Goal: Information Seeking & Learning: Learn about a topic

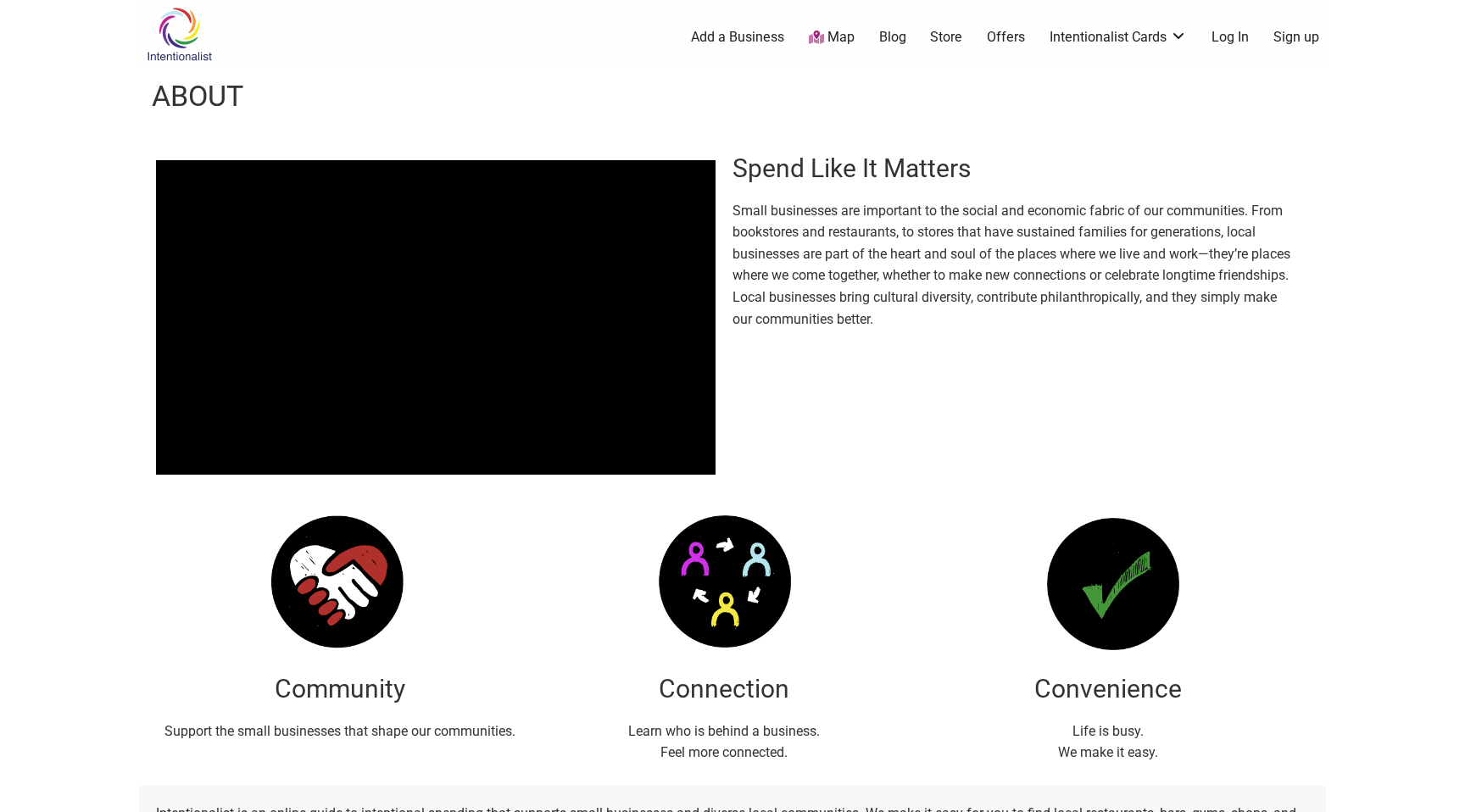
click at [821, 41] on icon at bounding box center [816, 38] width 15 height 14
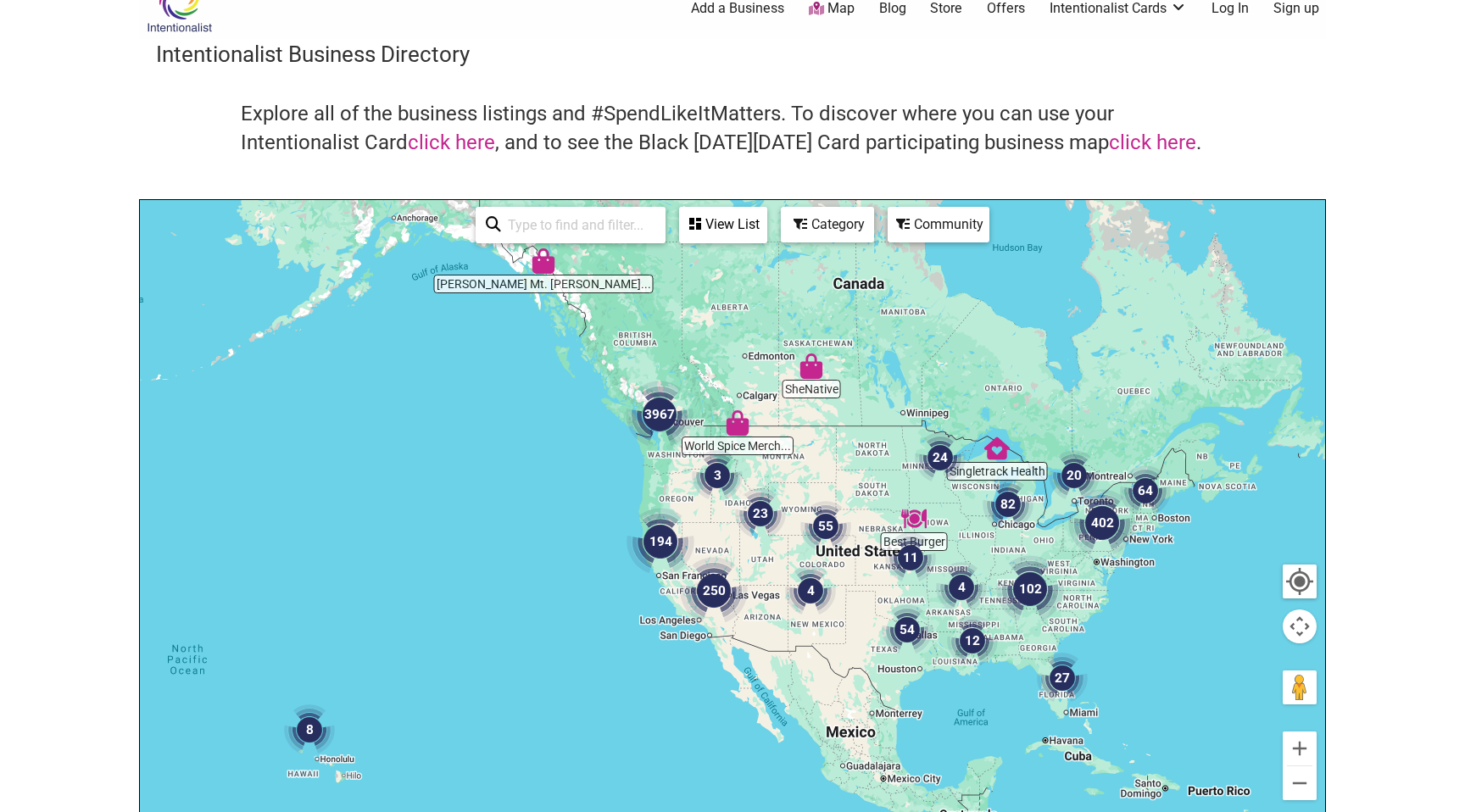
scroll to position [38, 0]
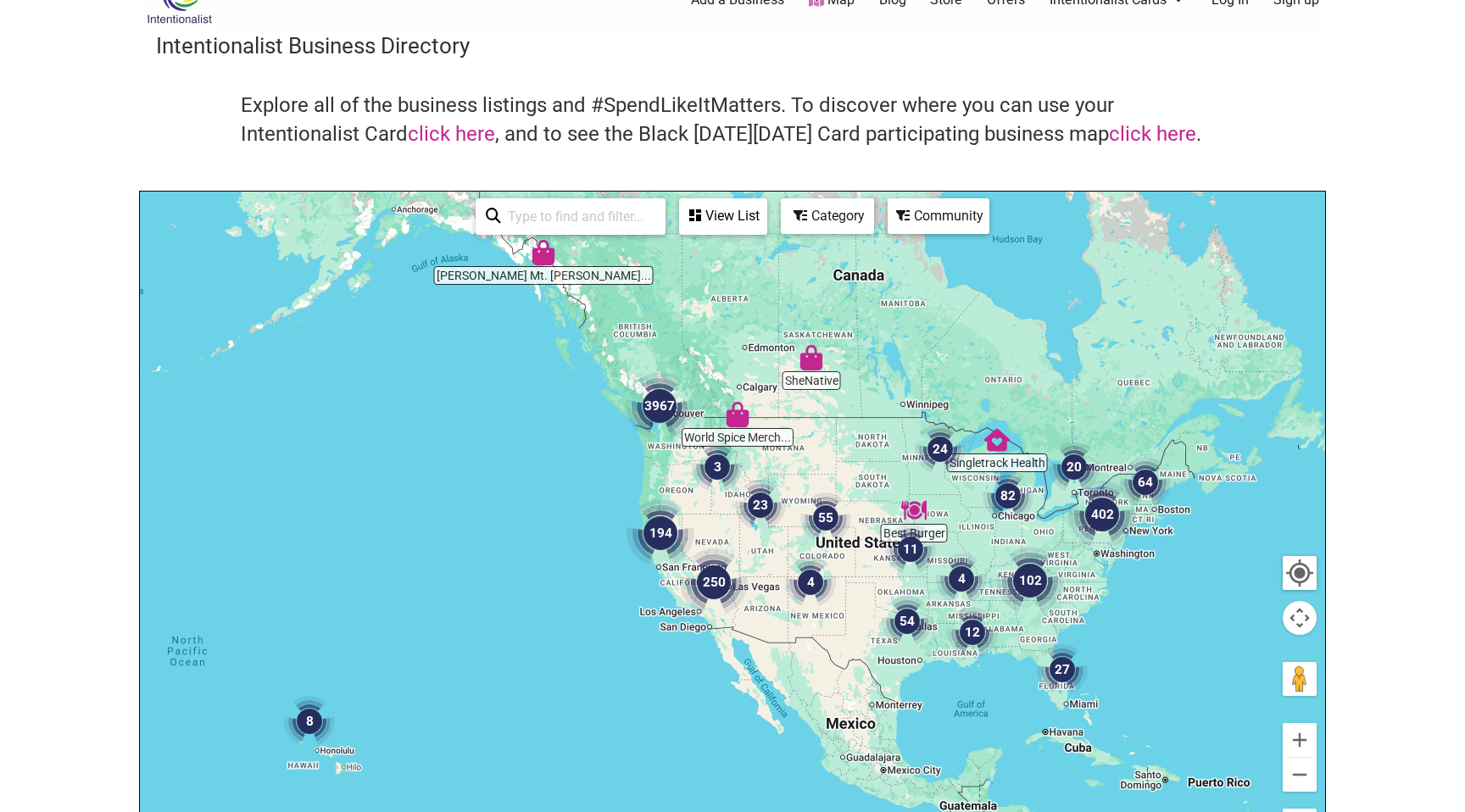
click at [628, 218] on input "search" at bounding box center [578, 216] width 154 height 33
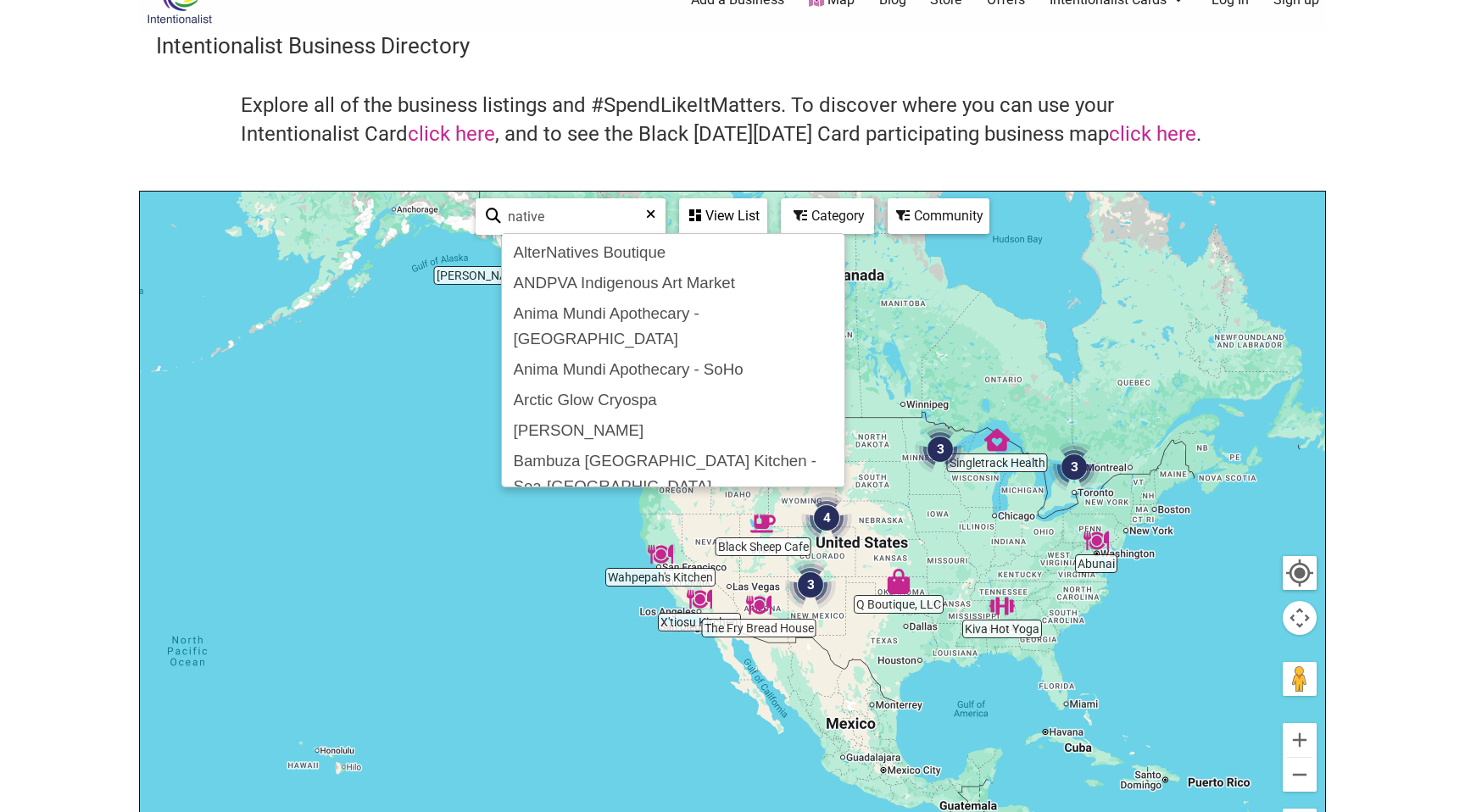
type input "native"
click at [646, 216] on icon at bounding box center [650, 221] width 9 height 26
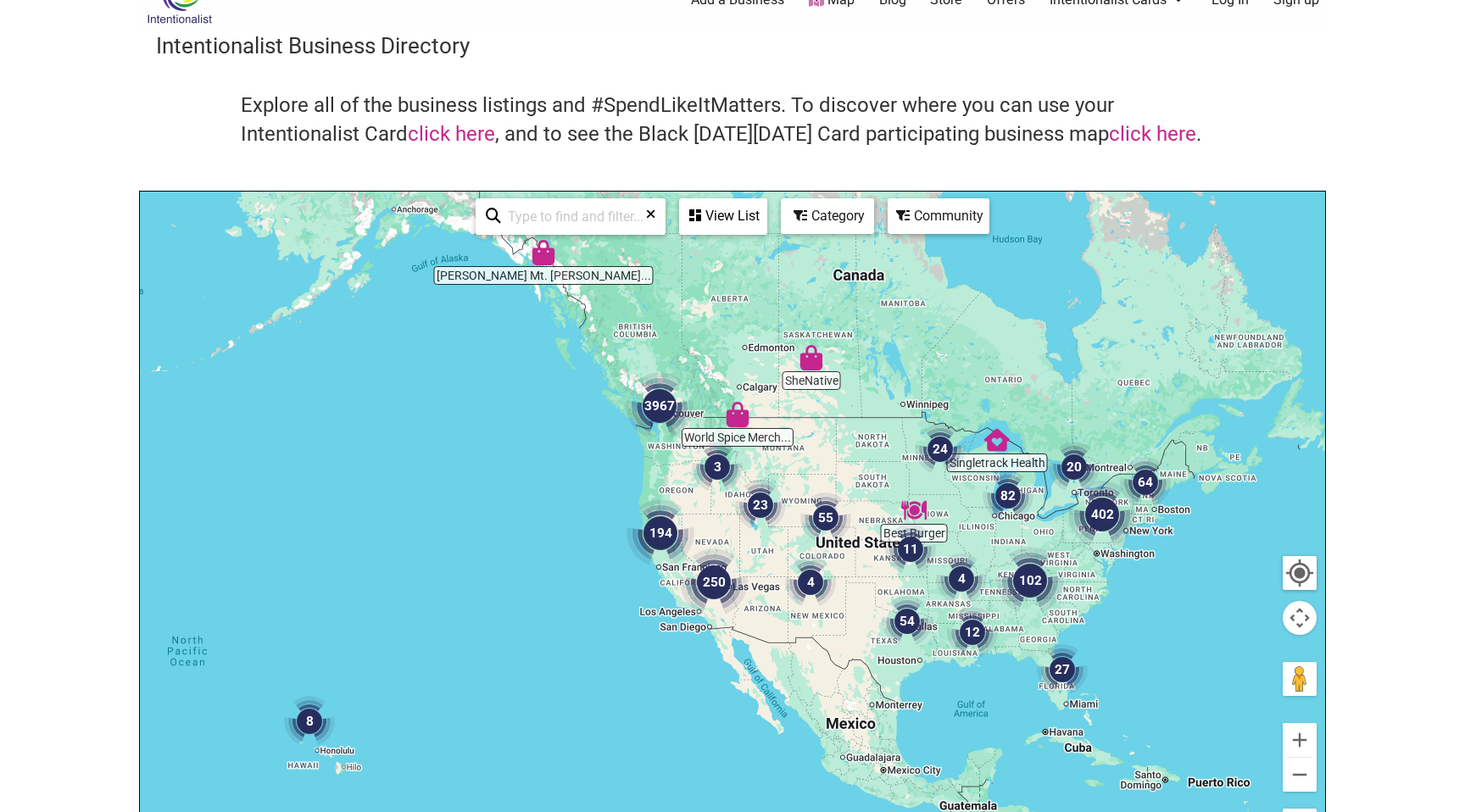
click at [810, 222] on div "Category" at bounding box center [827, 216] width 90 height 33
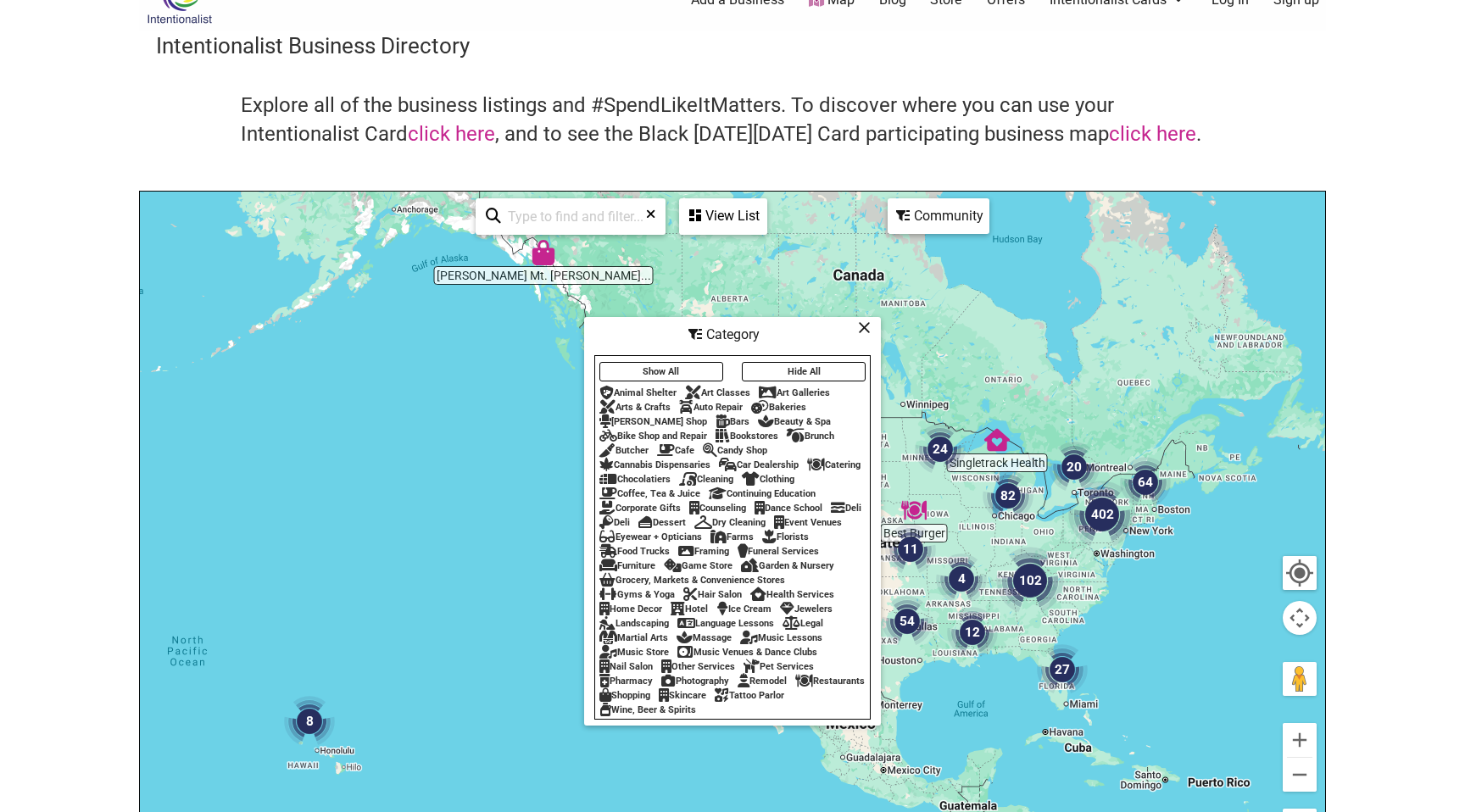
click at [934, 229] on div "Community" at bounding box center [939, 216] width 98 height 33
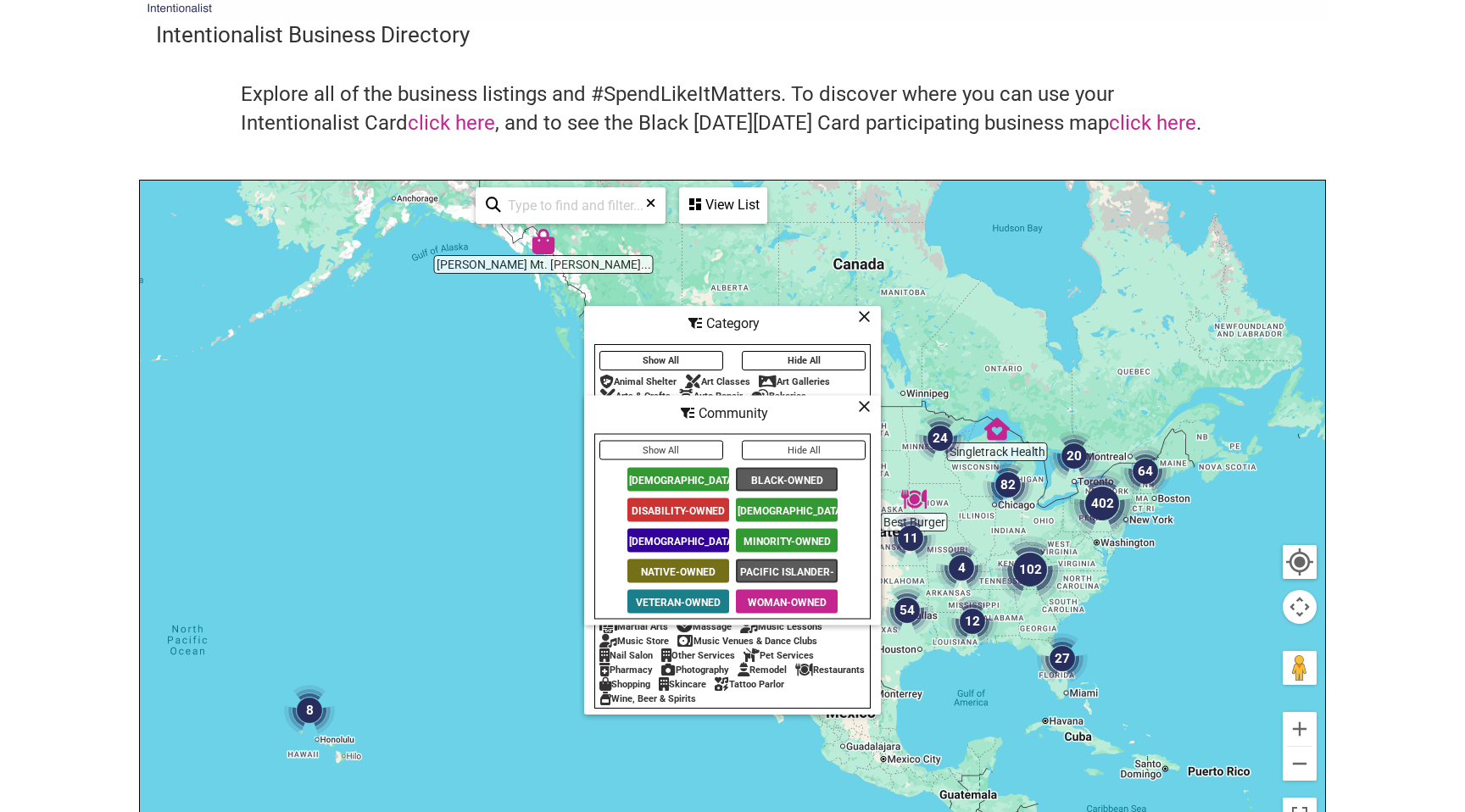
scroll to position [49, 0]
click at [681, 560] on span "Native-Owned" at bounding box center [678, 571] width 102 height 24
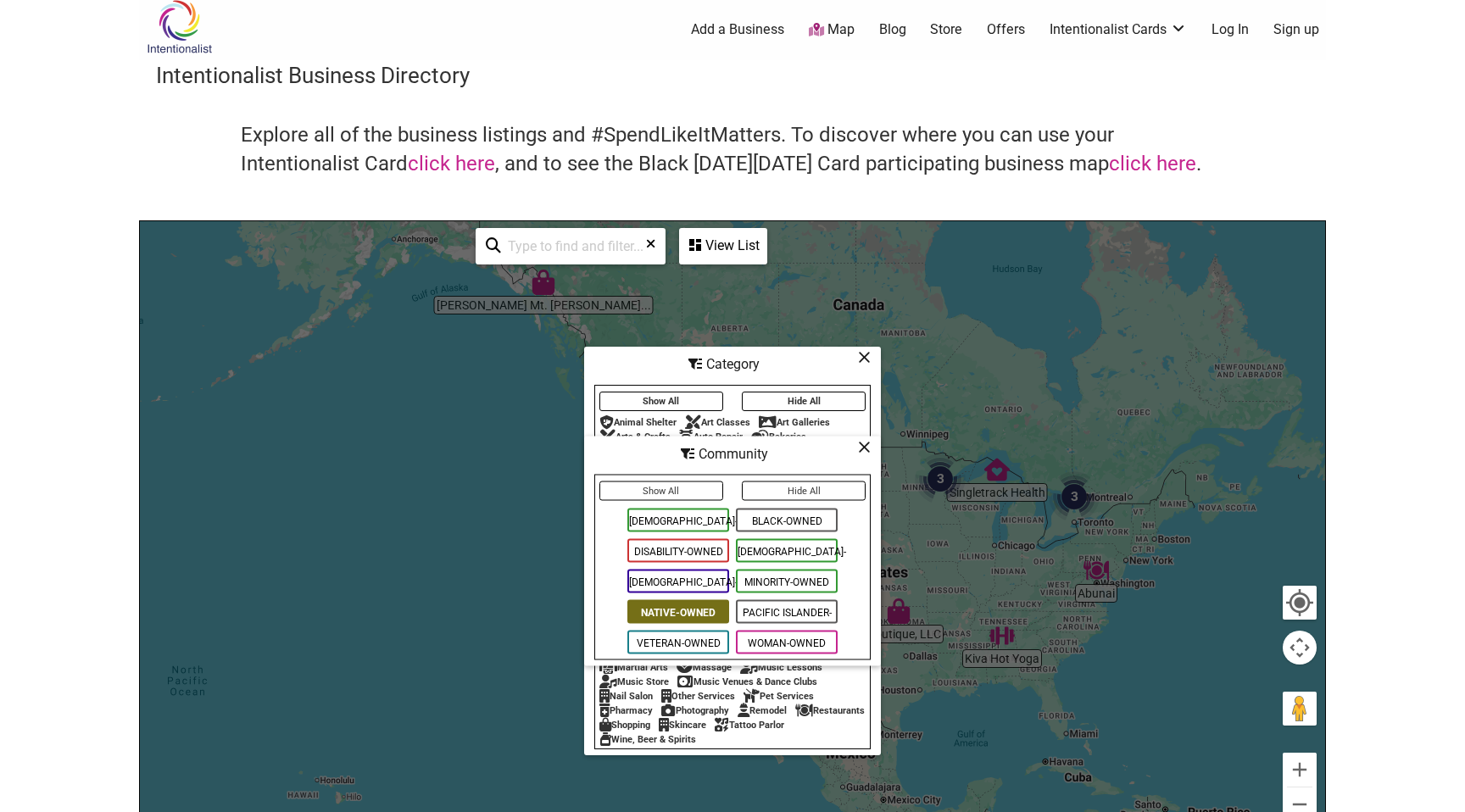
scroll to position [0, 0]
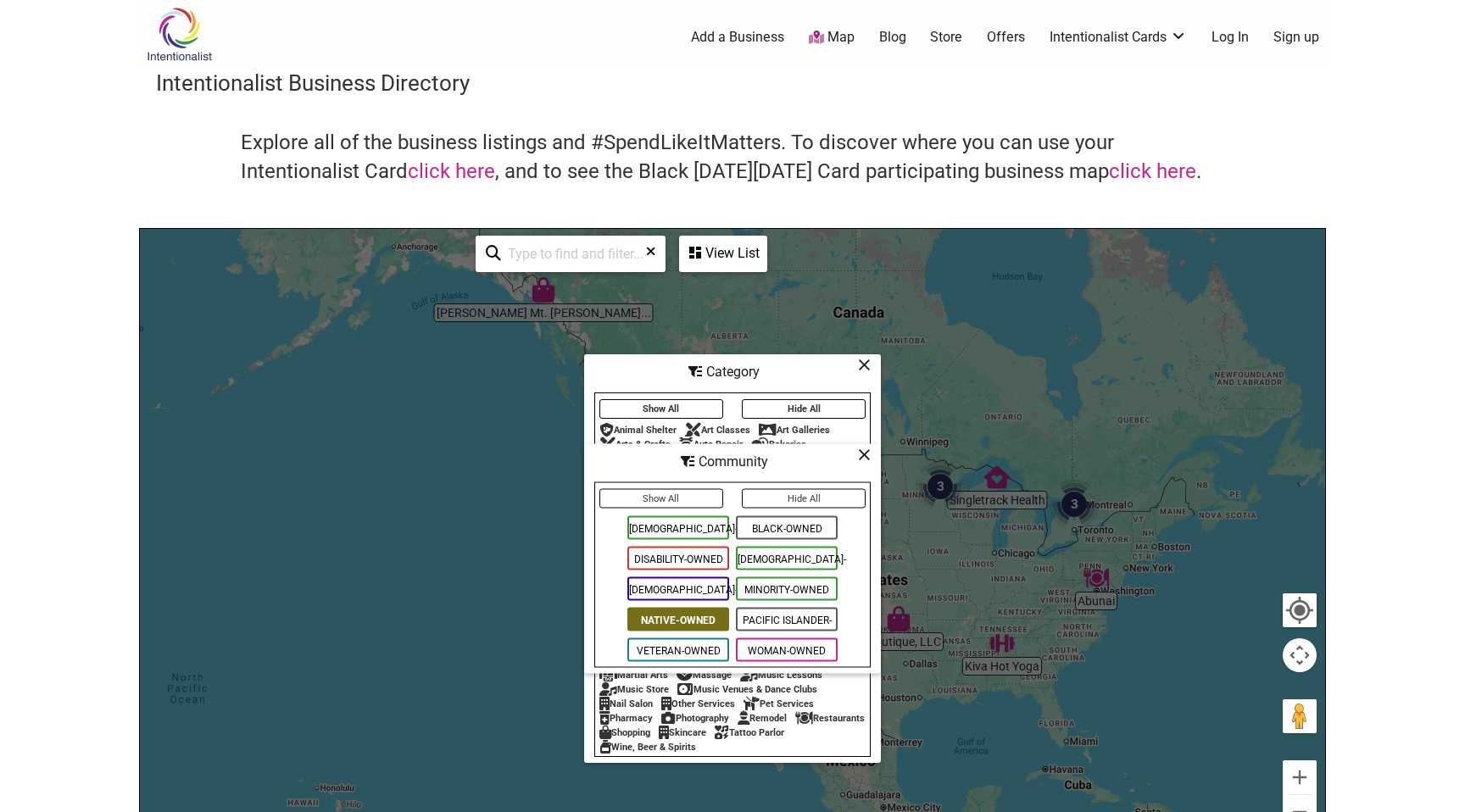
click at [865, 365] on icon at bounding box center [864, 365] width 13 height 1
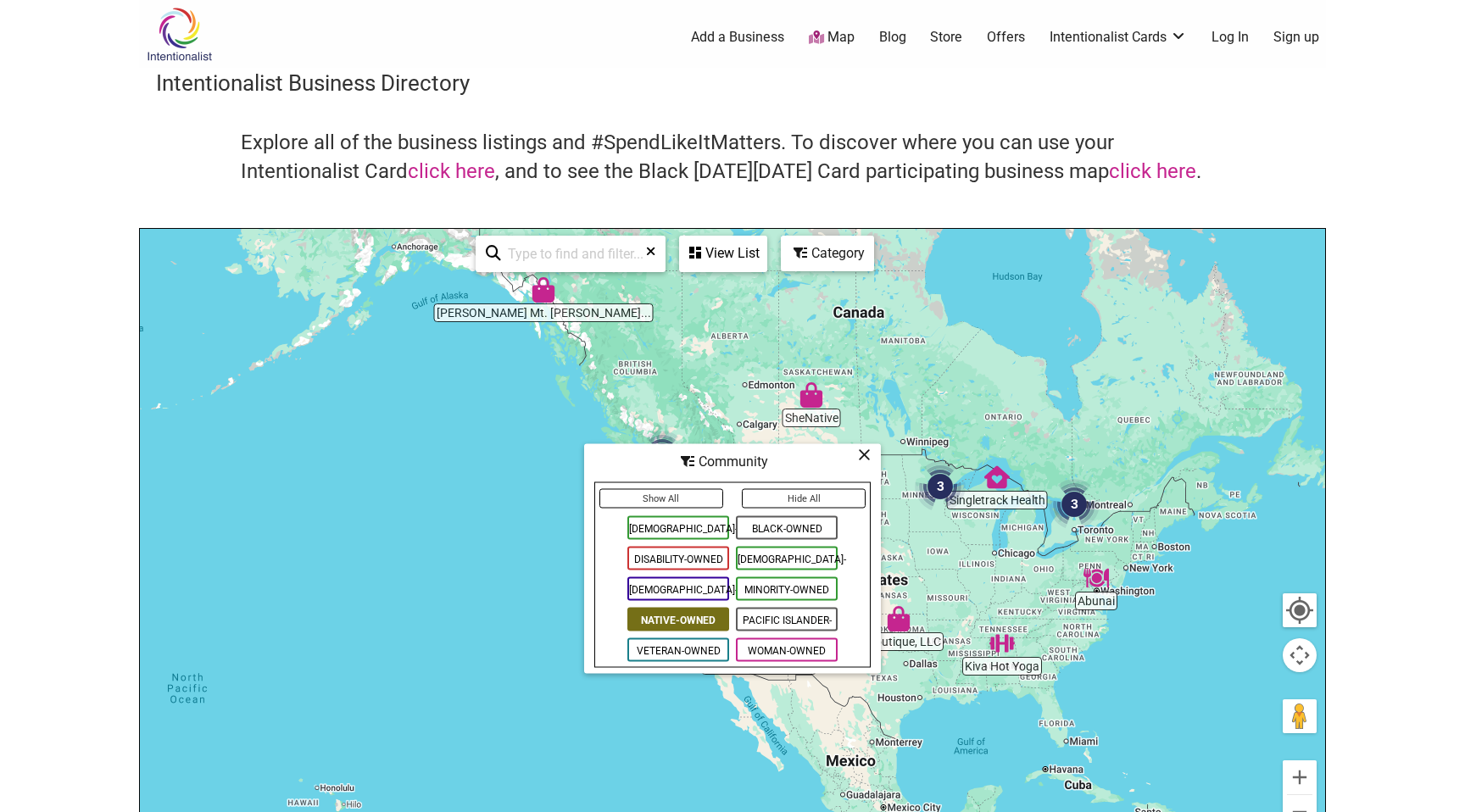
click at [867, 466] on div "Community" at bounding box center [732, 462] width 294 height 33
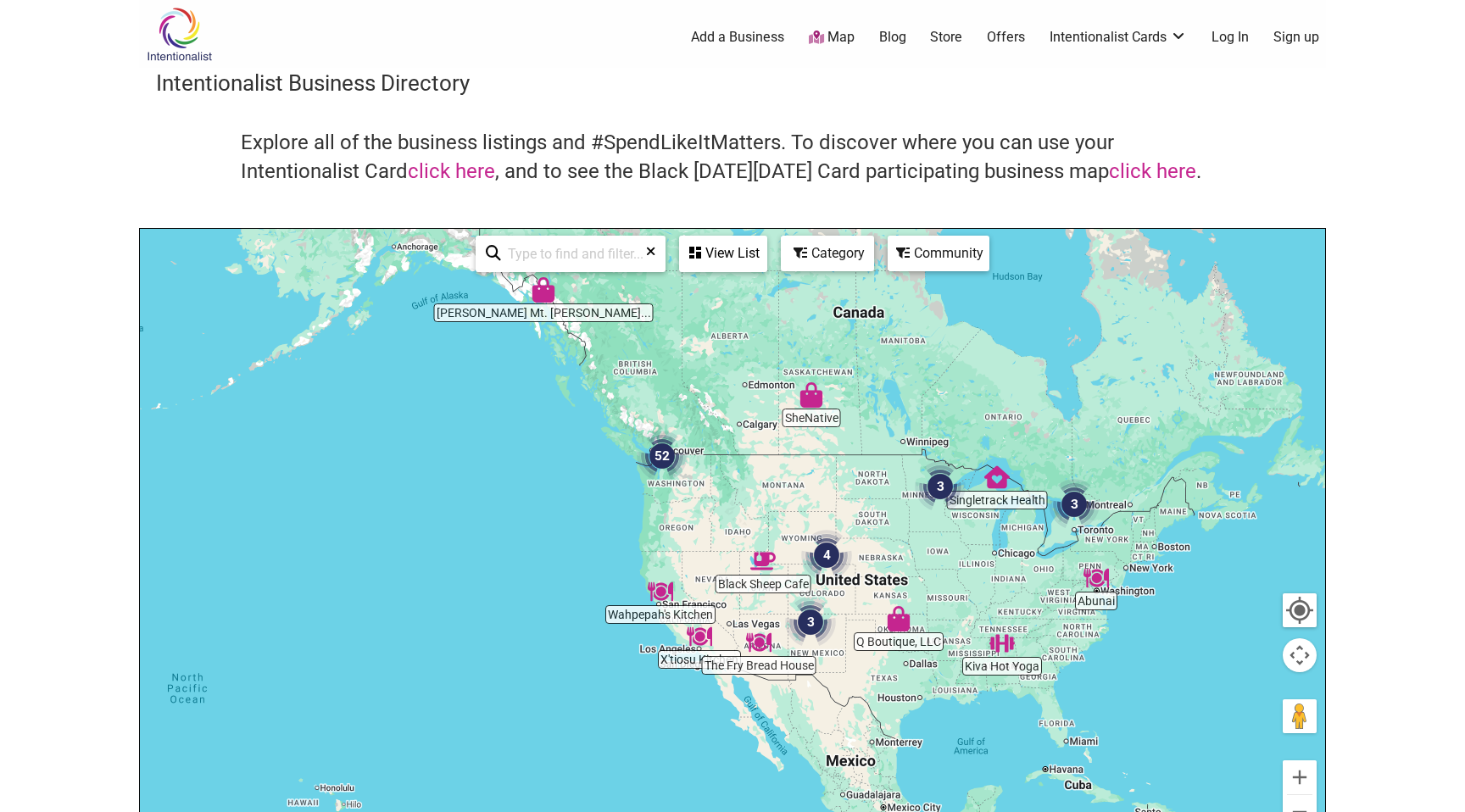
click at [536, 295] on img "Tripp's Mt. Juneau Trading Post" at bounding box center [543, 290] width 26 height 26
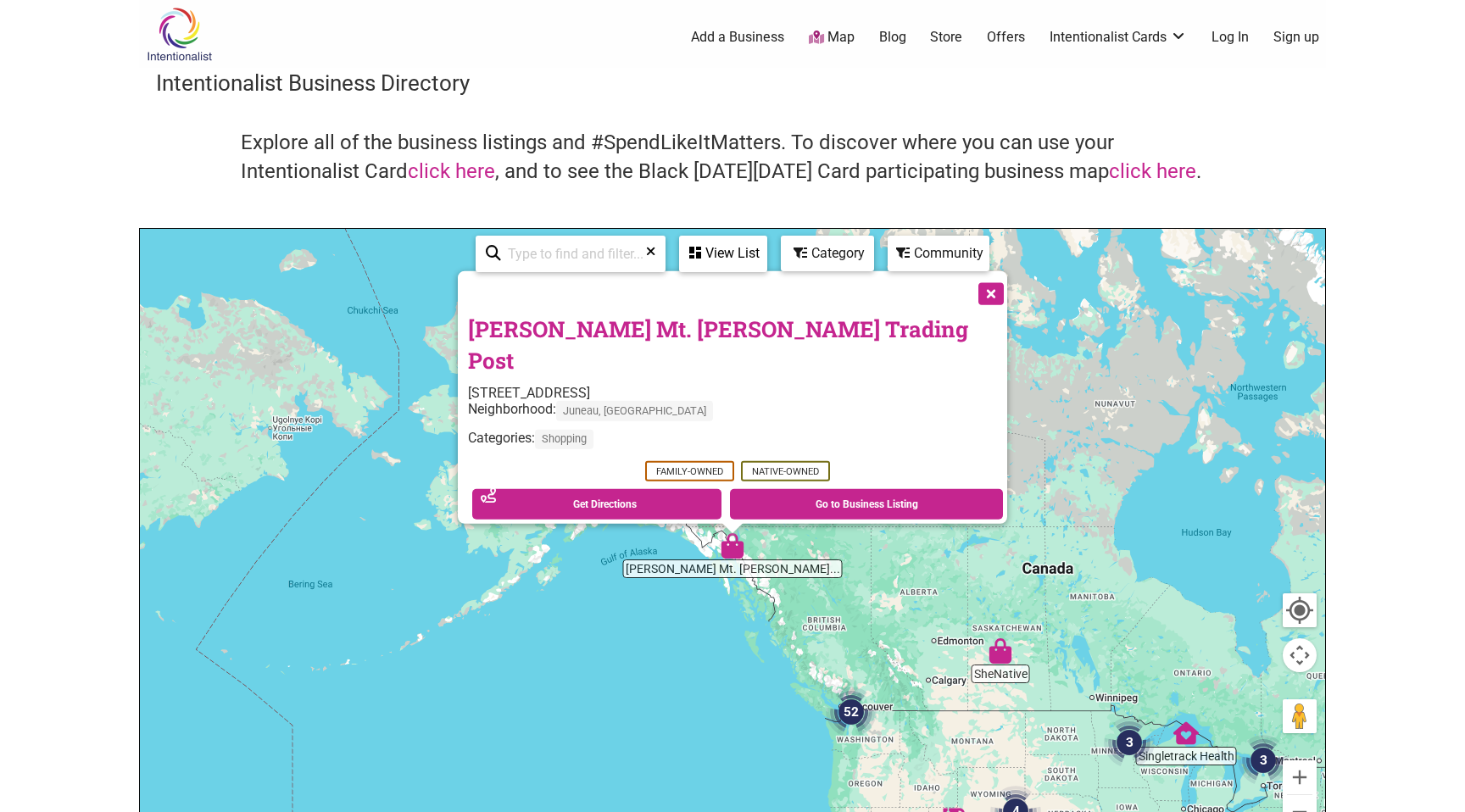
click at [850, 713] on img "52" at bounding box center [851, 712] width 50 height 50
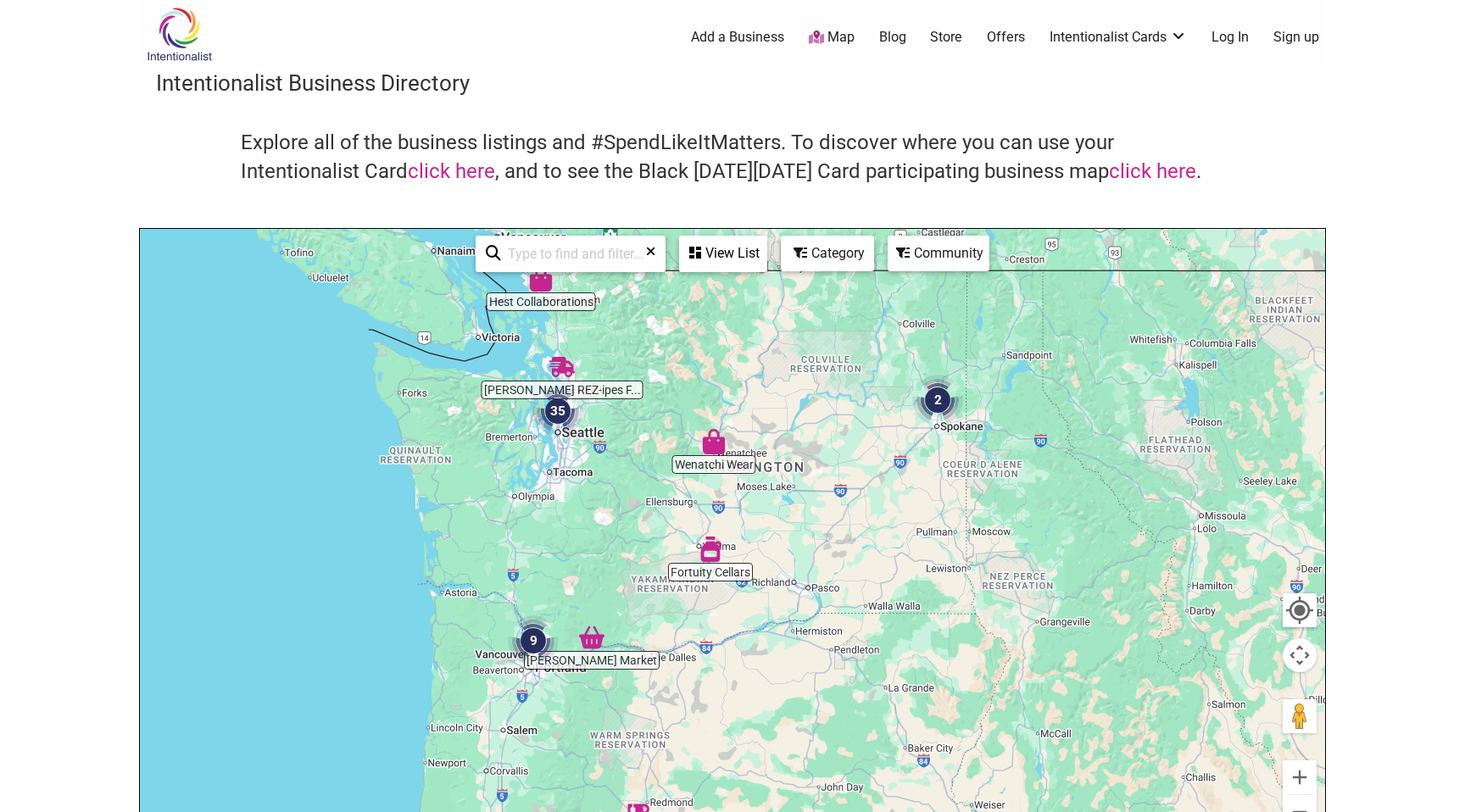
click at [561, 394] on img "35" at bounding box center [557, 411] width 50 height 50
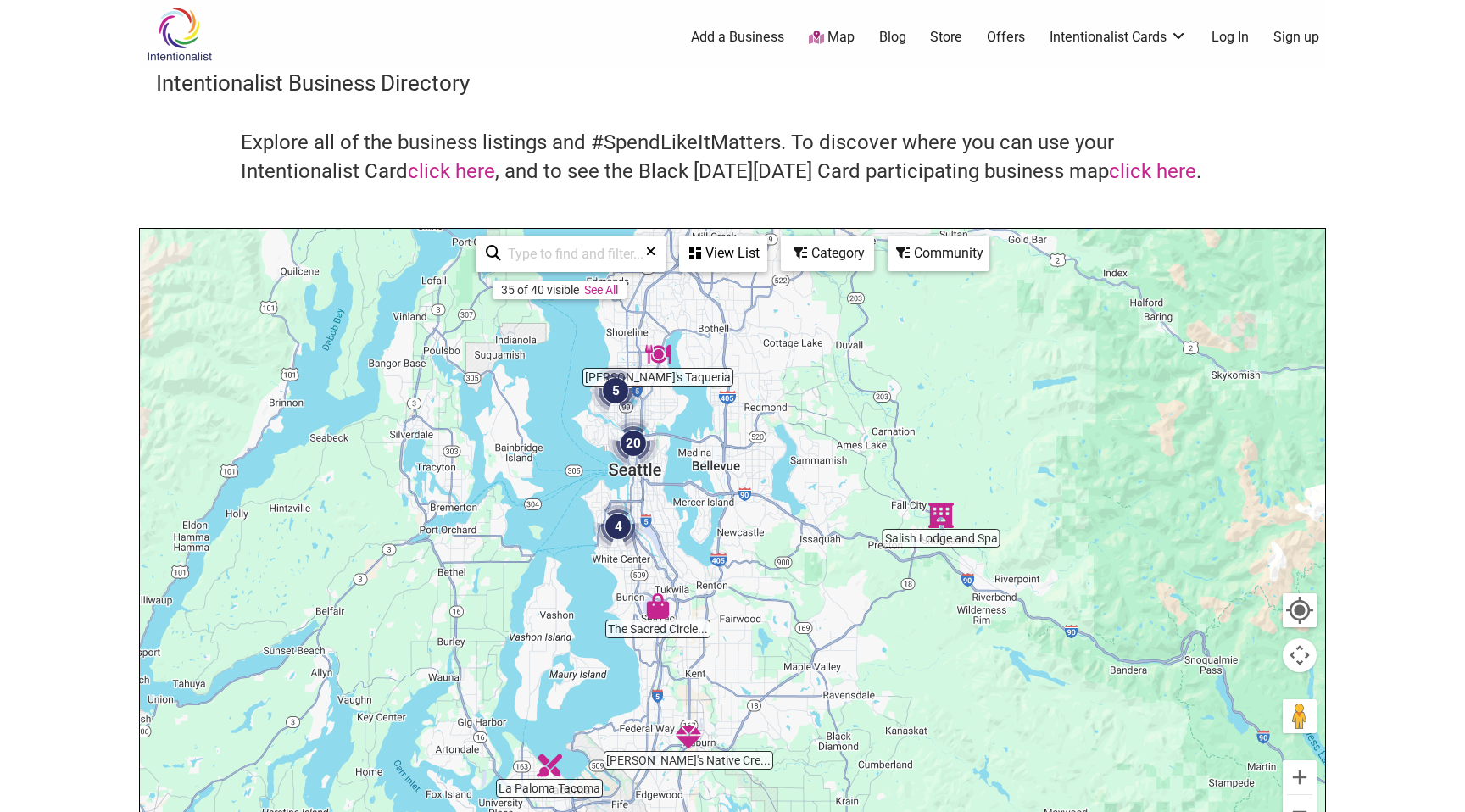
drag, startPoint x: 539, startPoint y: 482, endPoint x: 552, endPoint y: 532, distance: 51.7
click at [552, 532] on div "To navigate, press the arrow keys." at bounding box center [732, 559] width 1185 height 660
click at [611, 373] on img "5" at bounding box center [615, 390] width 50 height 50
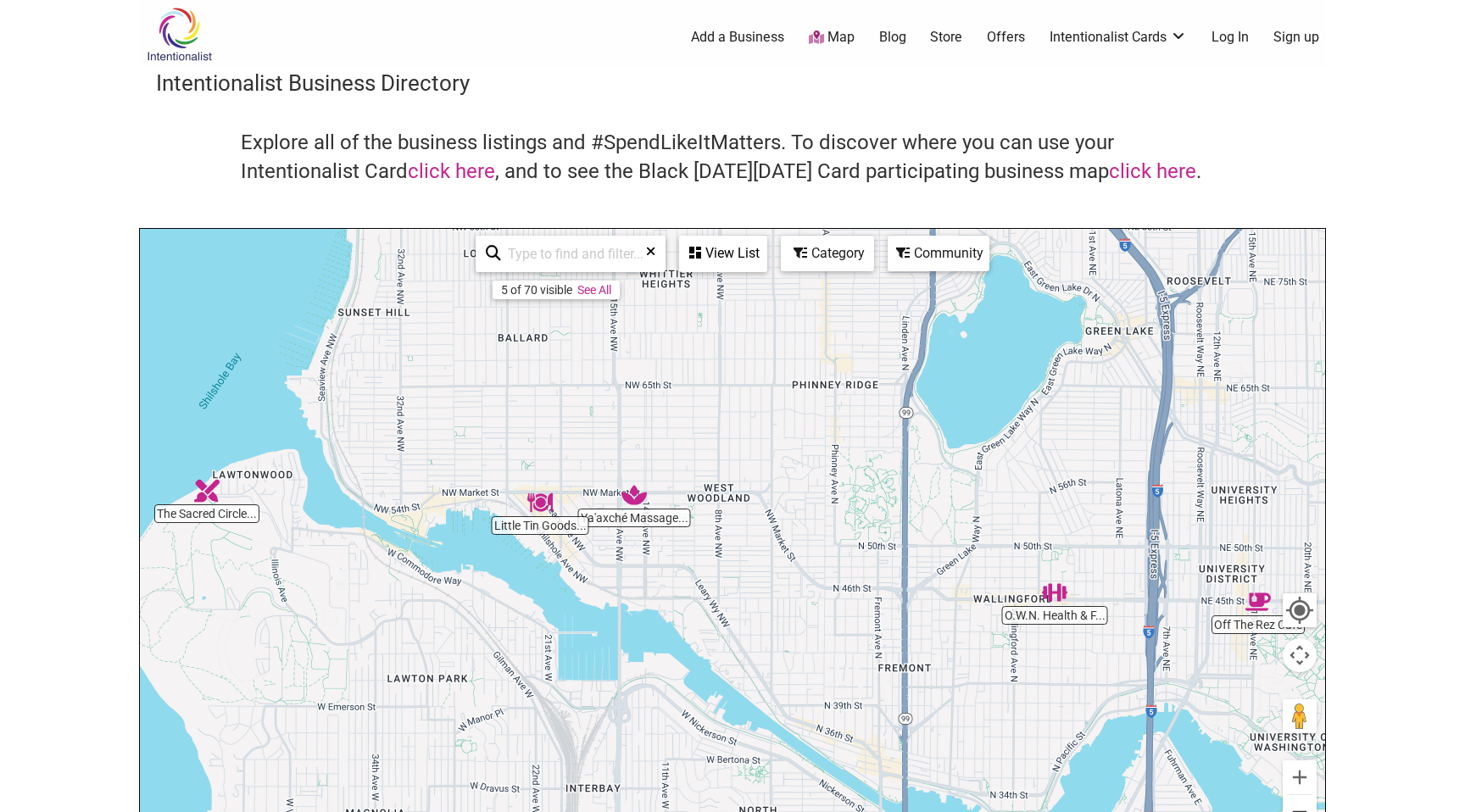
click at [1300, 803] on button "Zoom out" at bounding box center [1300, 813] width 34 height 34
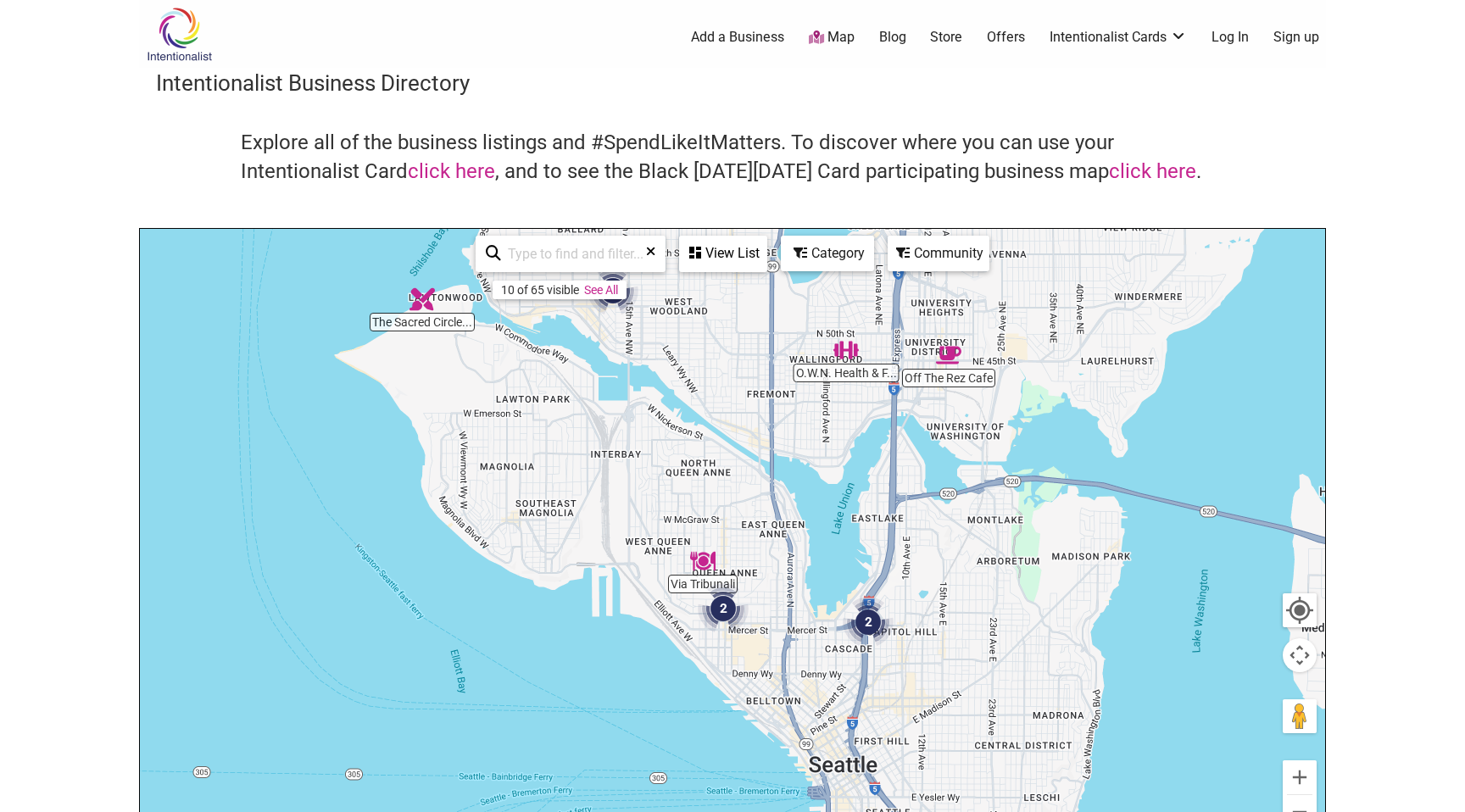
drag, startPoint x: 785, startPoint y: 693, endPoint x: 738, endPoint y: 472, distance: 225.9
click at [738, 472] on div "To navigate, press the arrow keys." at bounding box center [732, 559] width 1185 height 660
click at [730, 632] on img "3" at bounding box center [729, 622] width 50 height 50
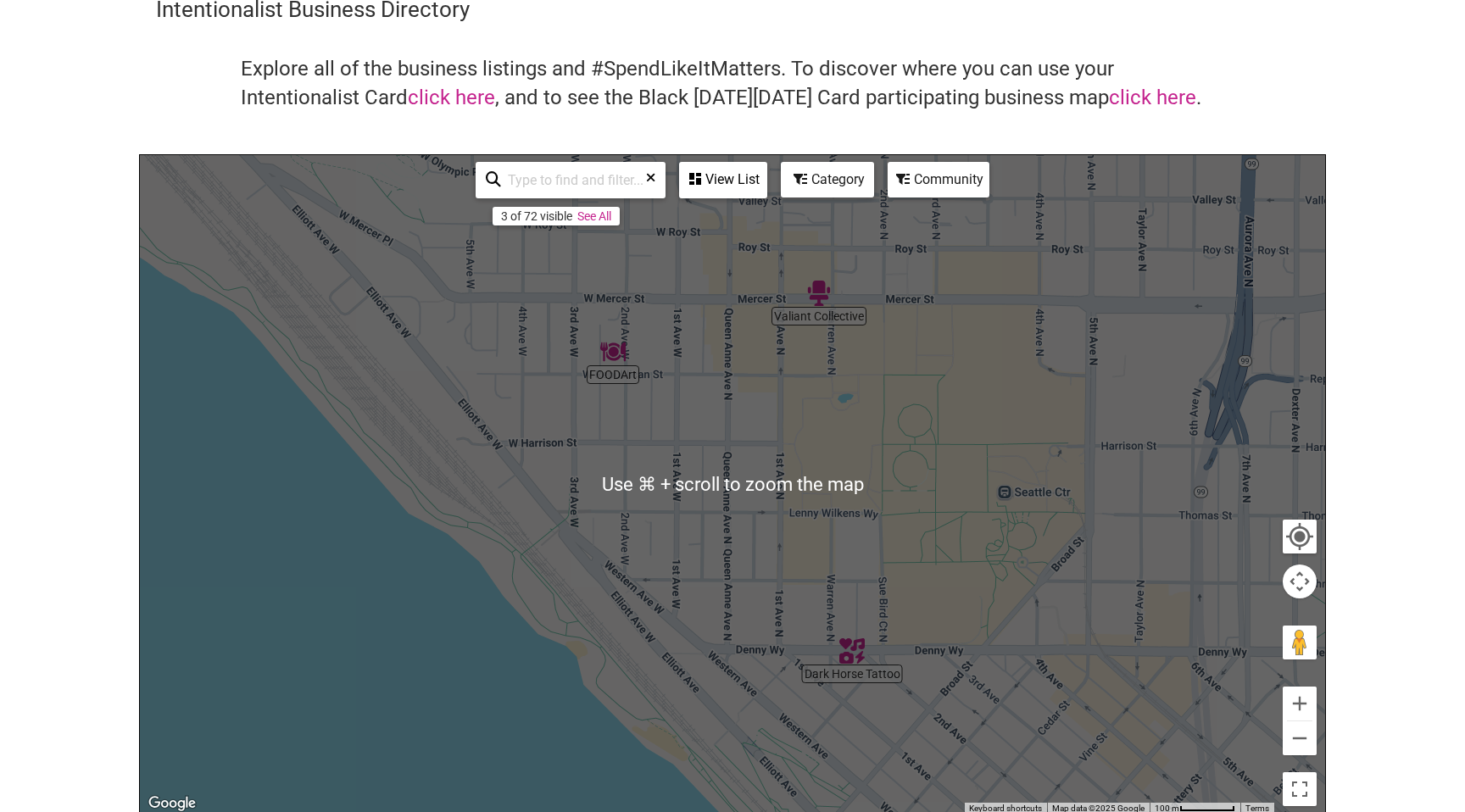
scroll to position [80, 0]
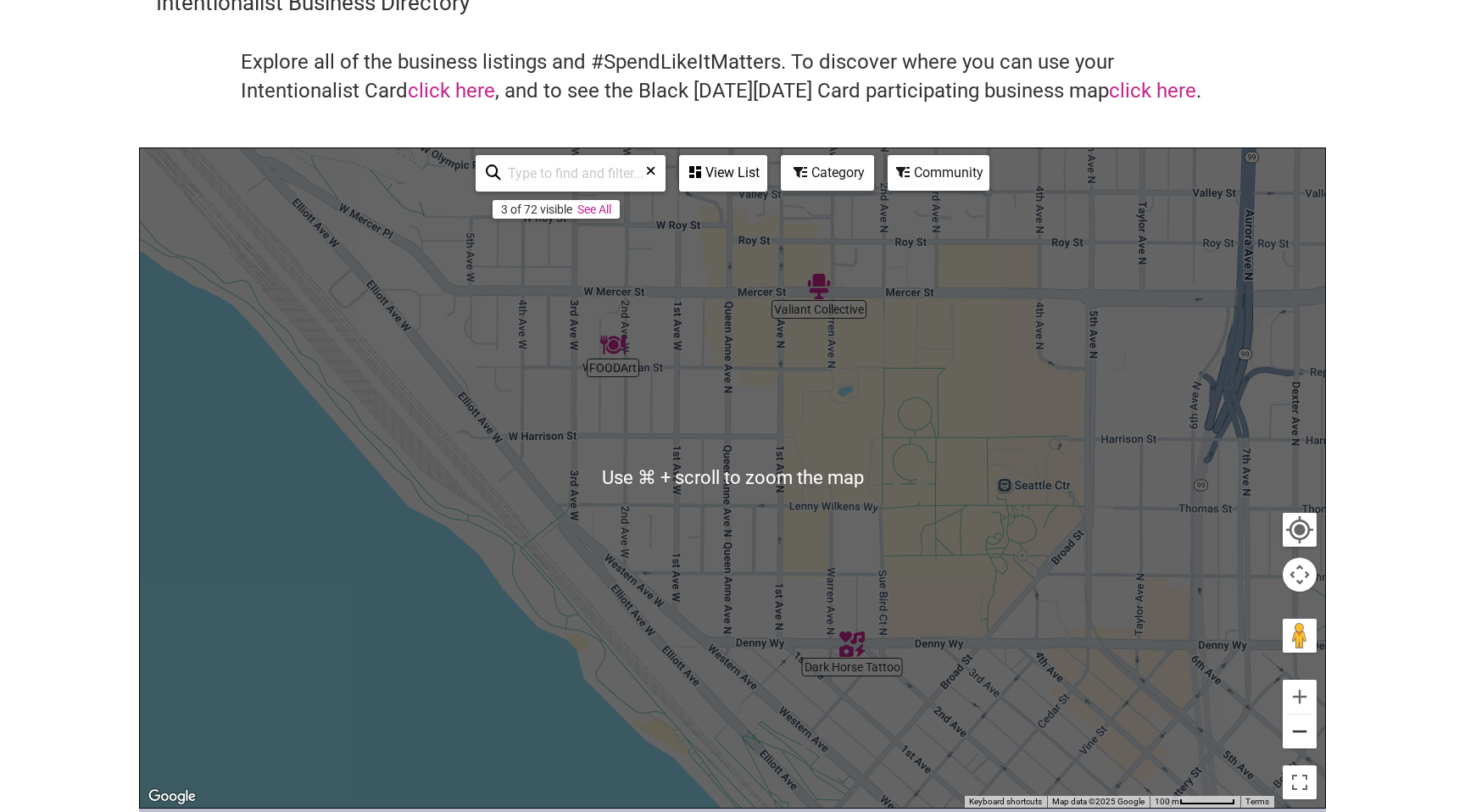
click at [1288, 731] on button "Zoom out" at bounding box center [1300, 732] width 34 height 34
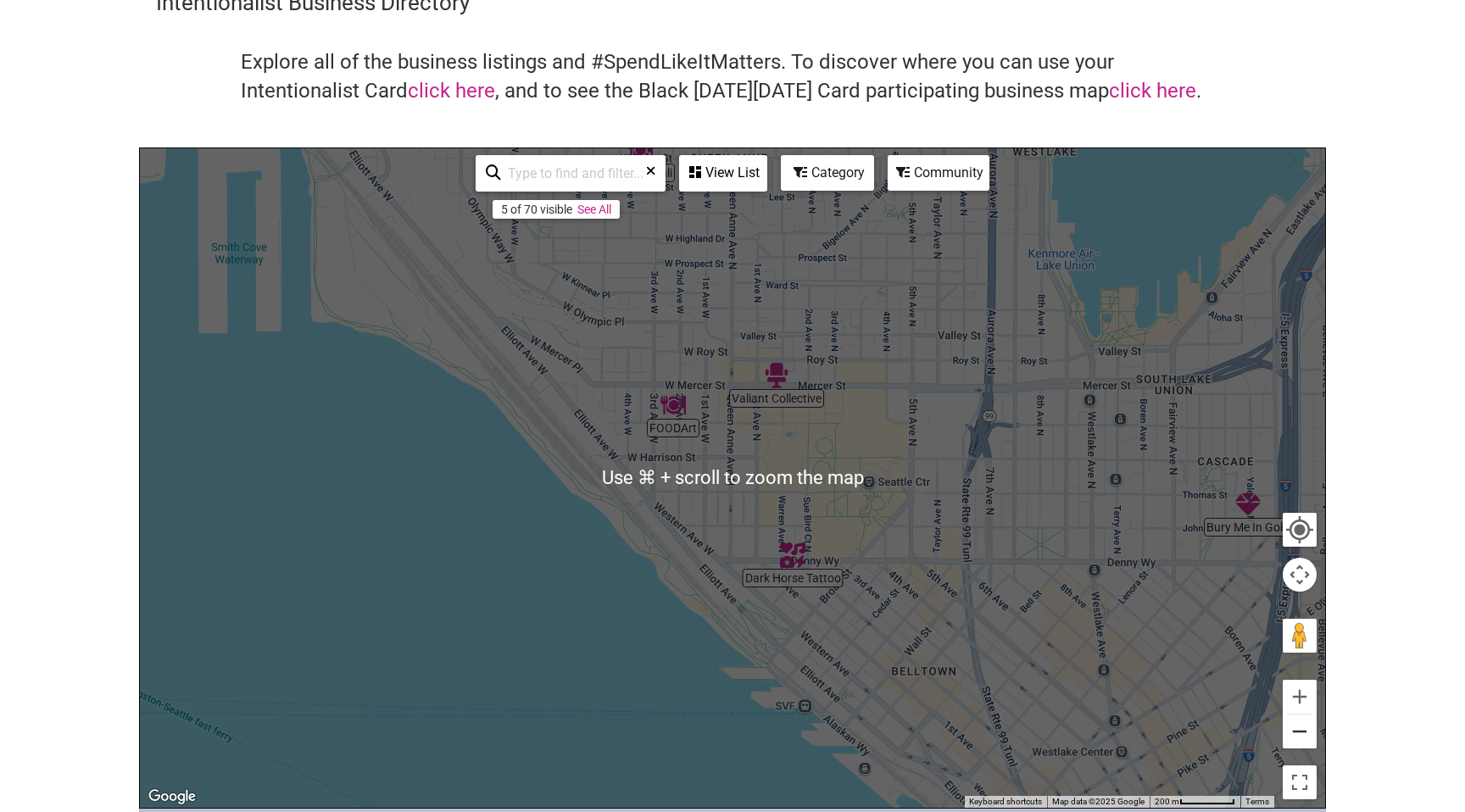
click at [1288, 731] on button "Zoom out" at bounding box center [1300, 732] width 34 height 34
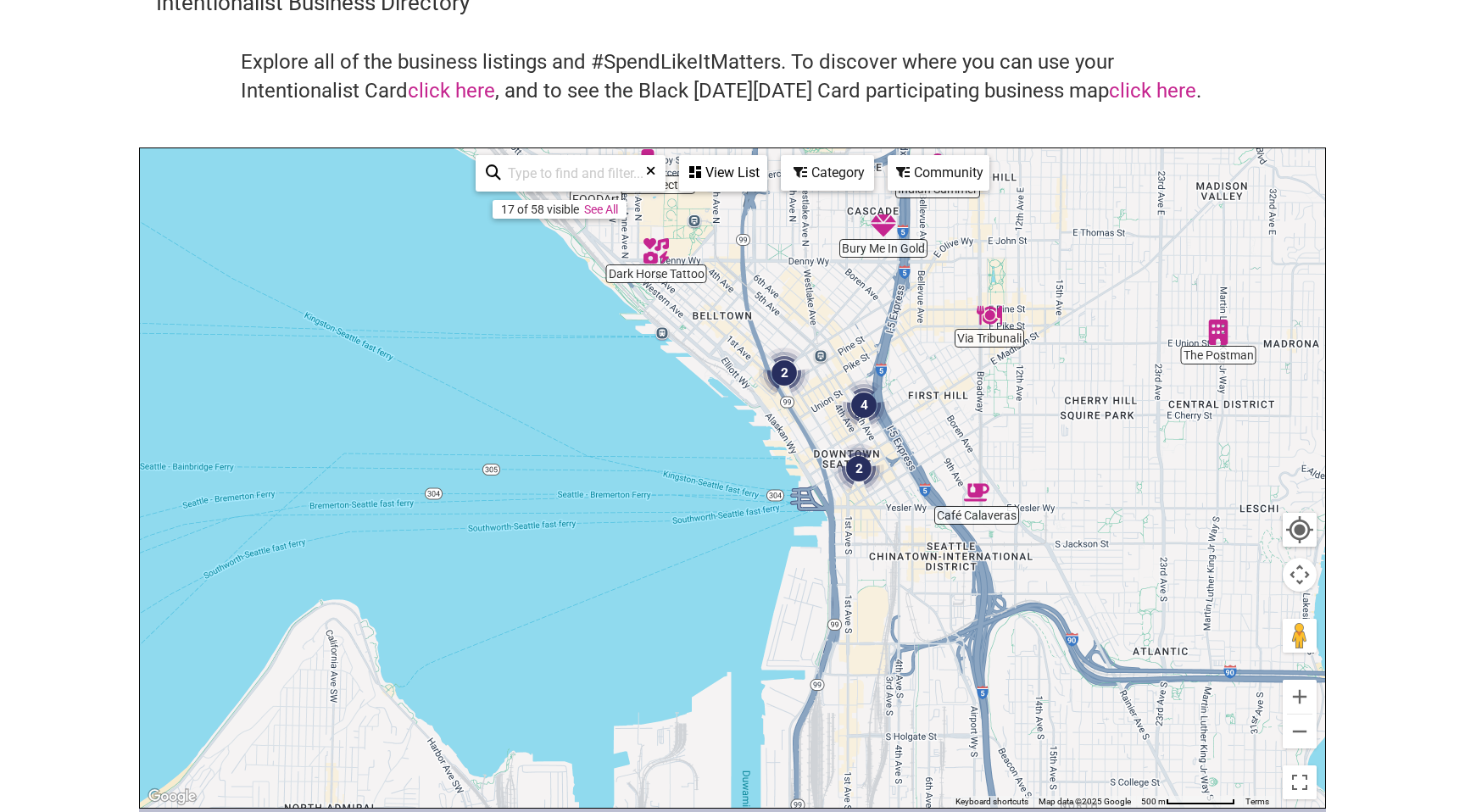
drag, startPoint x: 1027, startPoint y: 649, endPoint x: 921, endPoint y: 388, distance: 281.7
click at [921, 388] on div "To navigate, press the arrow keys." at bounding box center [732, 477] width 1185 height 660
click at [982, 503] on img "Café Calaveras" at bounding box center [977, 493] width 26 height 26
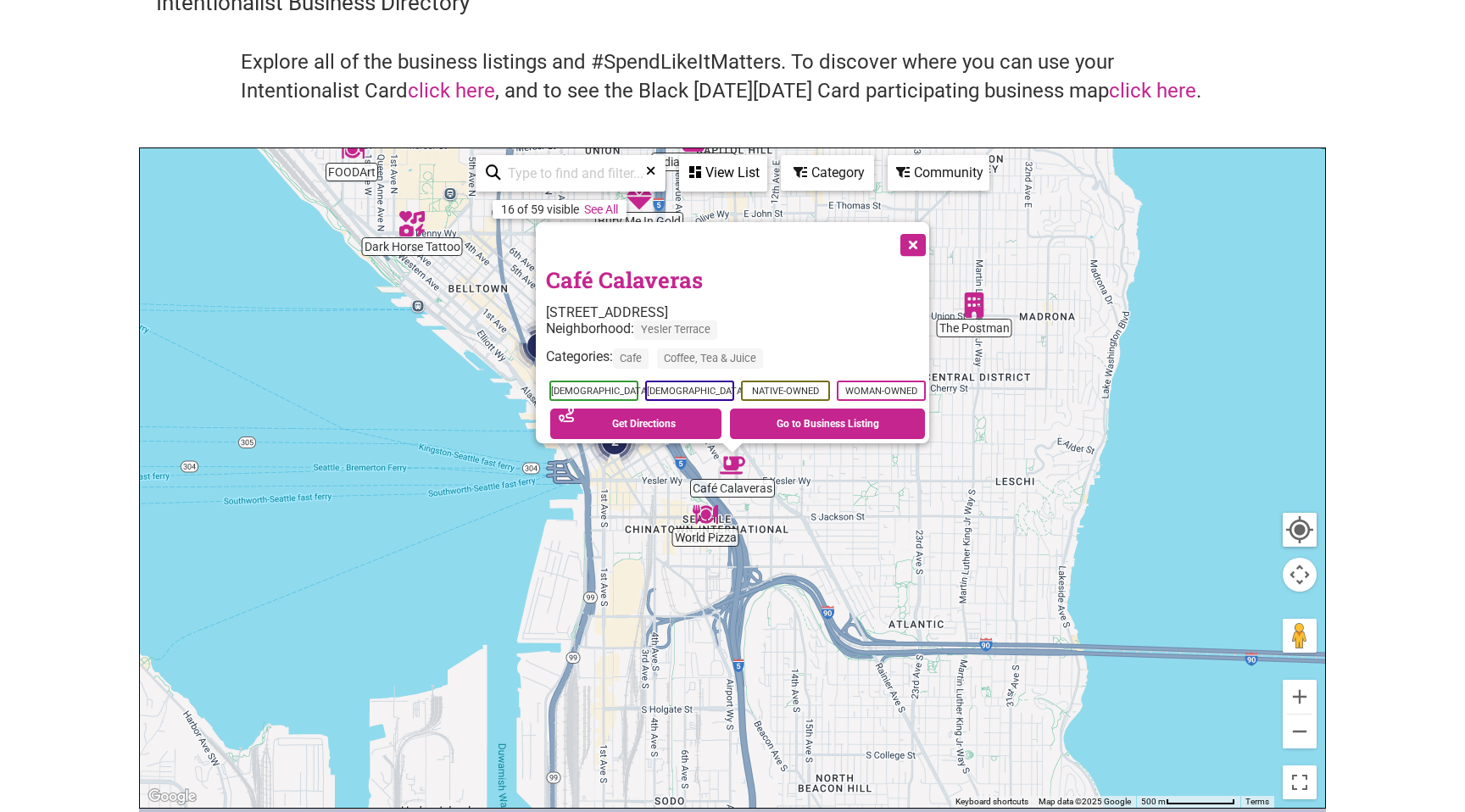
click at [917, 236] on button "Close" at bounding box center [912, 244] width 43 height 43
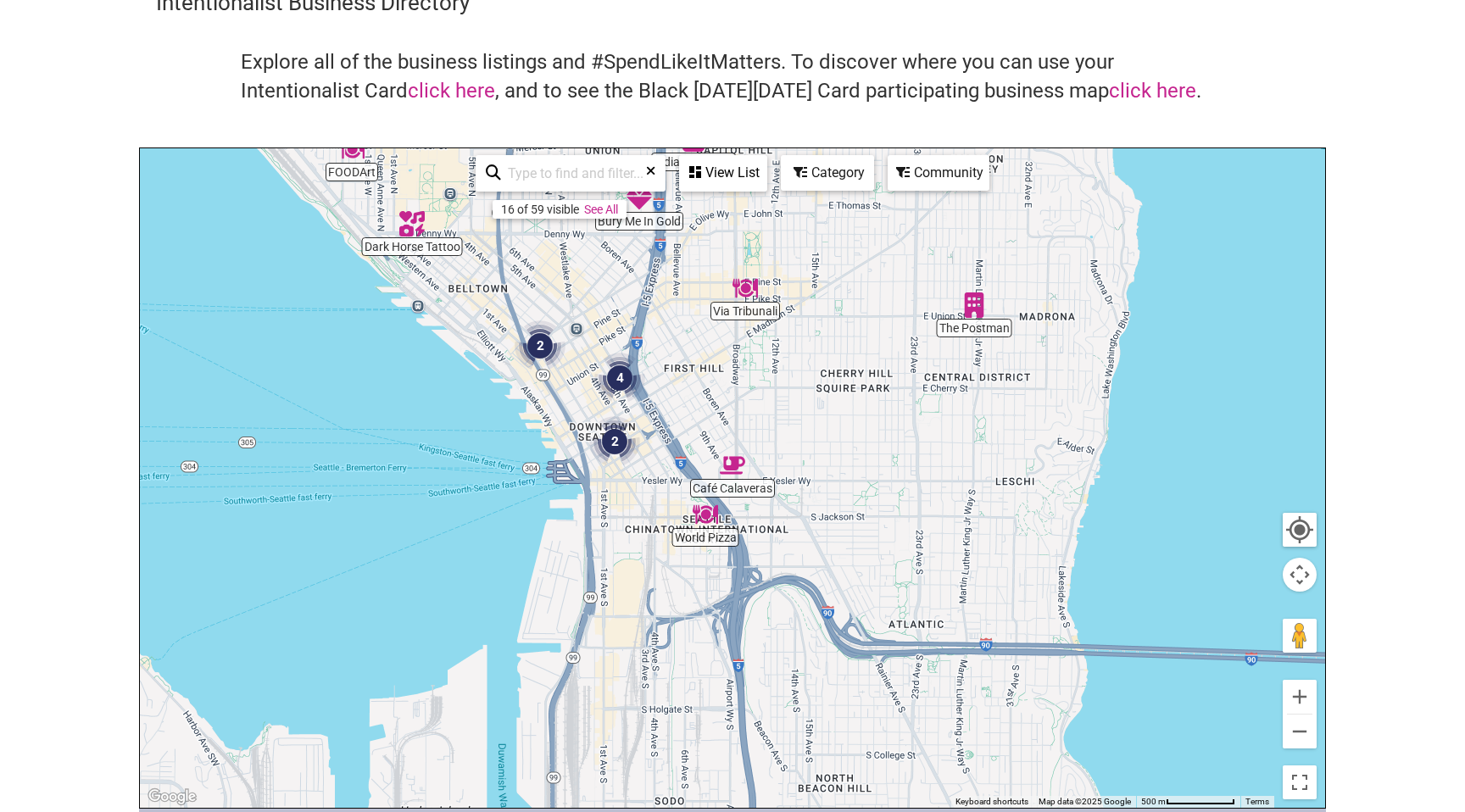
click at [614, 437] on img "2" at bounding box center [614, 442] width 50 height 50
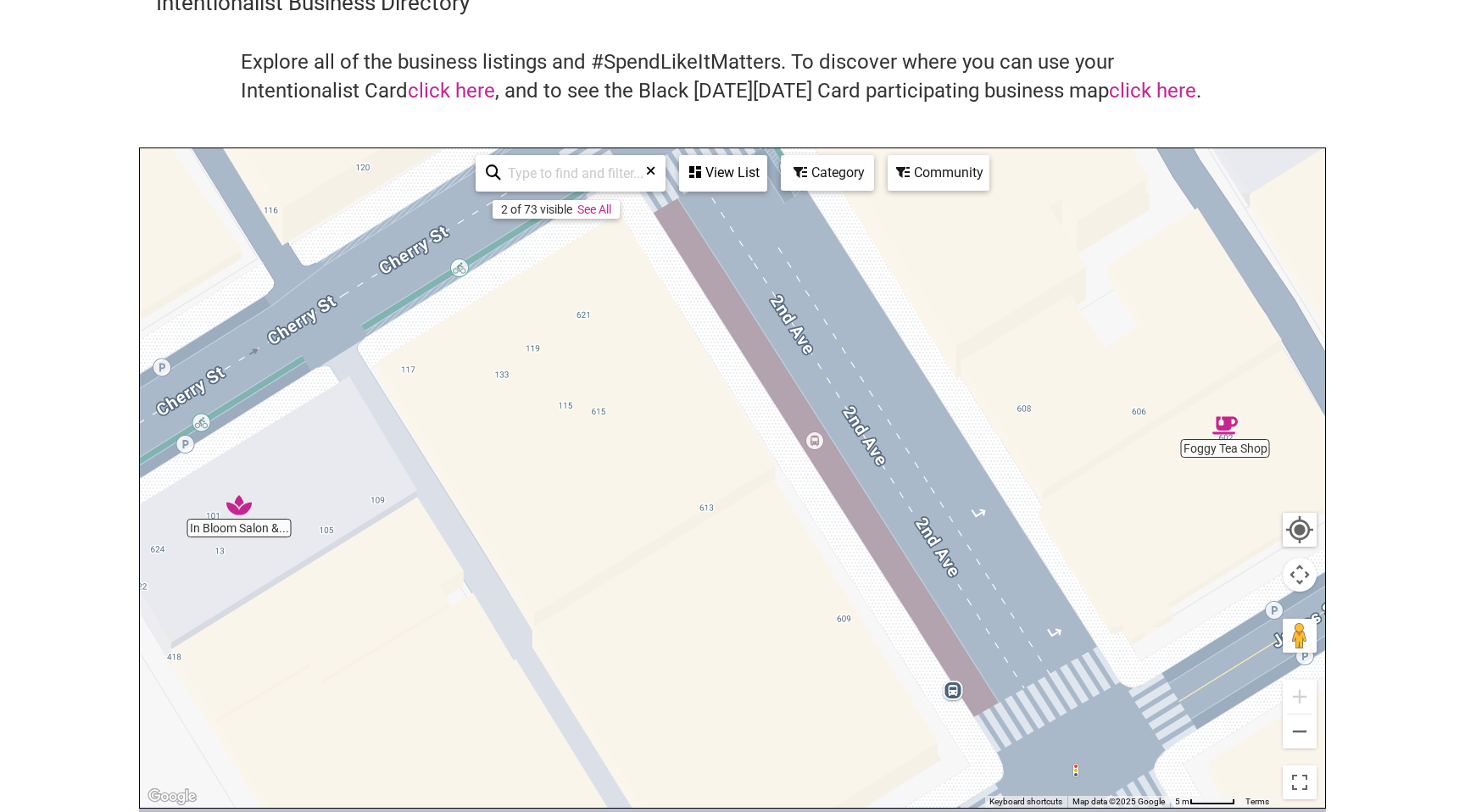
click at [1229, 426] on img "Foggy Tea Shop" at bounding box center [1225, 426] width 26 height 26
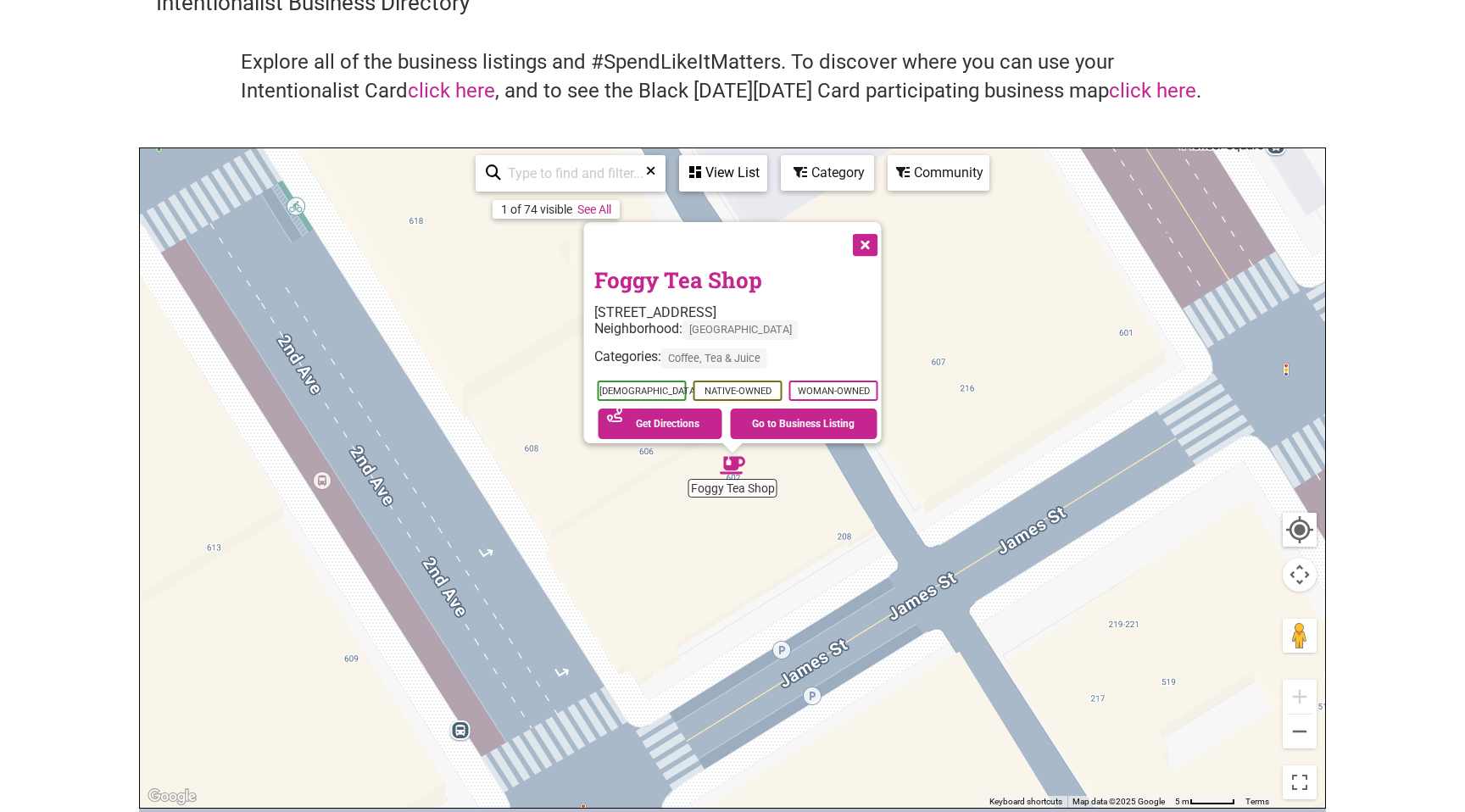
click at [870, 237] on button "Close" at bounding box center [864, 244] width 43 height 43
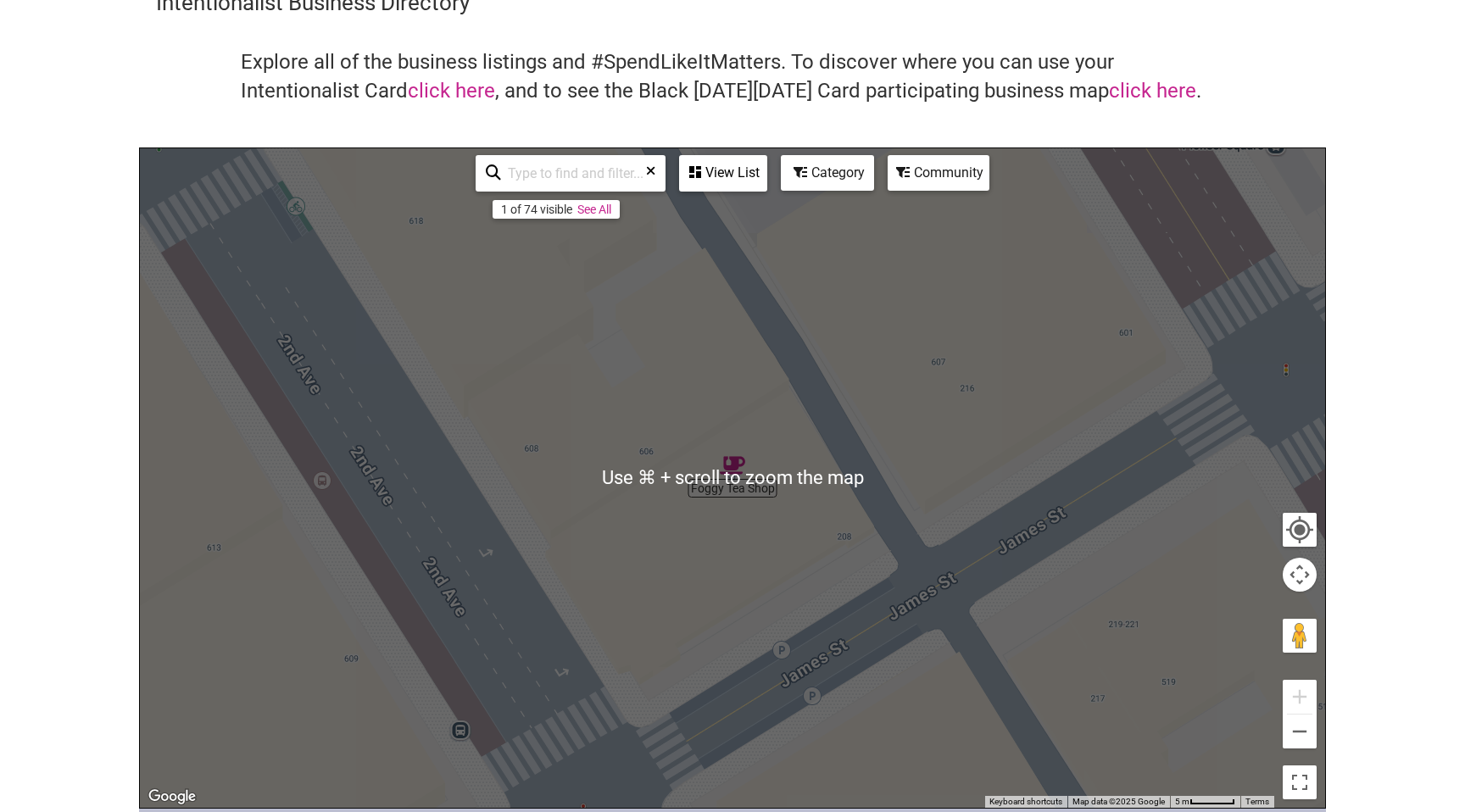
scroll to position [114, 0]
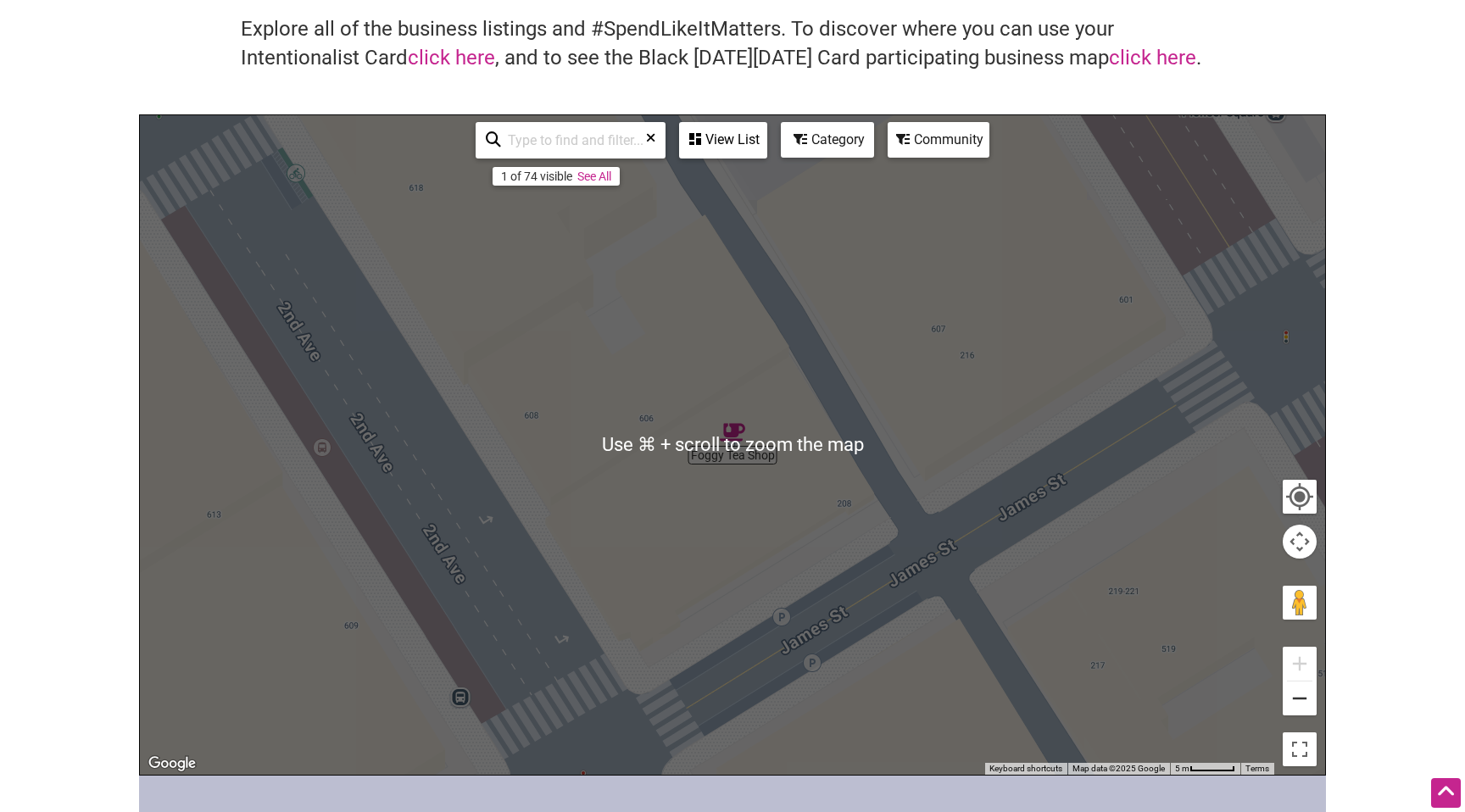
click at [1297, 701] on button "Zoom out" at bounding box center [1300, 699] width 34 height 34
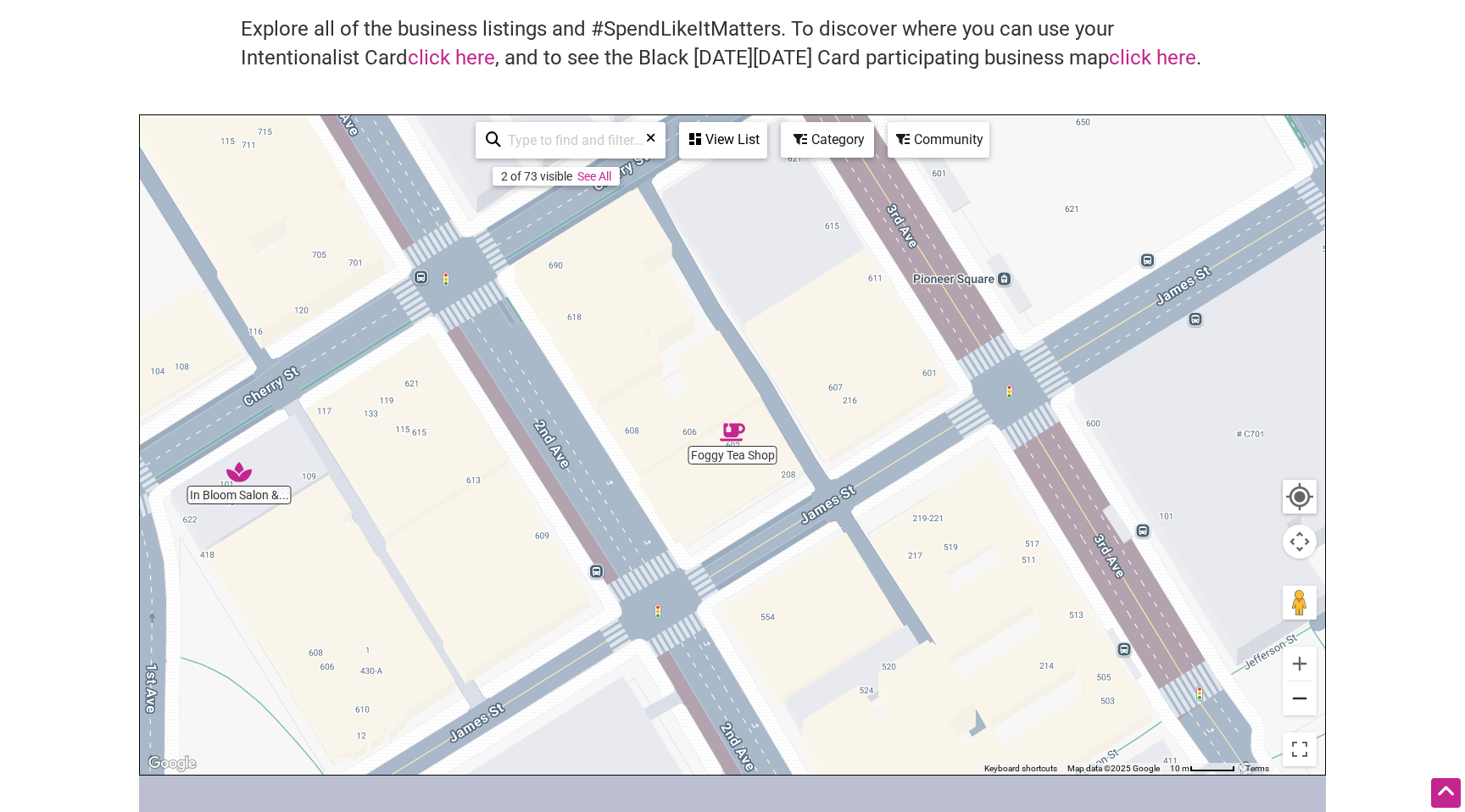
click at [1297, 701] on button "Zoom out" at bounding box center [1300, 699] width 34 height 34
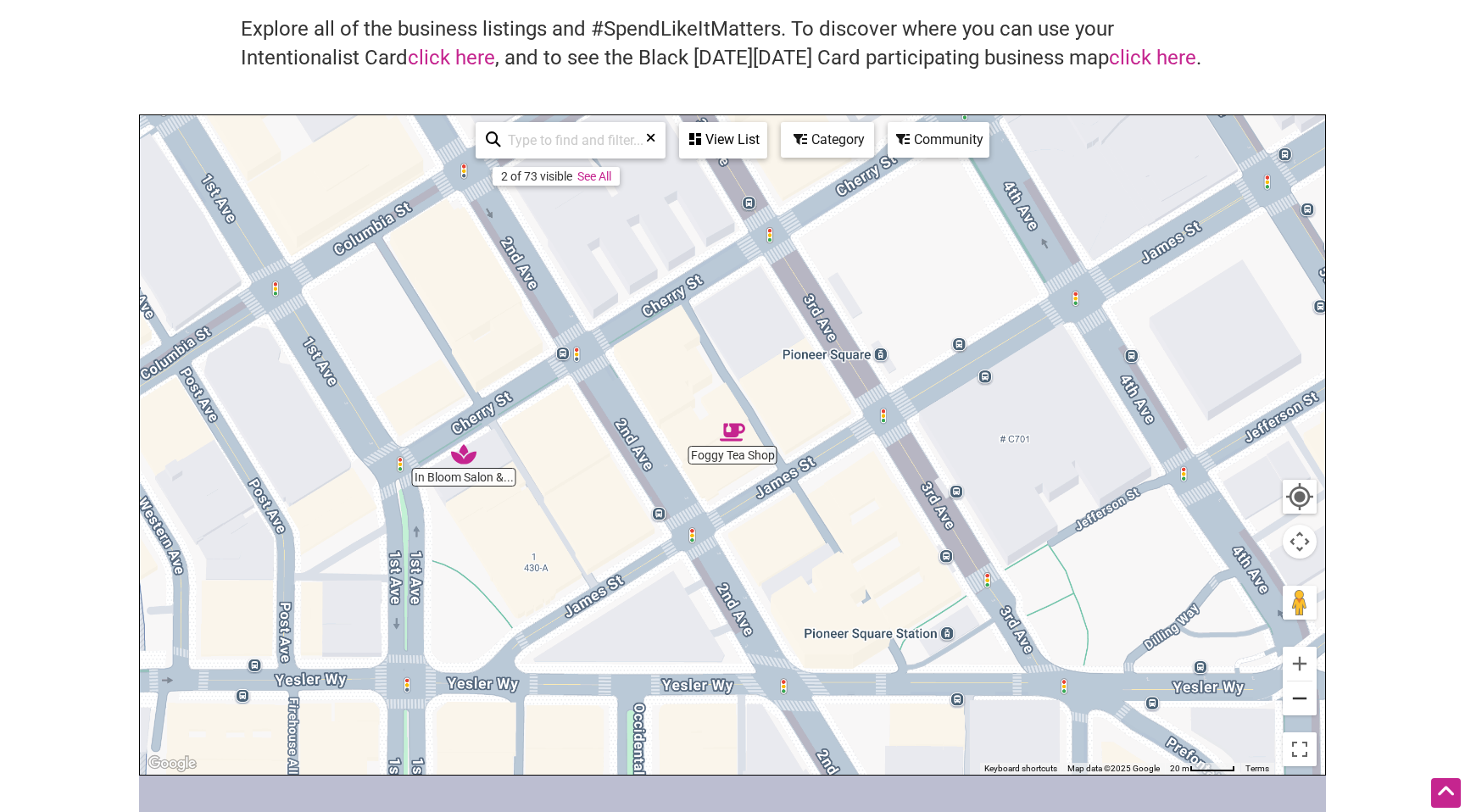
click at [1297, 701] on button "Zoom out" at bounding box center [1300, 699] width 34 height 34
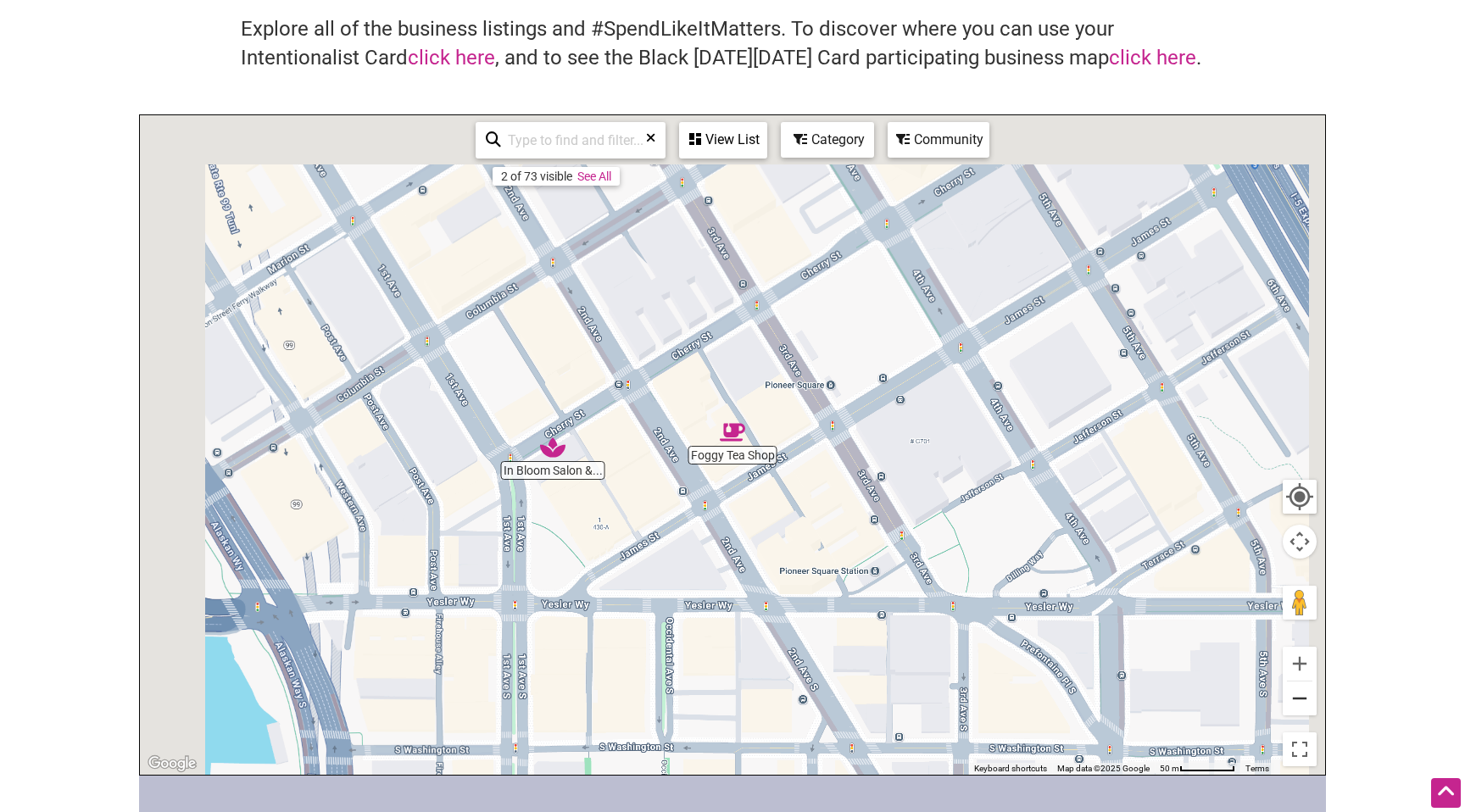
click at [1297, 701] on button "Zoom out" at bounding box center [1300, 699] width 34 height 34
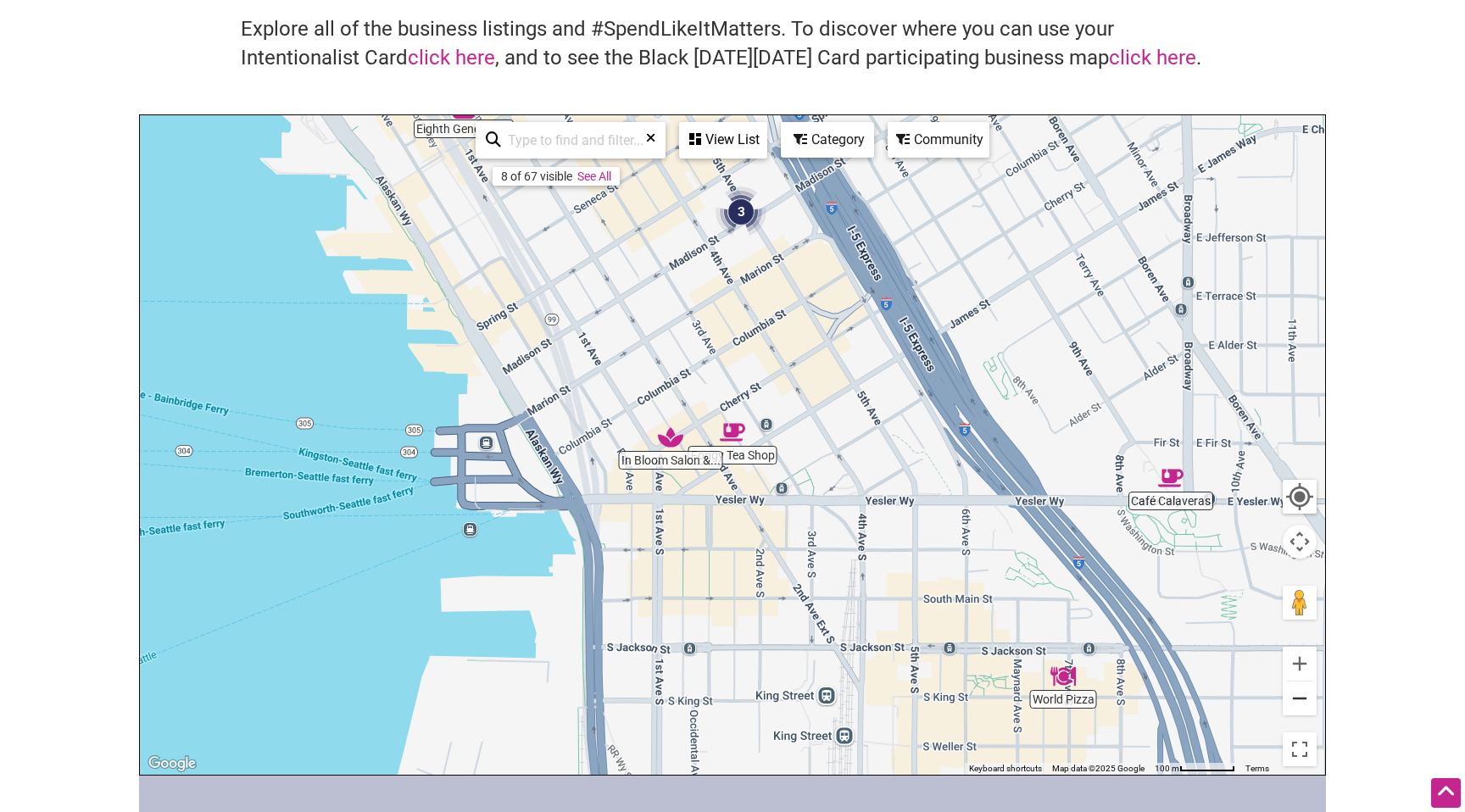
click at [1297, 701] on button "Zoom out" at bounding box center [1300, 699] width 34 height 34
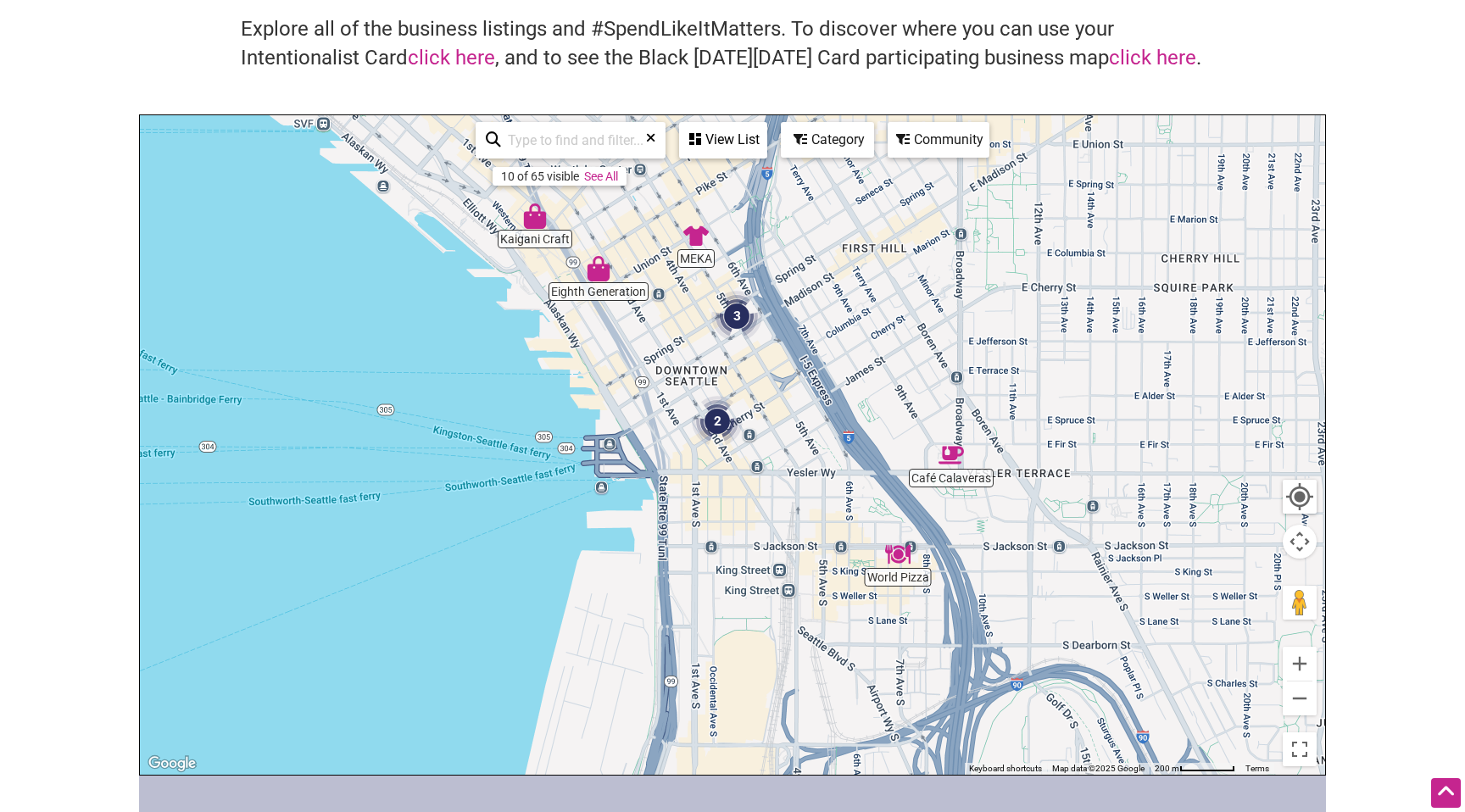
click at [728, 317] on img "3" at bounding box center [736, 316] width 50 height 50
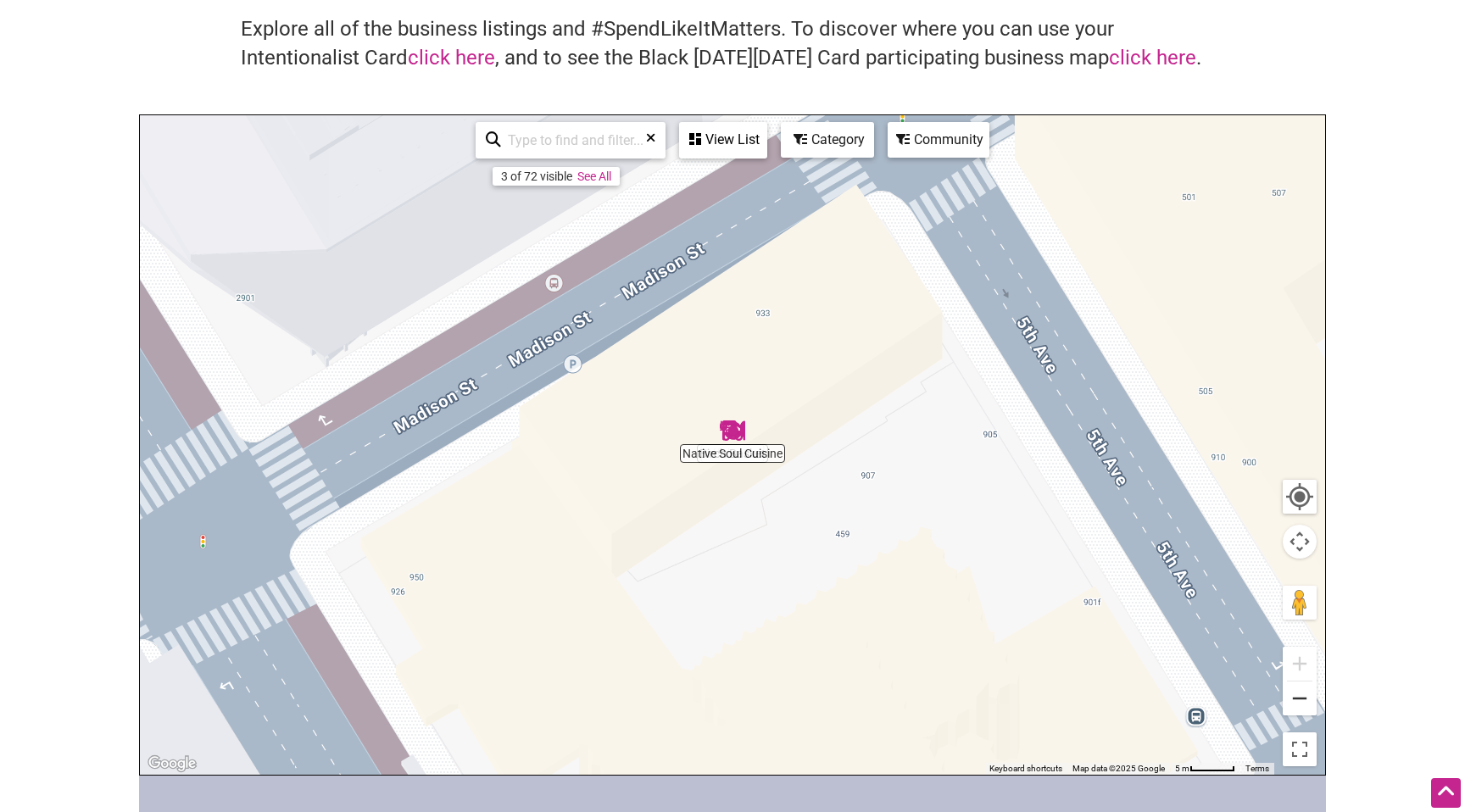
click at [1299, 698] on button "Zoom out" at bounding box center [1300, 699] width 34 height 34
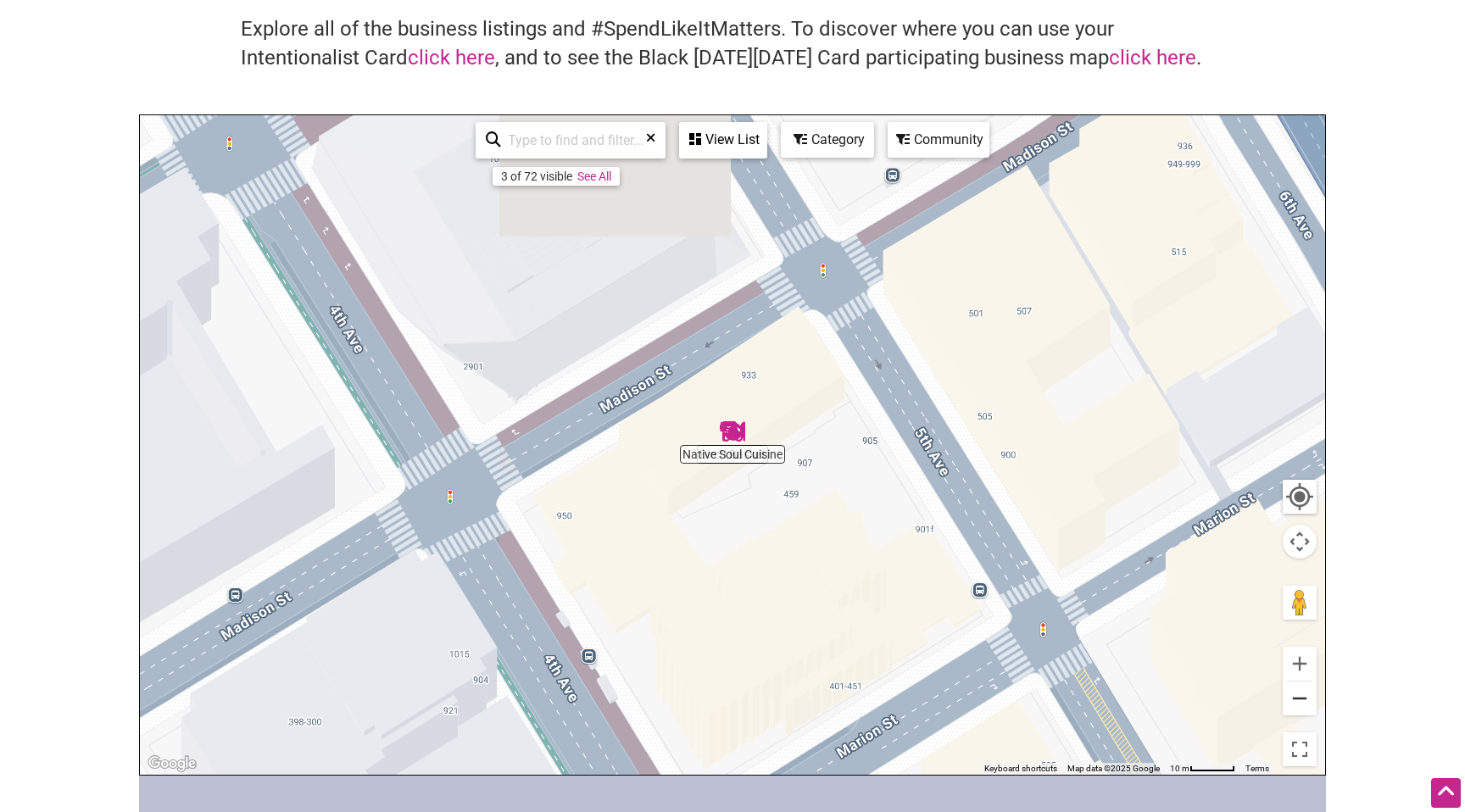
click at [1299, 698] on button "Zoom out" at bounding box center [1300, 699] width 34 height 34
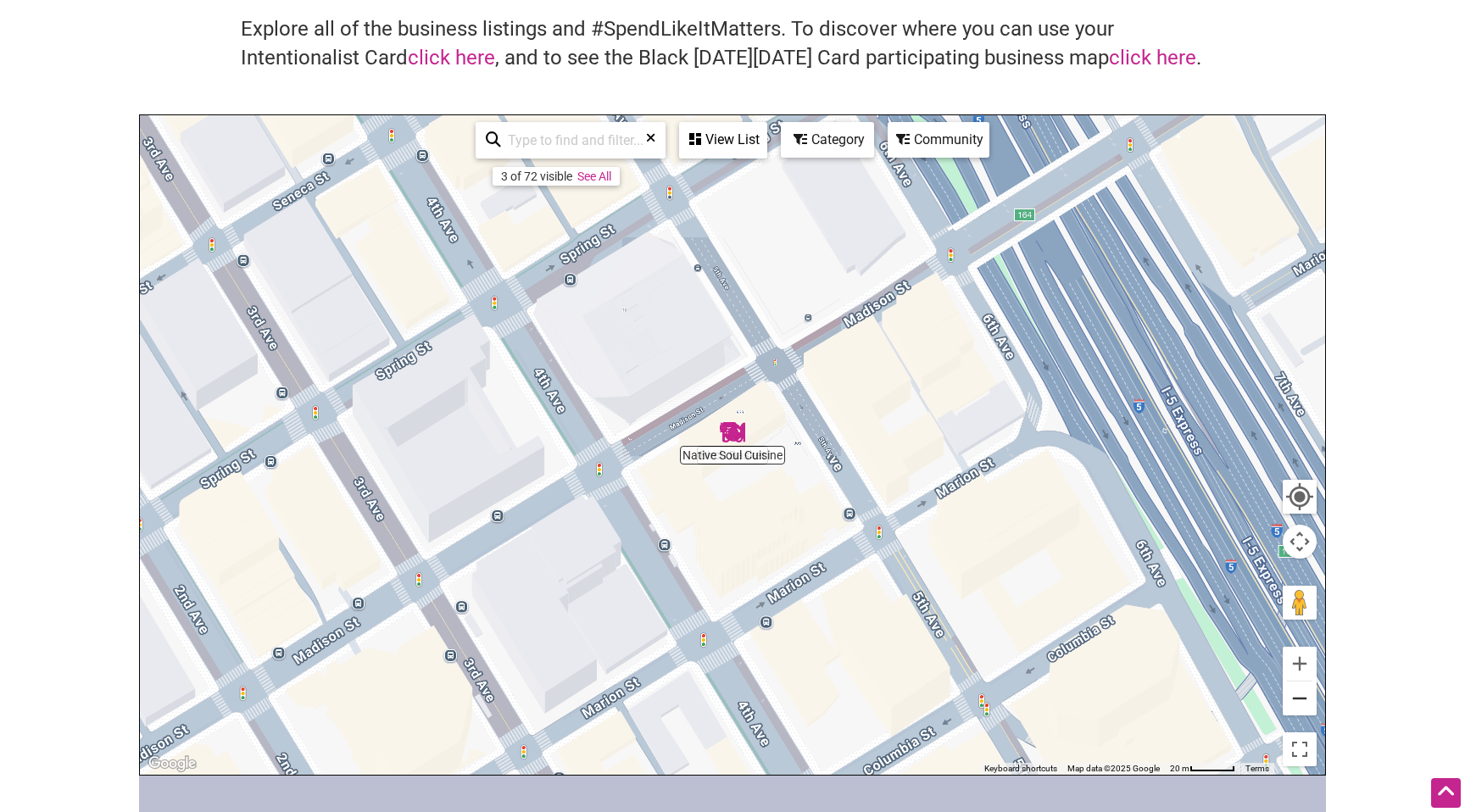
click at [1299, 698] on button "Zoom out" at bounding box center [1300, 699] width 34 height 34
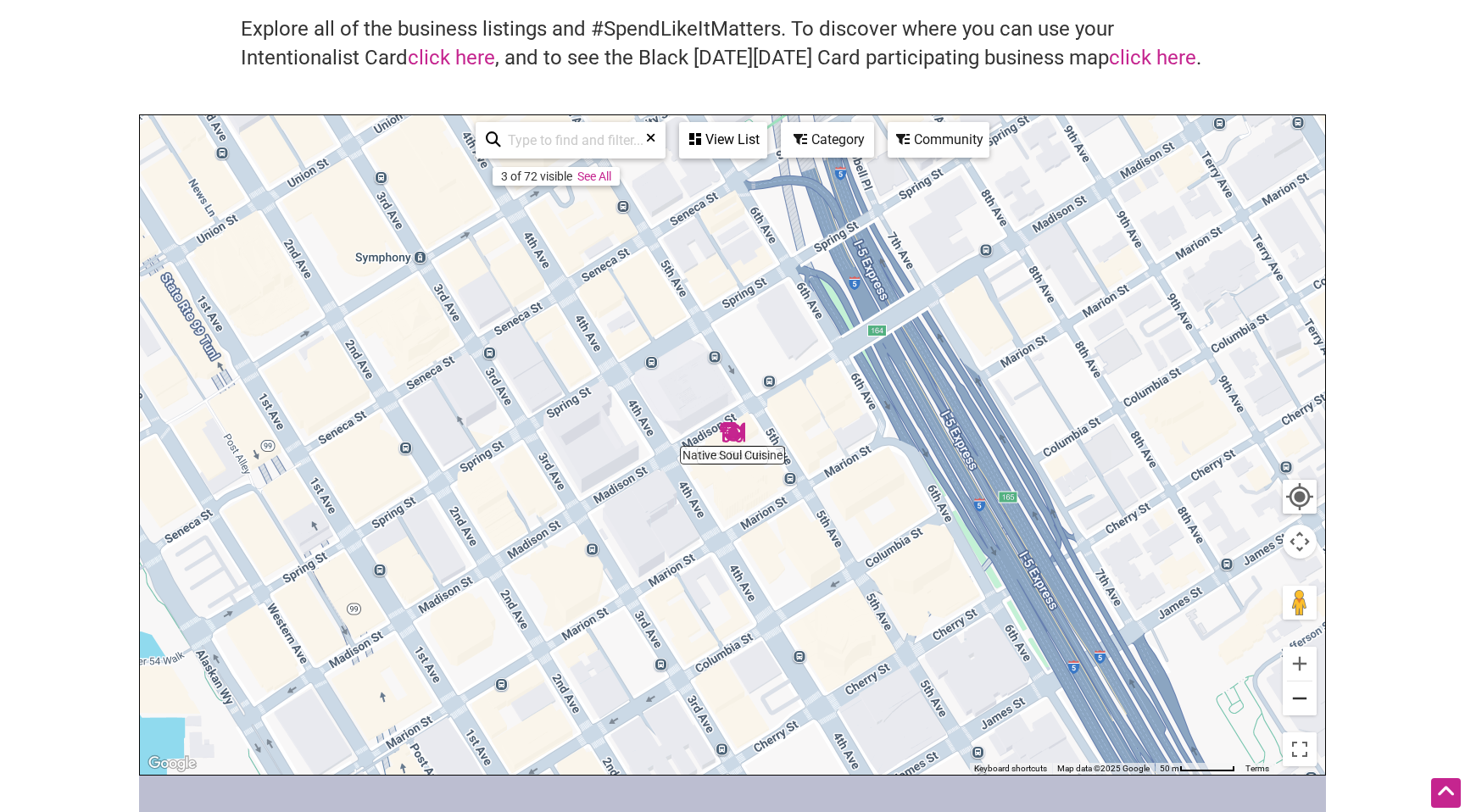
click at [1299, 698] on button "Zoom out" at bounding box center [1300, 699] width 34 height 34
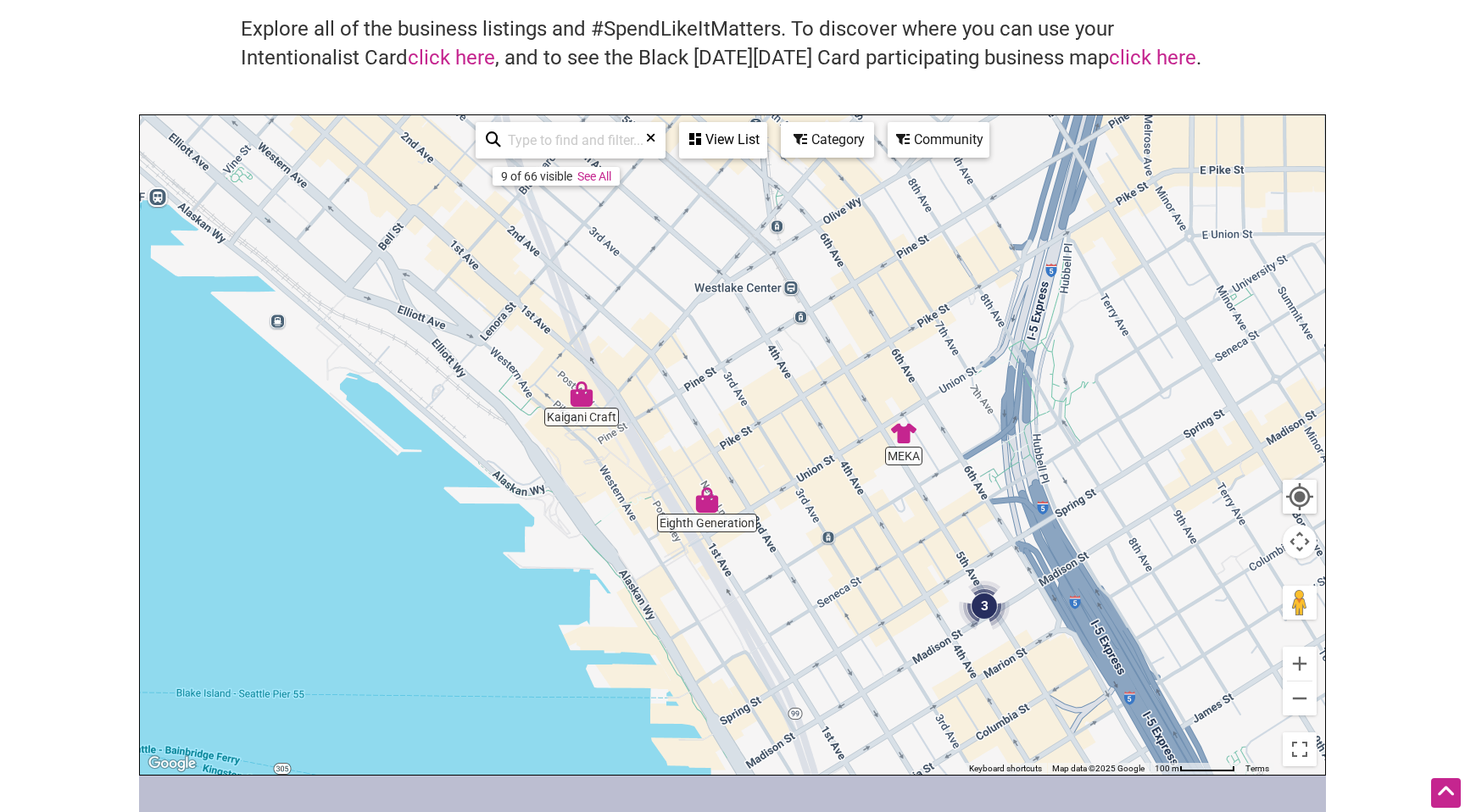
drag, startPoint x: 562, startPoint y: 481, endPoint x: 816, endPoint y: 669, distance: 316.0
click at [816, 669] on div "To navigate, press the arrow keys." at bounding box center [732, 445] width 1185 height 660
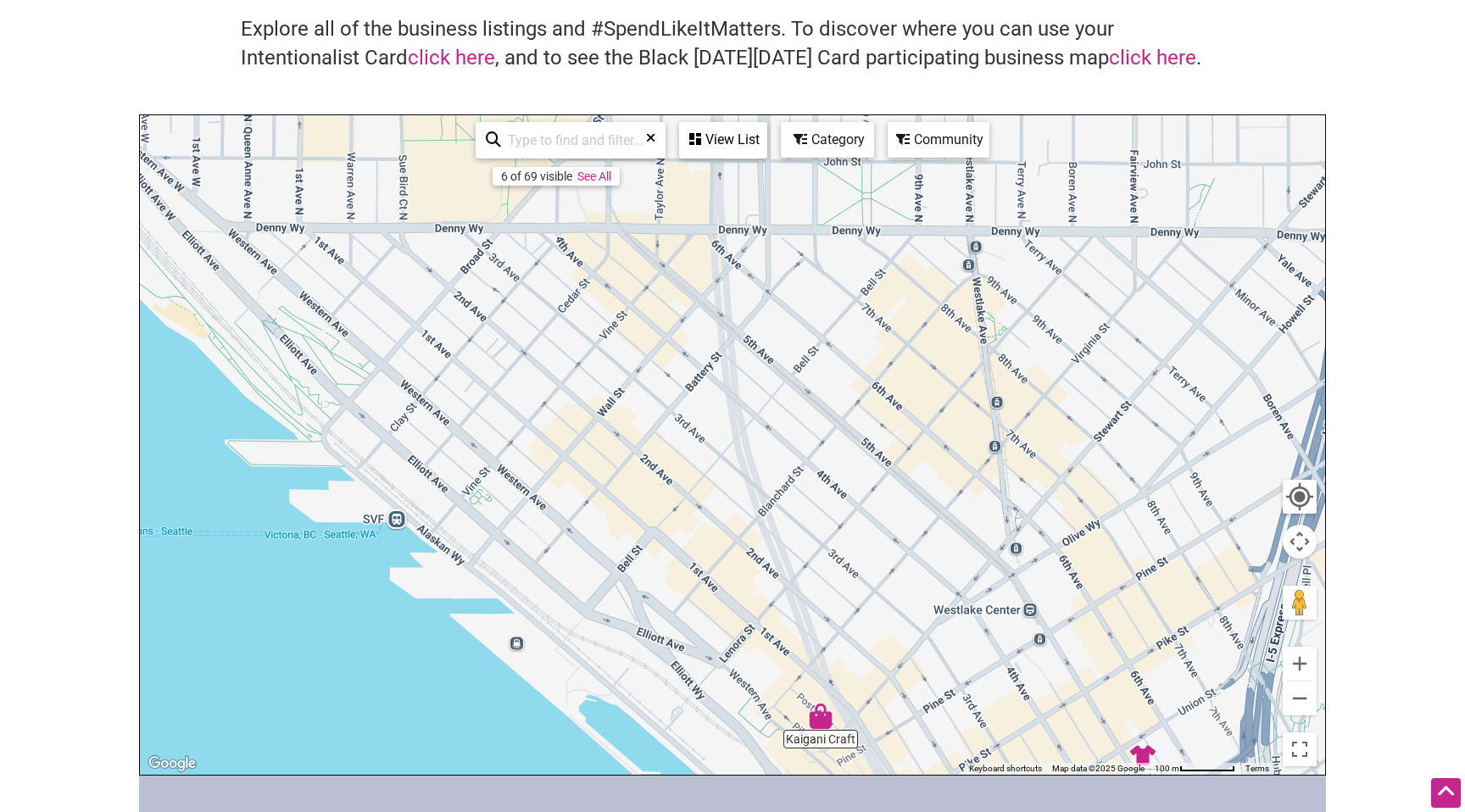
drag, startPoint x: 462, startPoint y: 417, endPoint x: 708, endPoint y: 742, distance: 407.6
click at [708, 742] on div "To navigate, press the arrow keys." at bounding box center [732, 445] width 1185 height 660
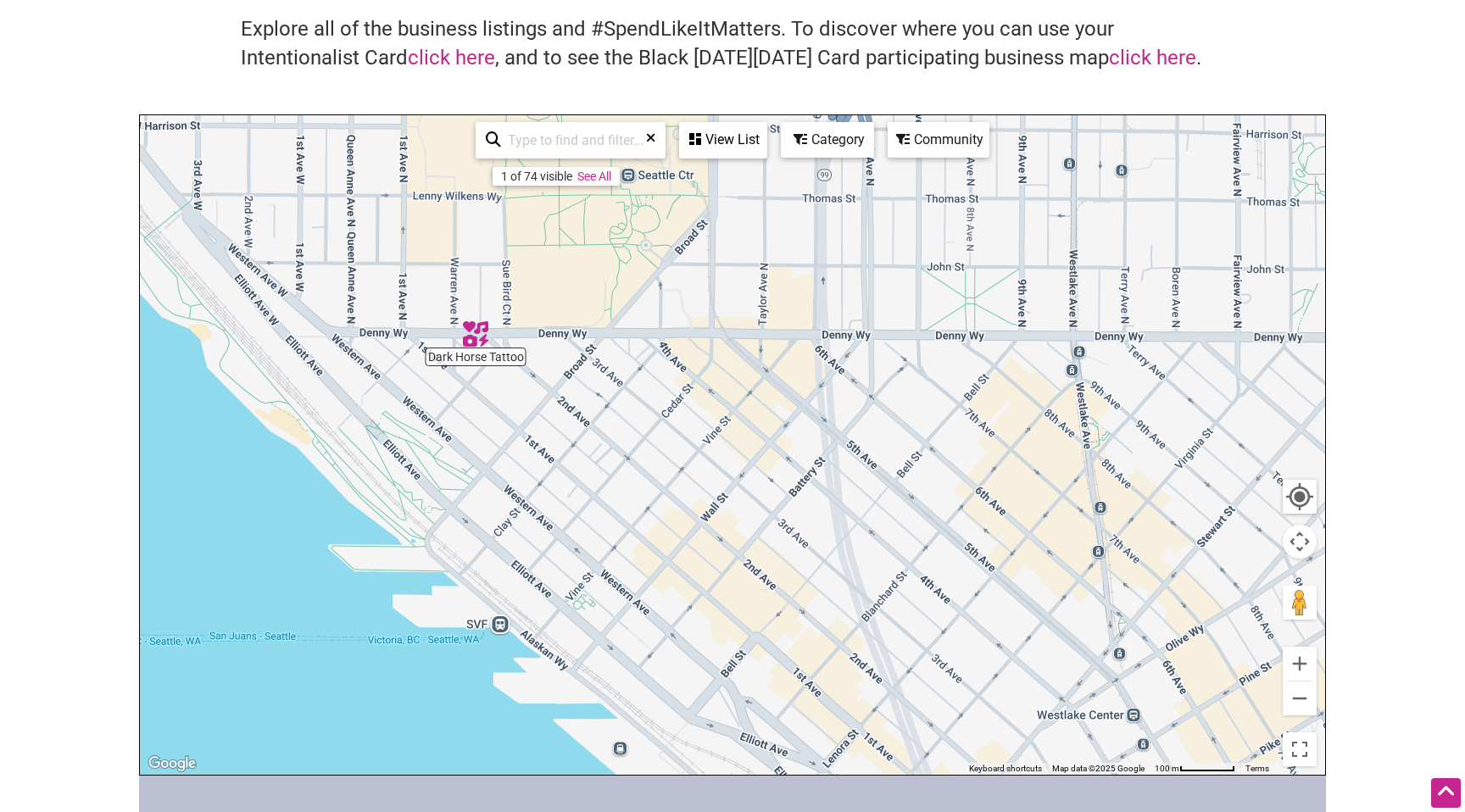
drag, startPoint x: 574, startPoint y: 459, endPoint x: 590, endPoint y: 492, distance: 36.7
click at [590, 492] on div "To navigate, press the arrow keys." at bounding box center [732, 445] width 1185 height 660
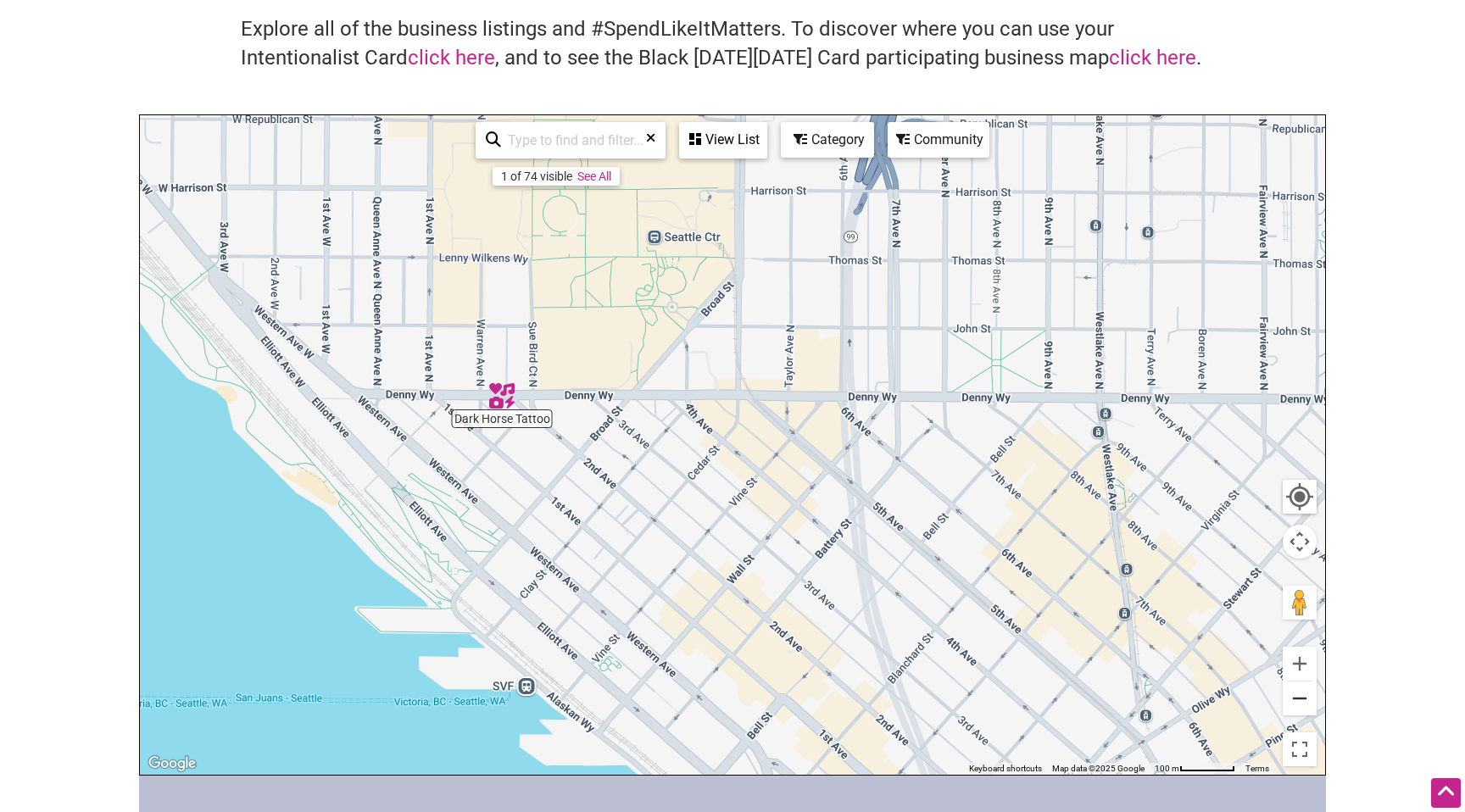
click at [1292, 697] on button "Zoom out" at bounding box center [1300, 699] width 34 height 34
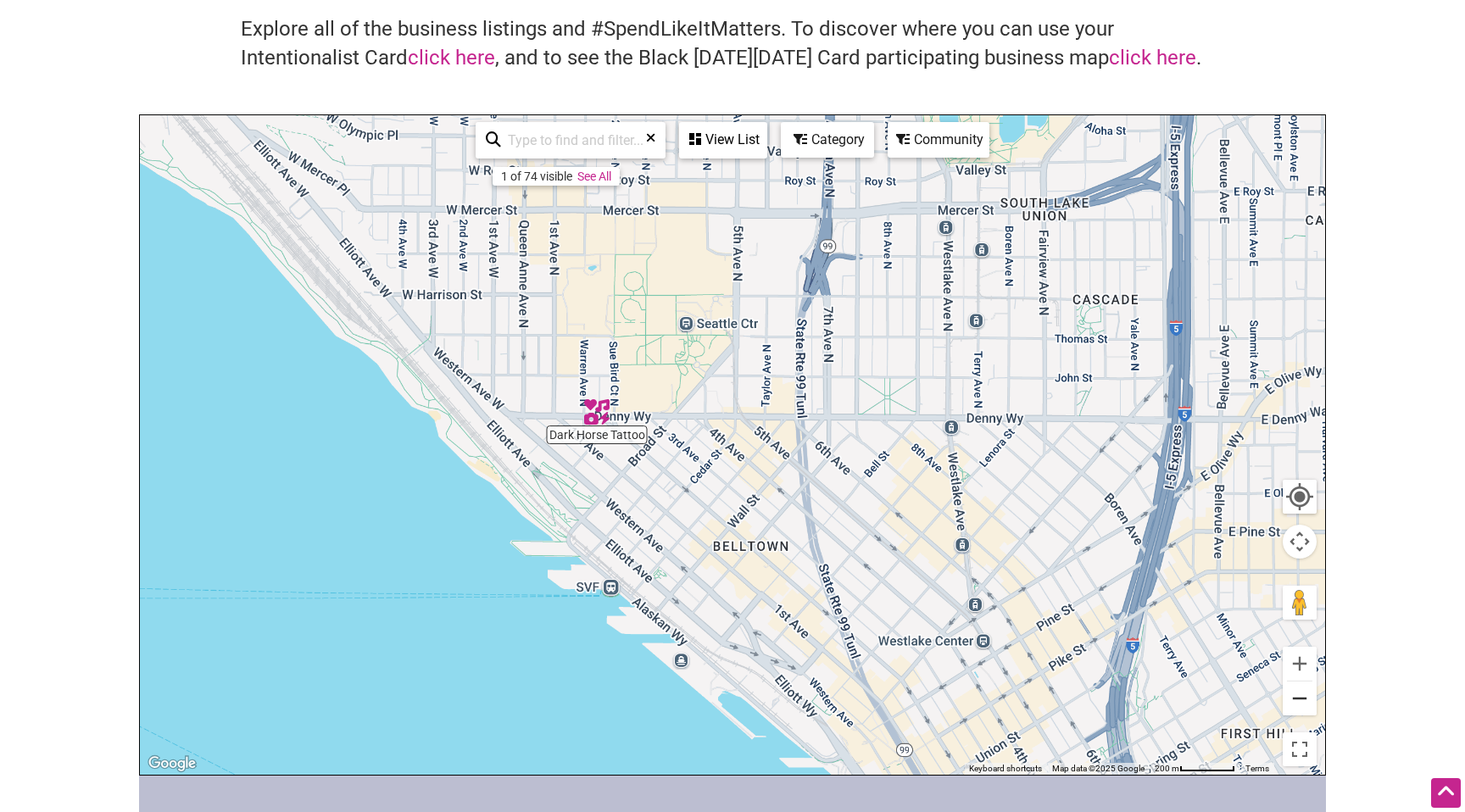
click at [1292, 697] on button "Zoom out" at bounding box center [1300, 699] width 34 height 34
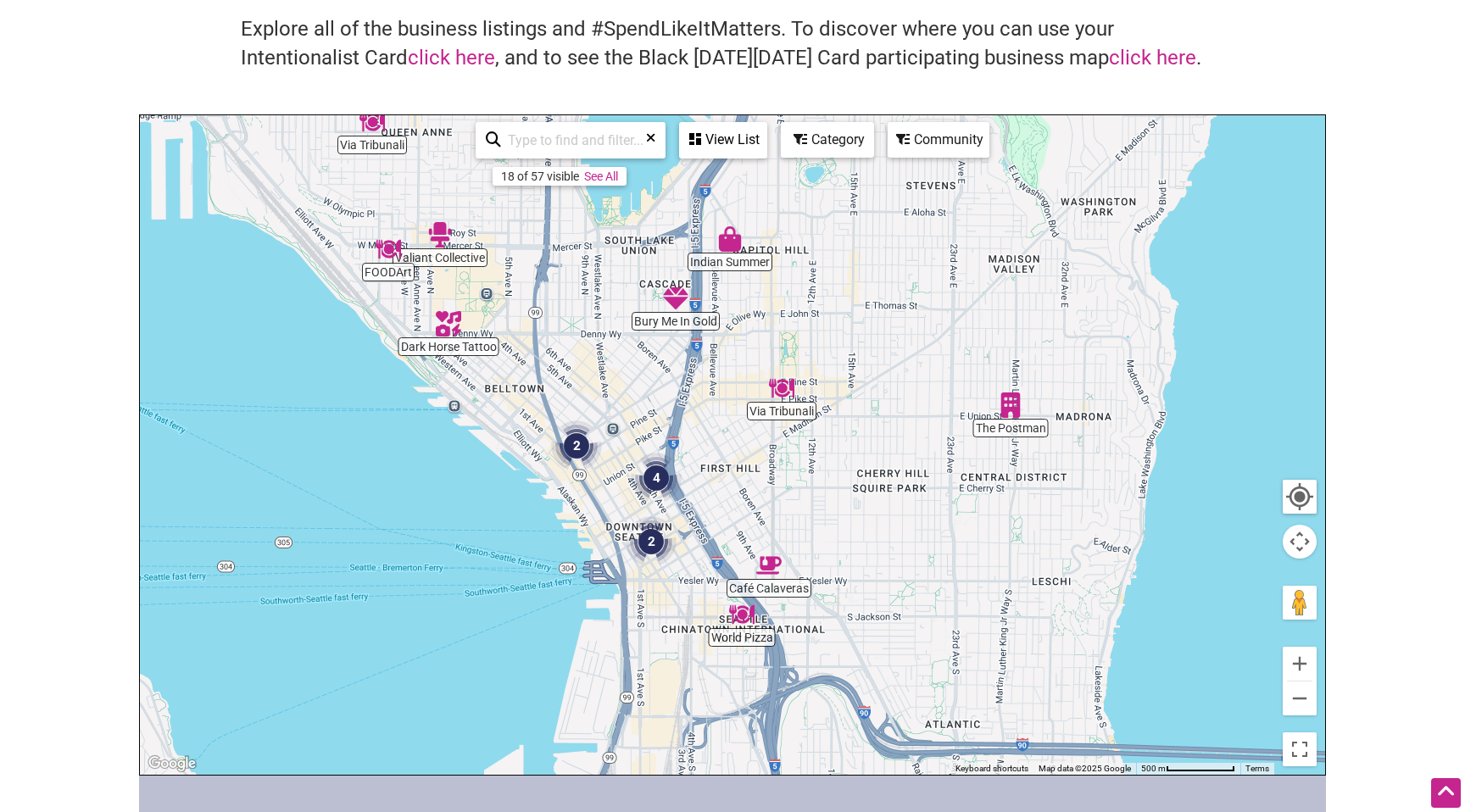
drag, startPoint x: 549, startPoint y: 449, endPoint x: 319, endPoint y: 341, distance: 254.1
click at [319, 341] on div "To navigate, press the arrow keys." at bounding box center [732, 445] width 1185 height 660
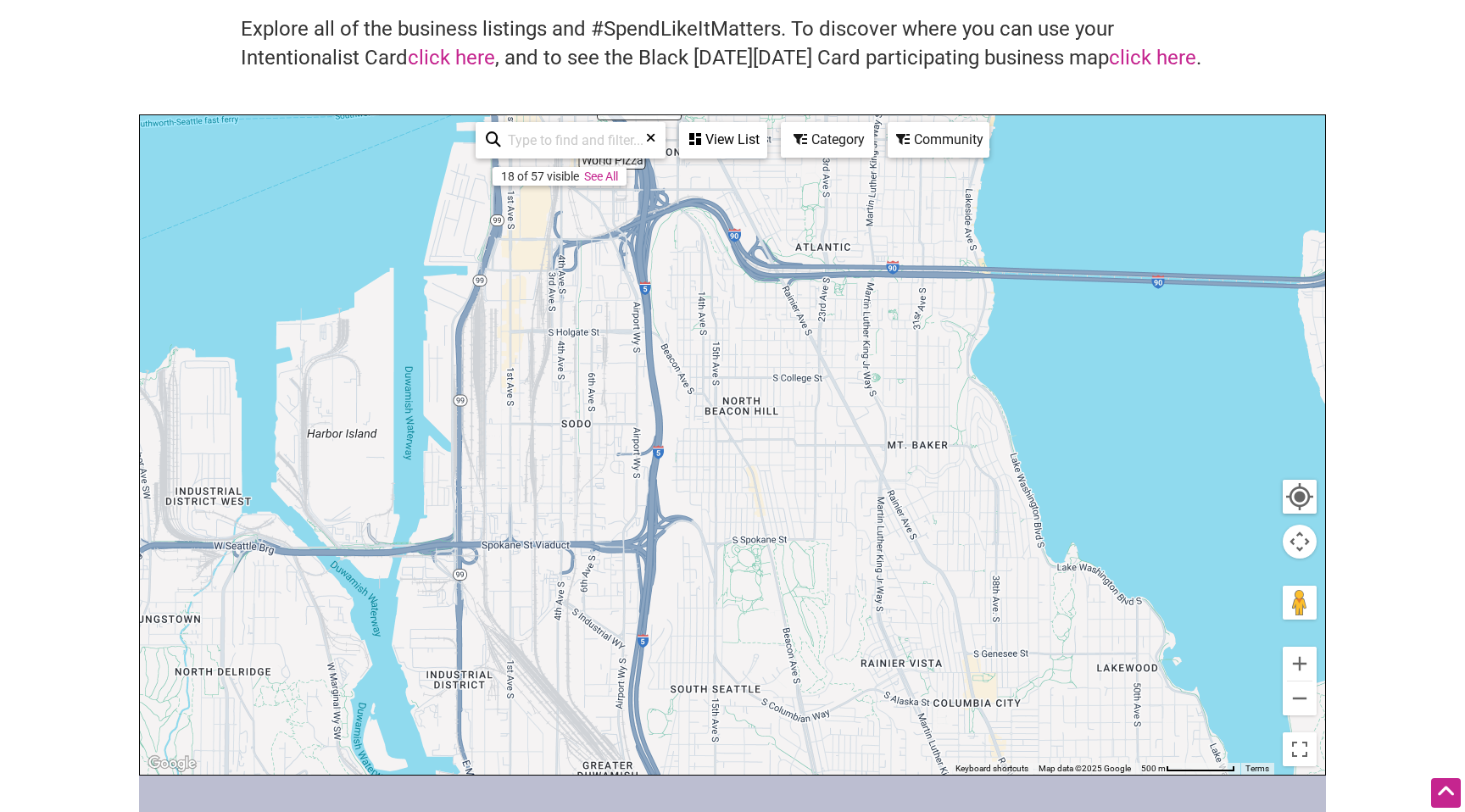
drag, startPoint x: 475, startPoint y: 578, endPoint x: 347, endPoint y: 111, distance: 484.2
click at [347, 111] on div "Intentionalist Business Directory Explore all of the business listings and #Spe…" at bounding box center [732, 365] width 1187 height 821
click at [1299, 709] on button "Zoom out" at bounding box center [1300, 699] width 34 height 34
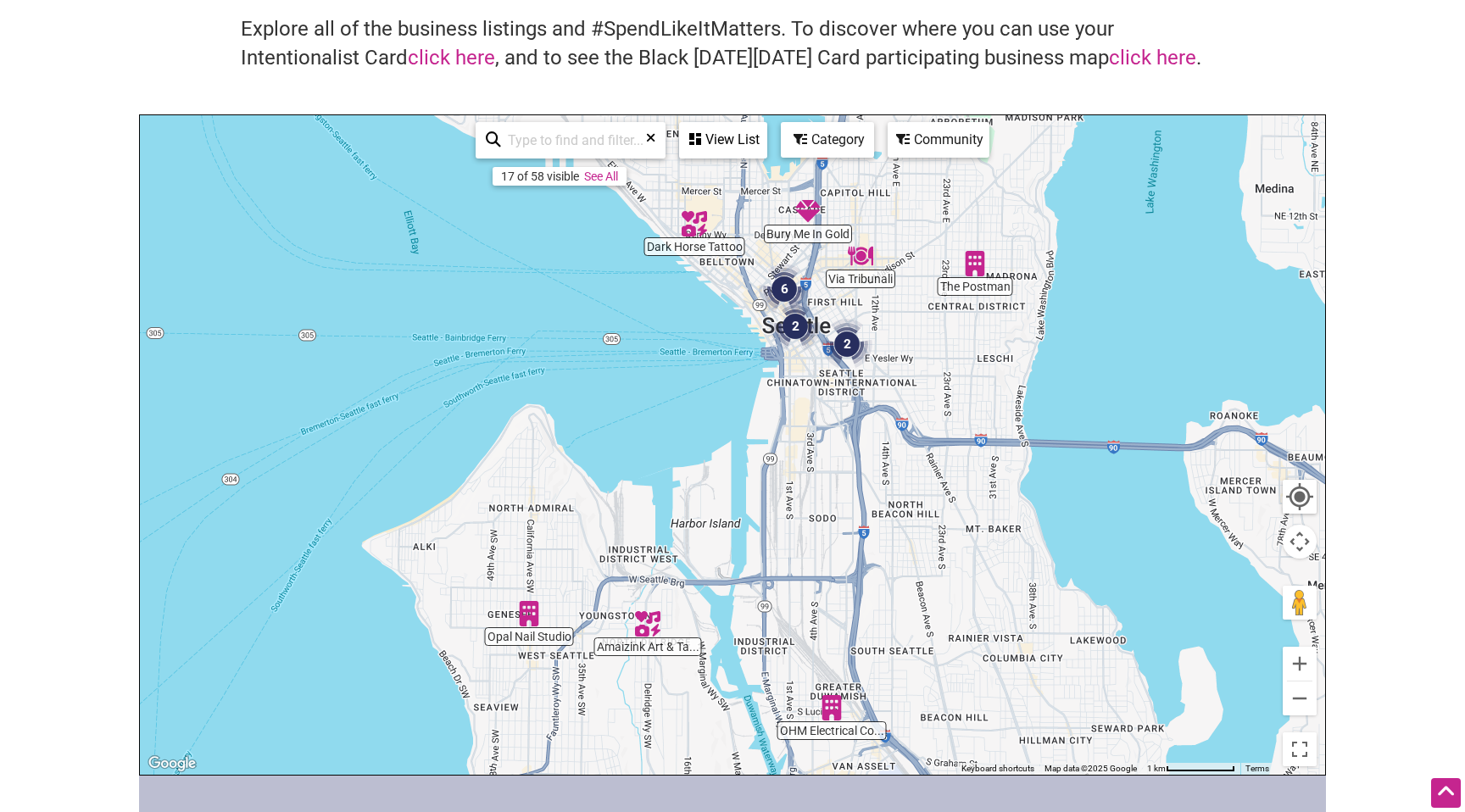
drag, startPoint x: 501, startPoint y: 661, endPoint x: 669, endPoint y: 744, distance: 187.4
click at [669, 744] on div "To navigate, press the arrow keys." at bounding box center [732, 445] width 1185 height 660
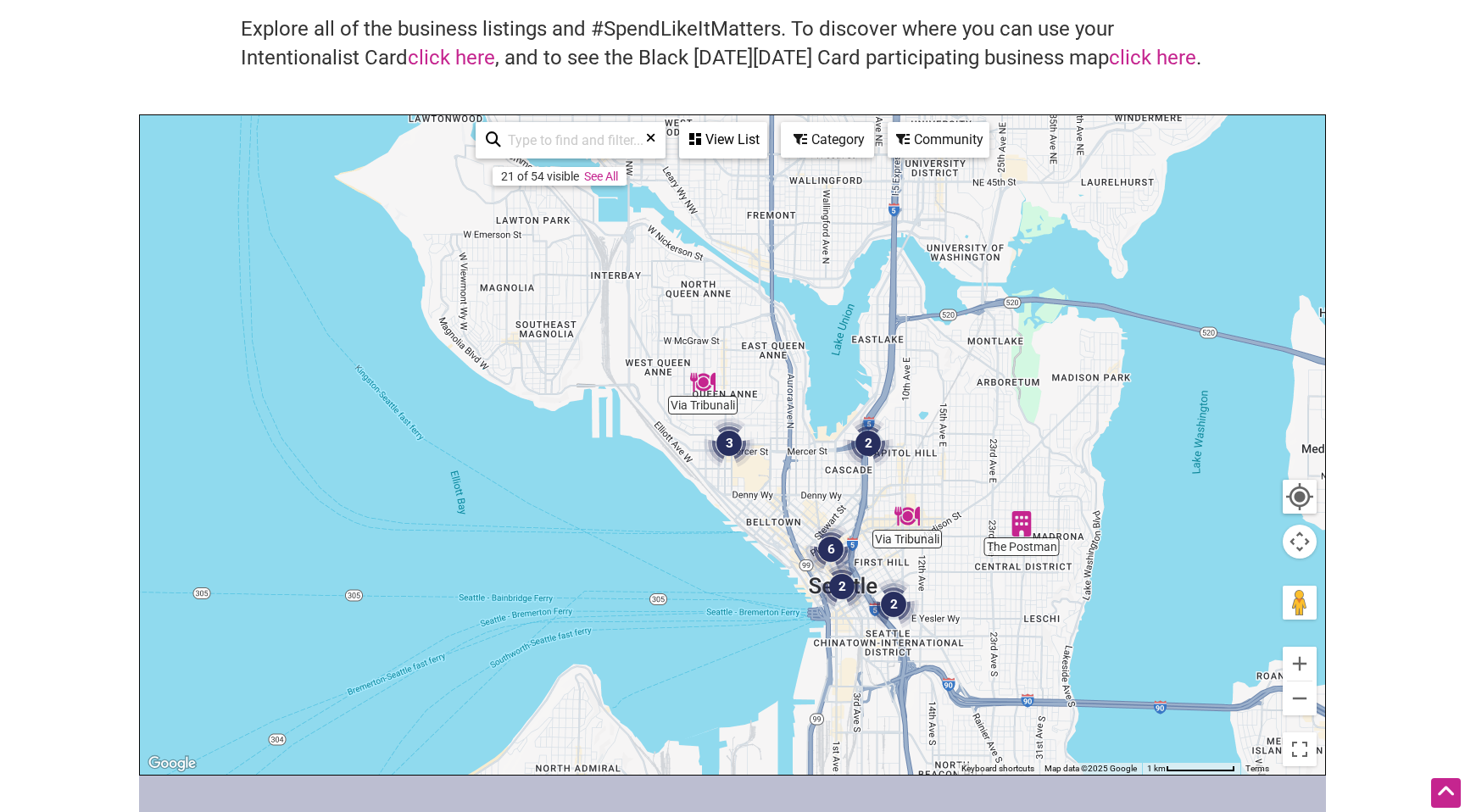
drag, startPoint x: 590, startPoint y: 359, endPoint x: 632, endPoint y: 599, distance: 243.6
click at [632, 599] on div "To navigate, press the arrow keys." at bounding box center [732, 445] width 1185 height 660
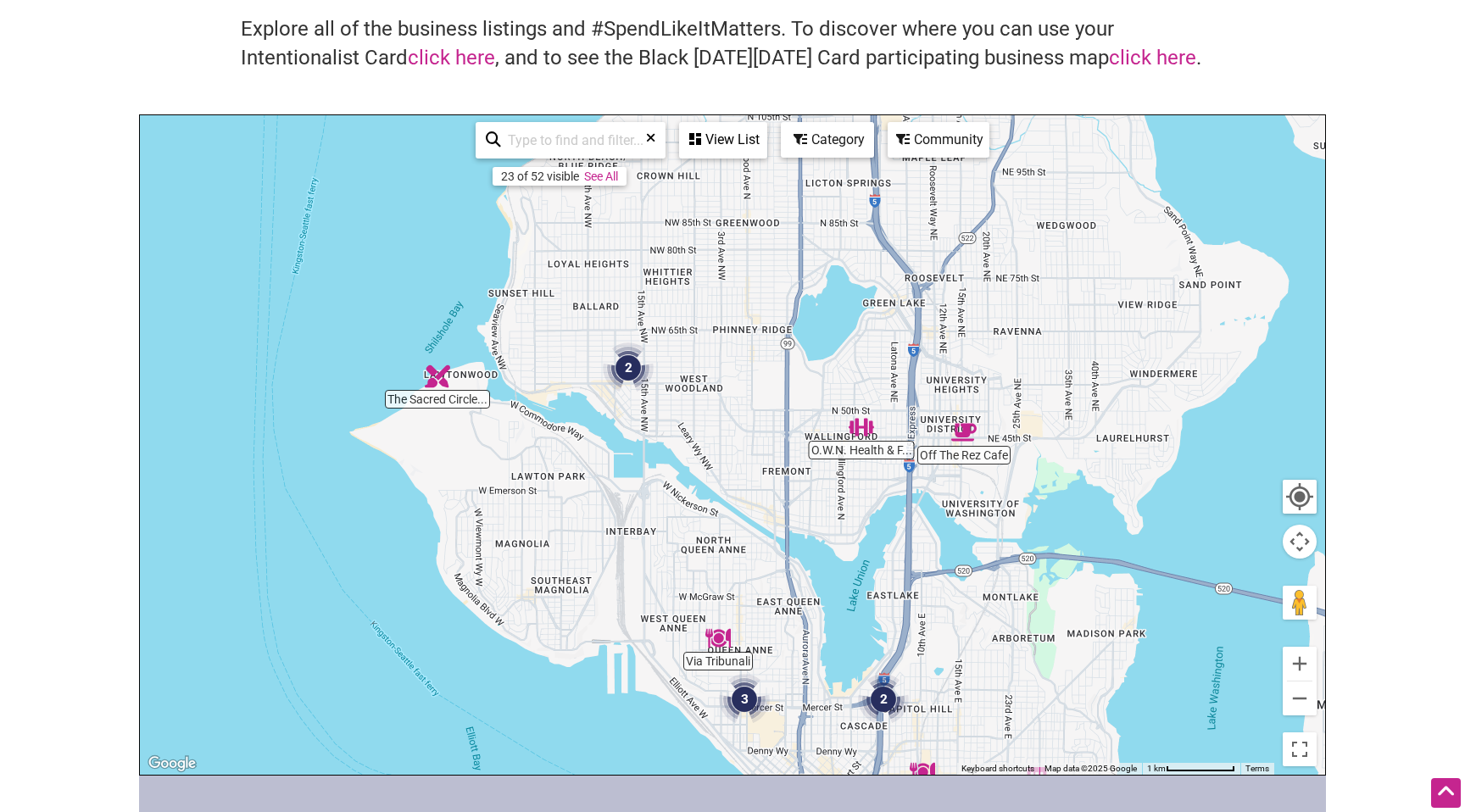
drag, startPoint x: 561, startPoint y: 373, endPoint x: 573, endPoint y: 652, distance: 279.3
click at [573, 652] on div "To navigate, press the arrow keys." at bounding box center [732, 445] width 1185 height 660
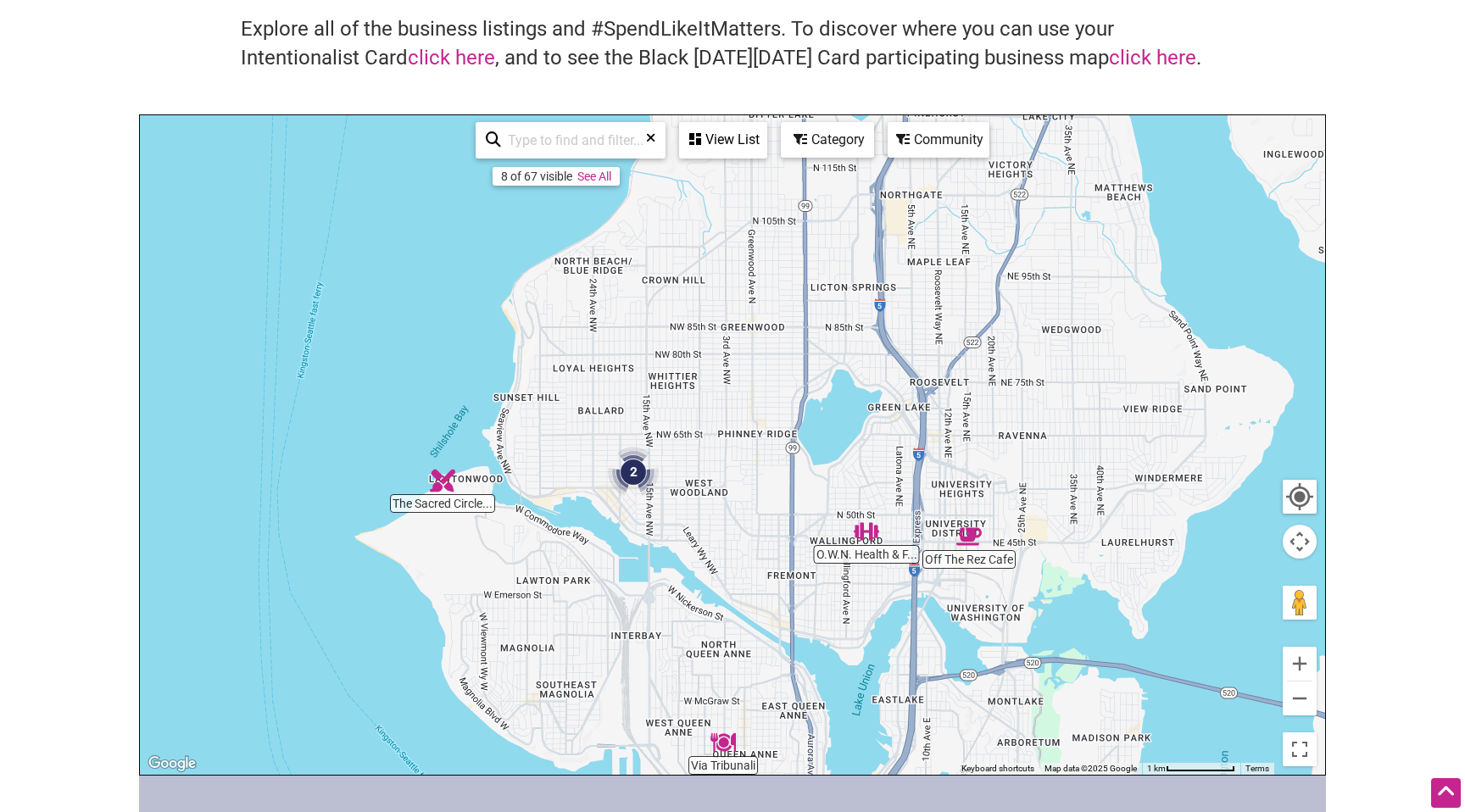
drag, startPoint x: 560, startPoint y: 360, endPoint x: 561, endPoint y: 419, distance: 59.0
click at [561, 419] on div "To navigate, press the arrow keys." at bounding box center [732, 445] width 1185 height 660
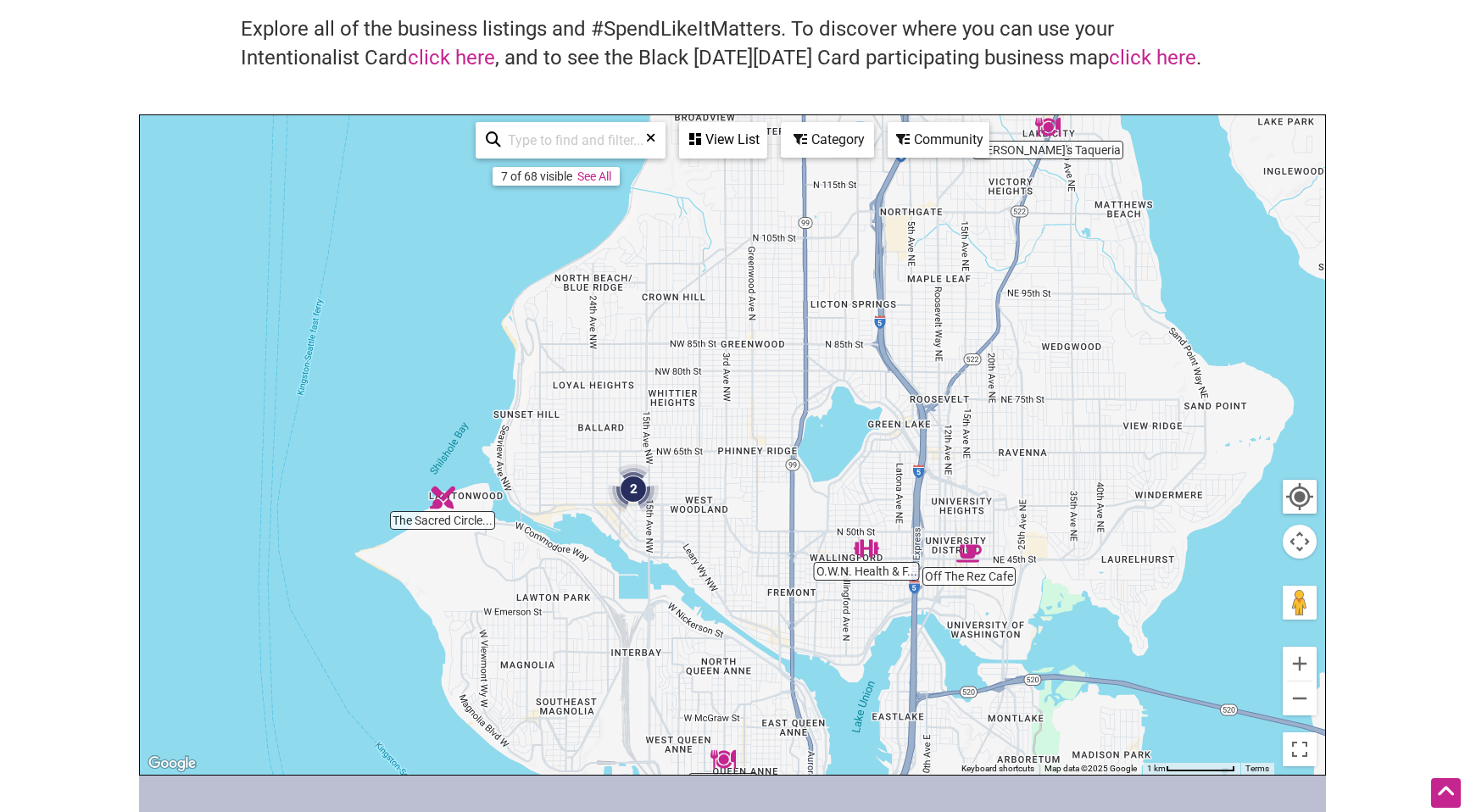
click at [638, 508] on img "2" at bounding box center [633, 489] width 50 height 50
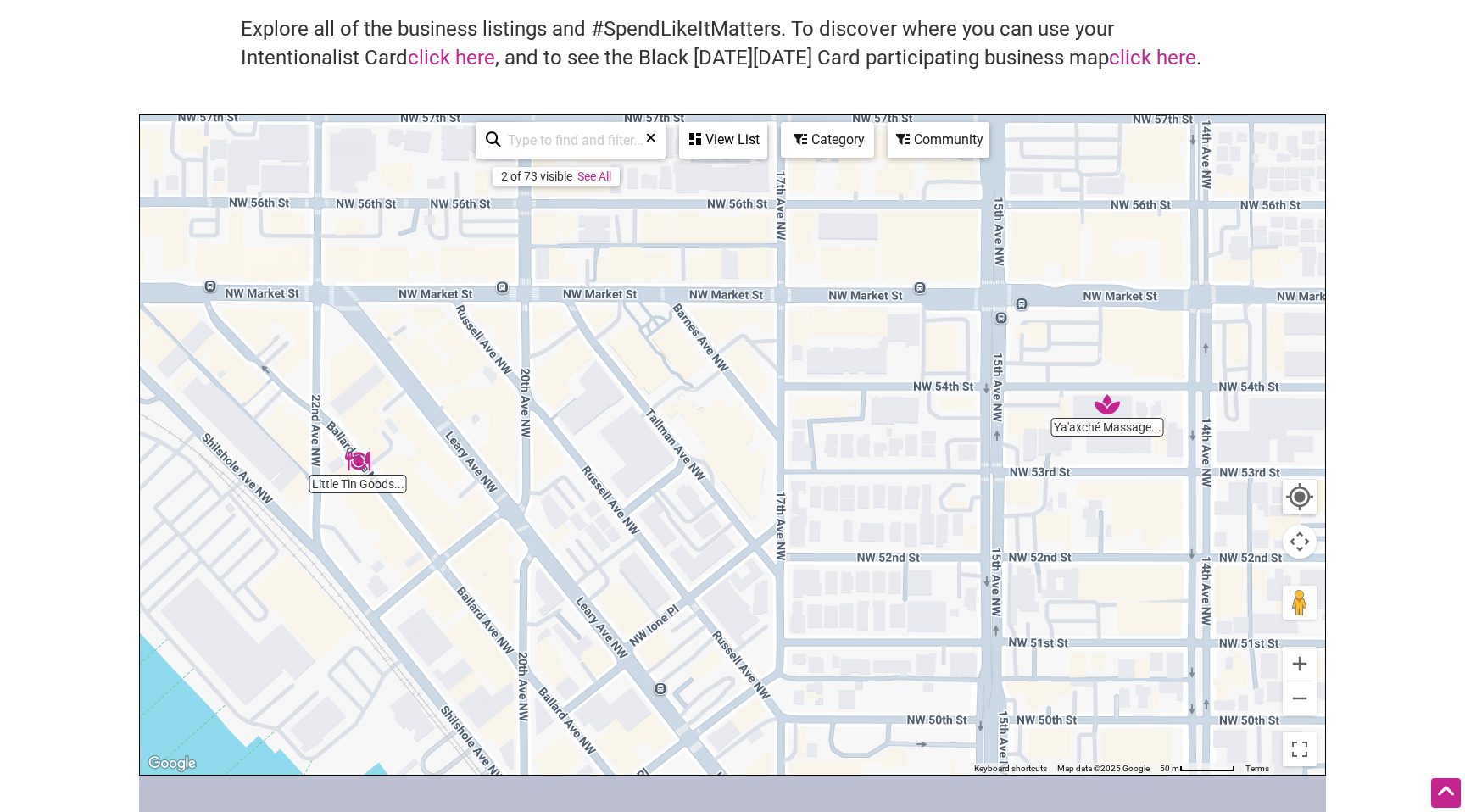
click at [365, 475] on div "To navigate, press the arrow keys." at bounding box center [732, 445] width 1185 height 660
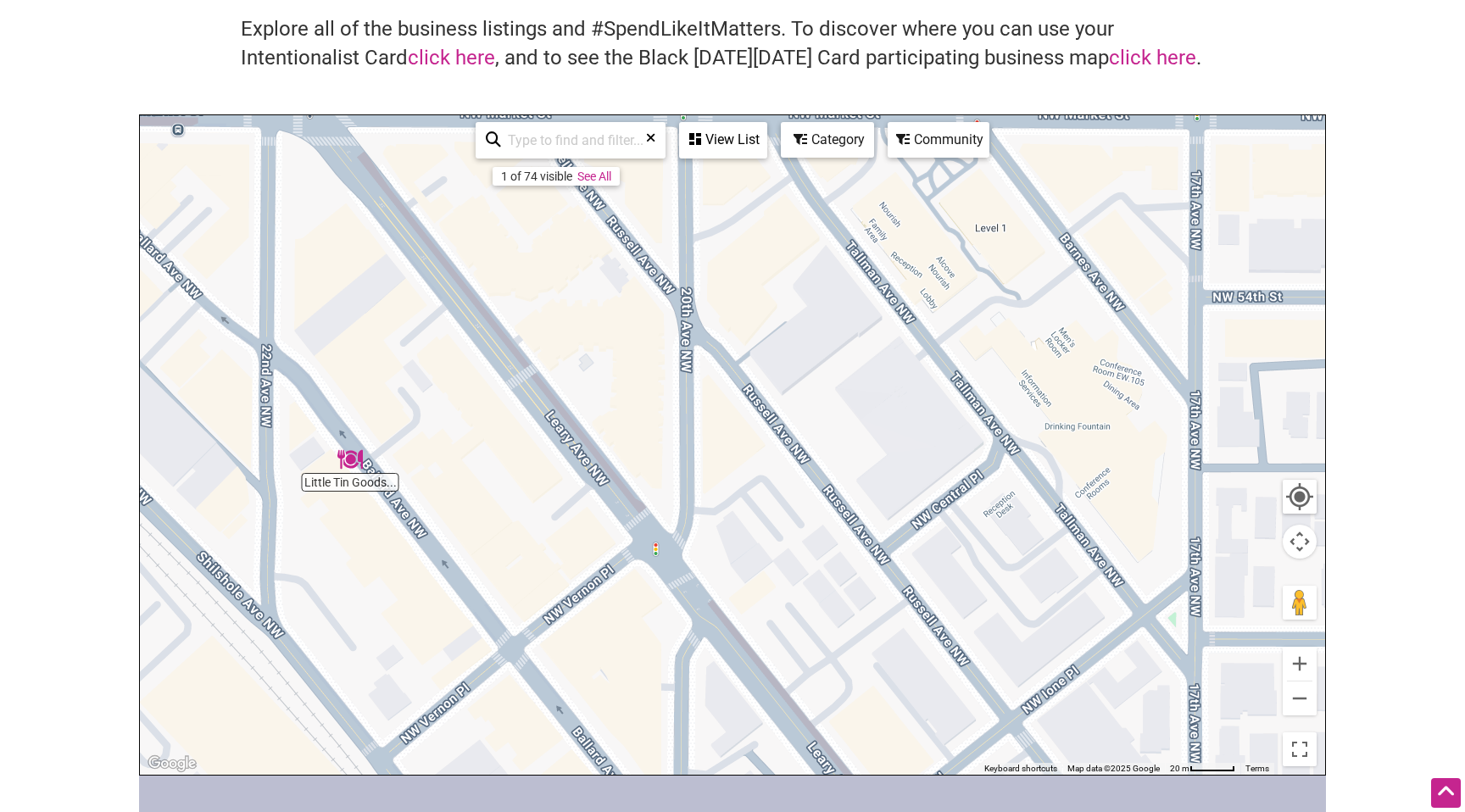
click at [345, 470] on img "Little Tin Goods & Apothecary Cabinet" at bounding box center [350, 459] width 26 height 26
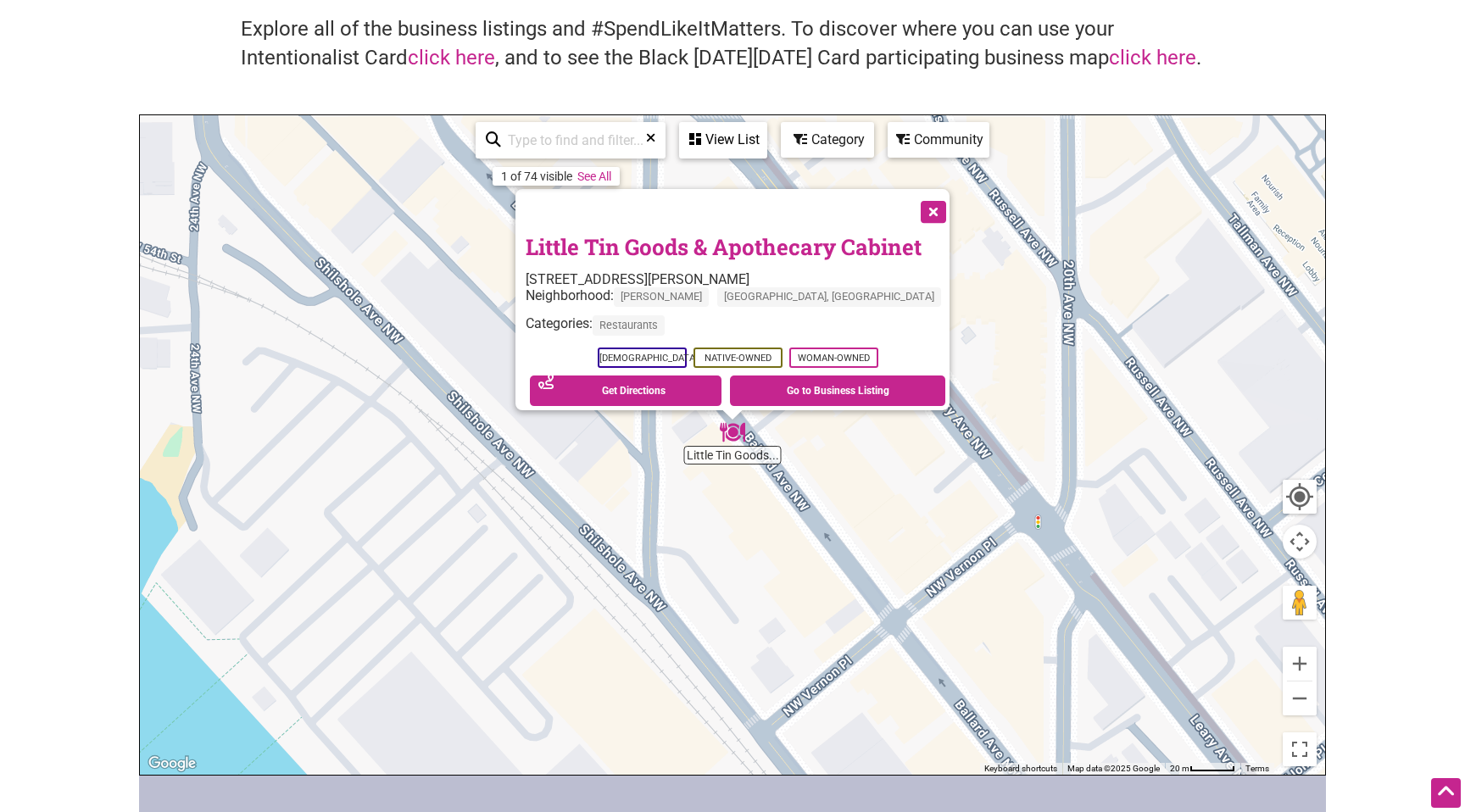
click at [108, 209] on body "× Menu 0 Add a Business Map Blog Store Offers Intentionalist Cards Buy Black Ca…" at bounding box center [732, 292] width 1465 height 812
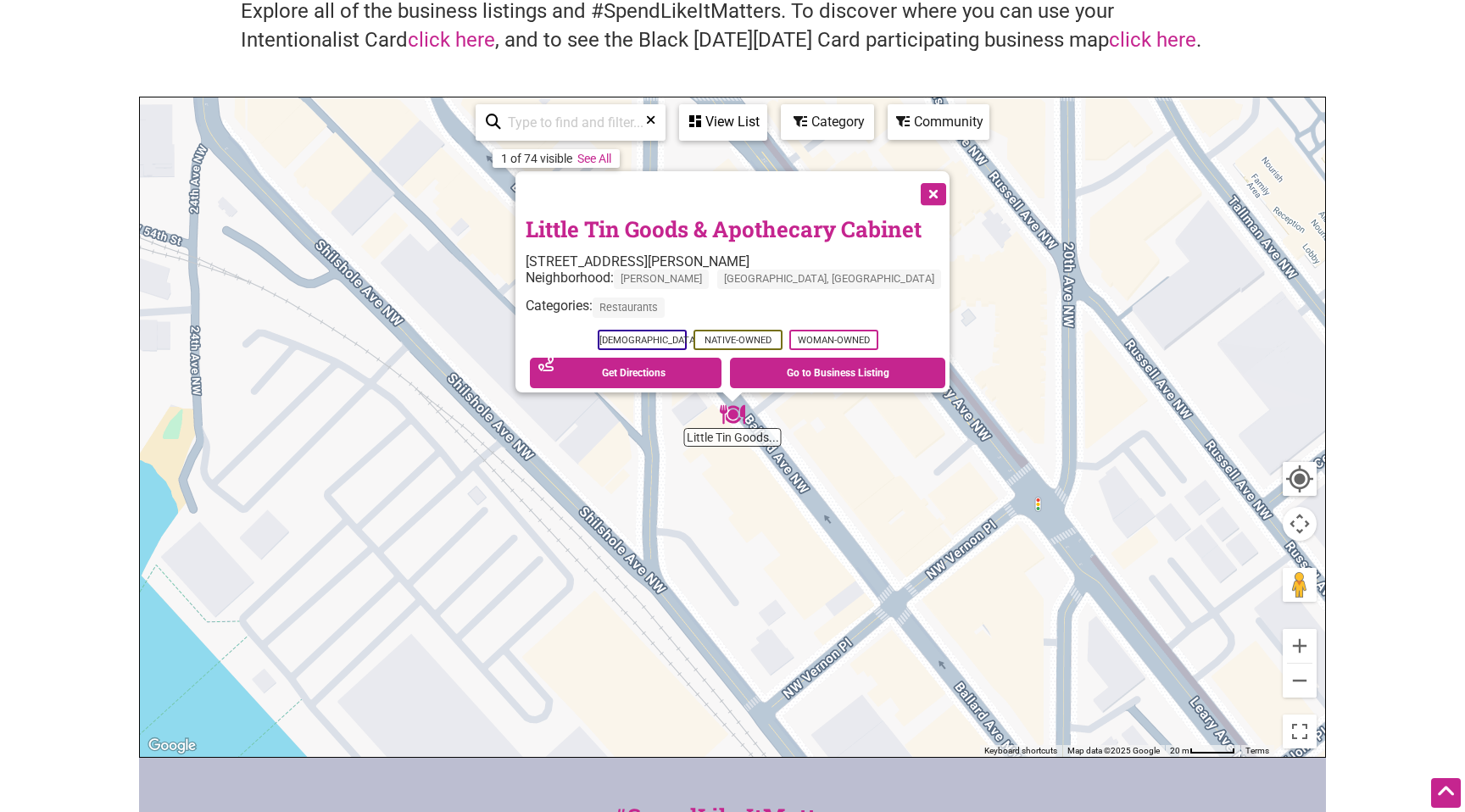
click at [913, 188] on button "Close" at bounding box center [932, 193] width 43 height 43
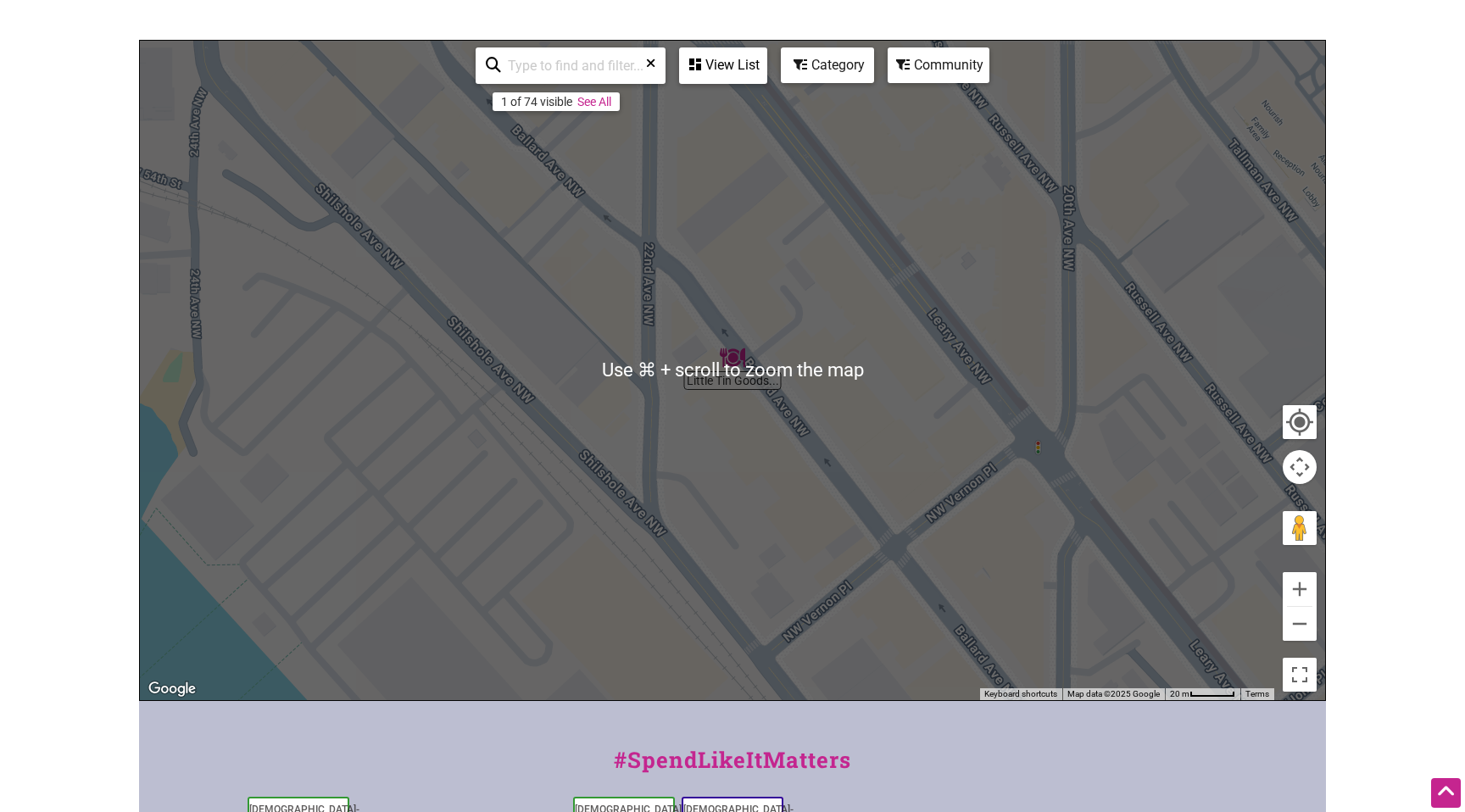
scroll to position [204, 0]
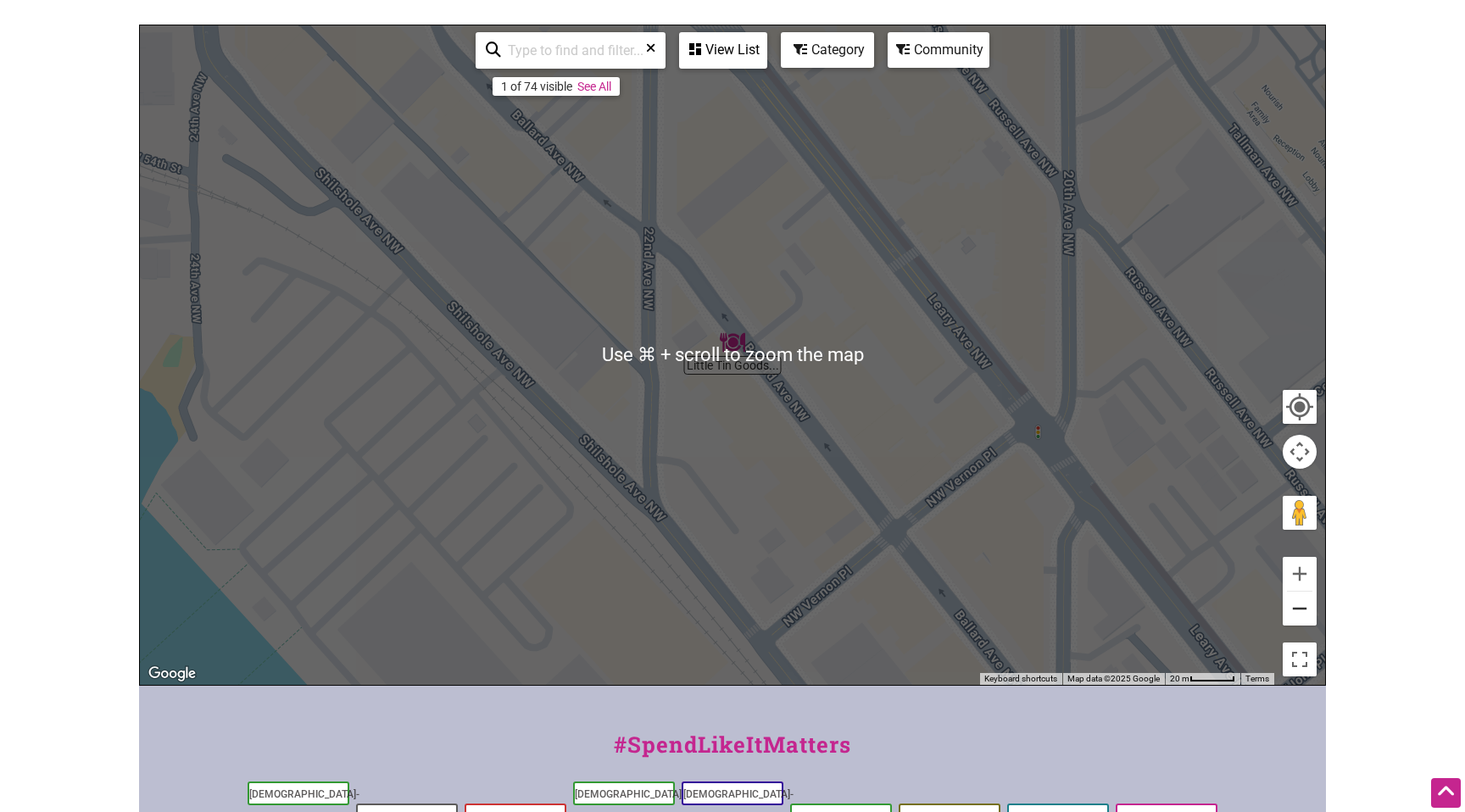
click at [1295, 613] on button "Zoom out" at bounding box center [1300, 609] width 34 height 34
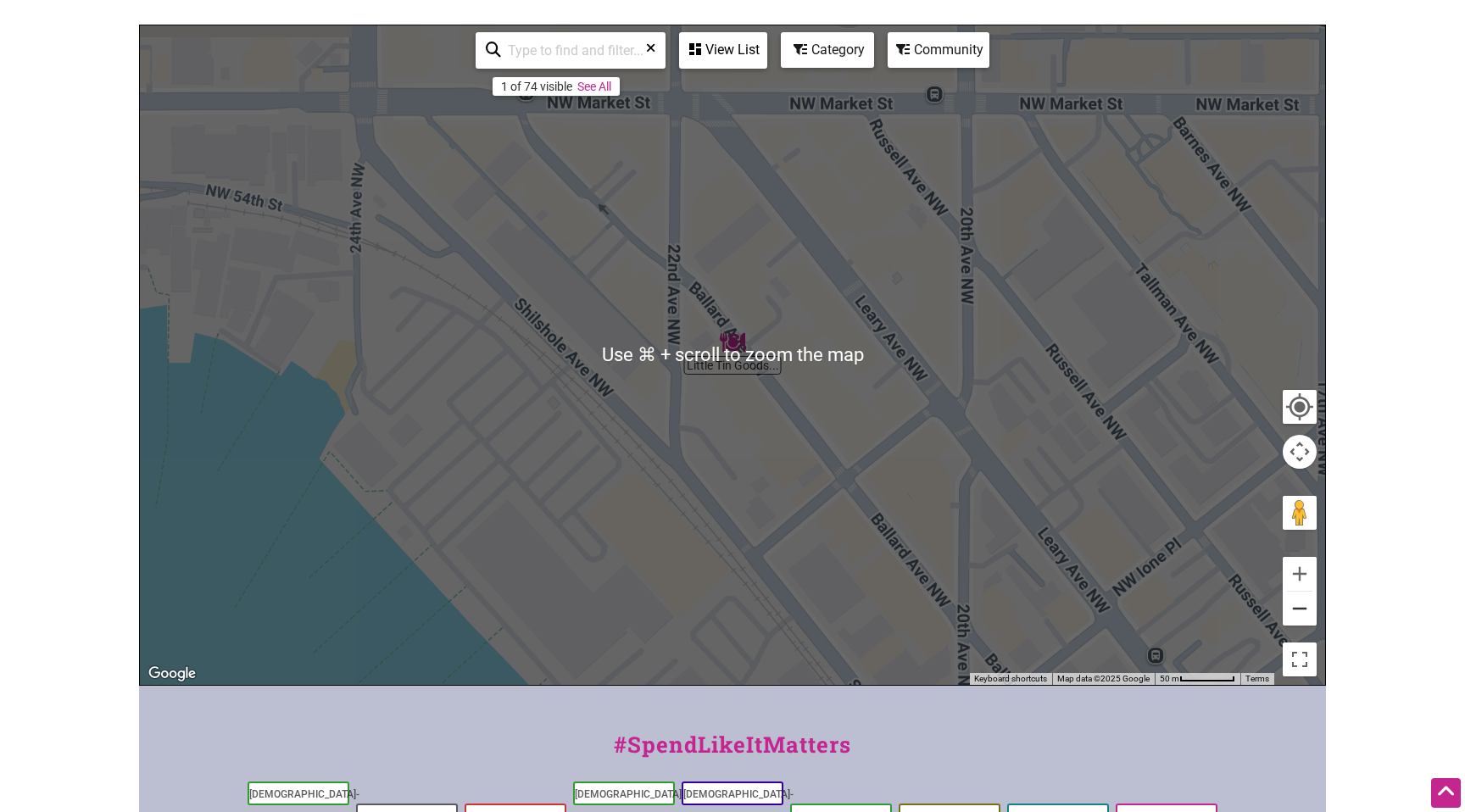
click at [1295, 613] on button "Zoom out" at bounding box center [1300, 609] width 34 height 34
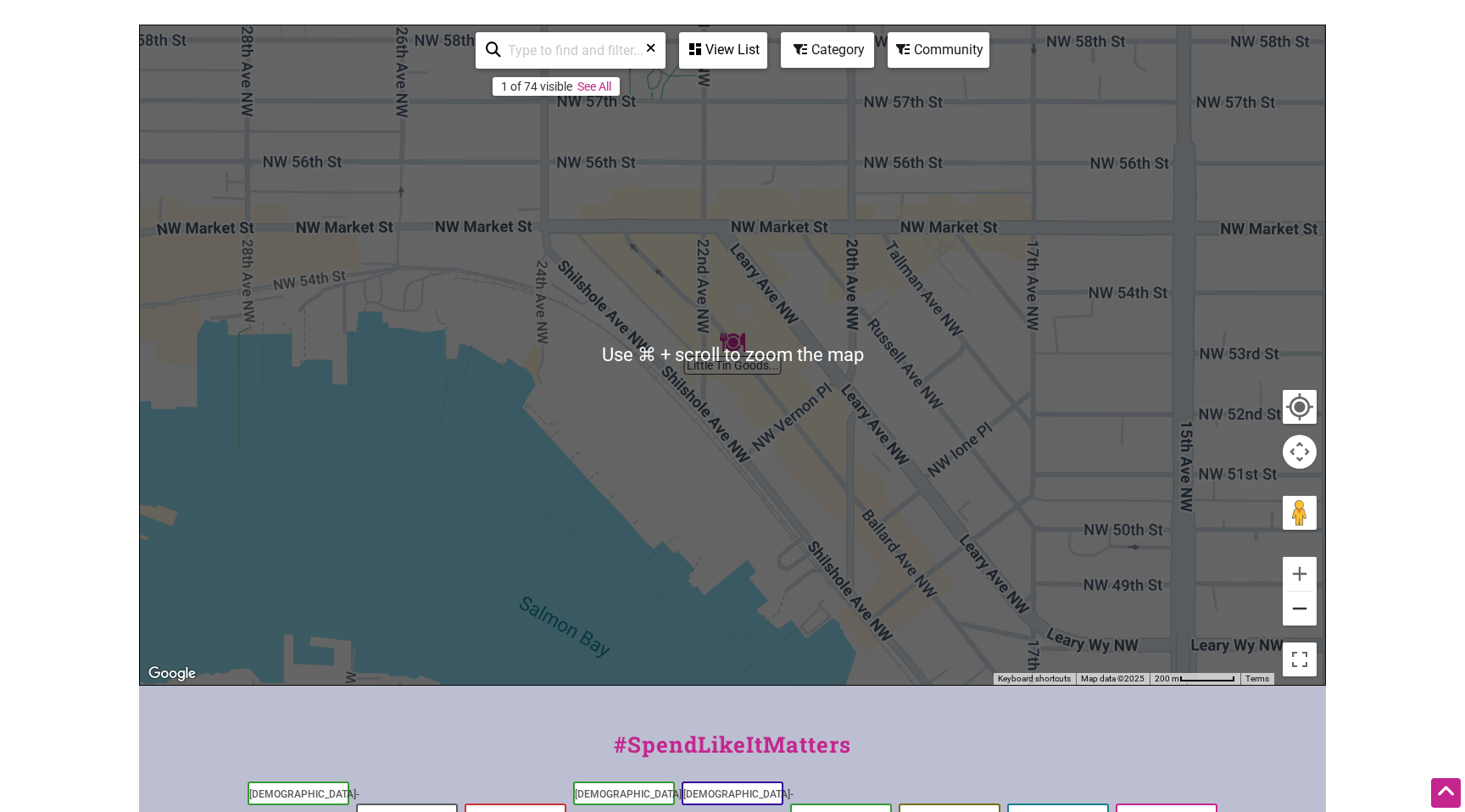
click at [1295, 613] on button "Zoom out" at bounding box center [1300, 609] width 34 height 34
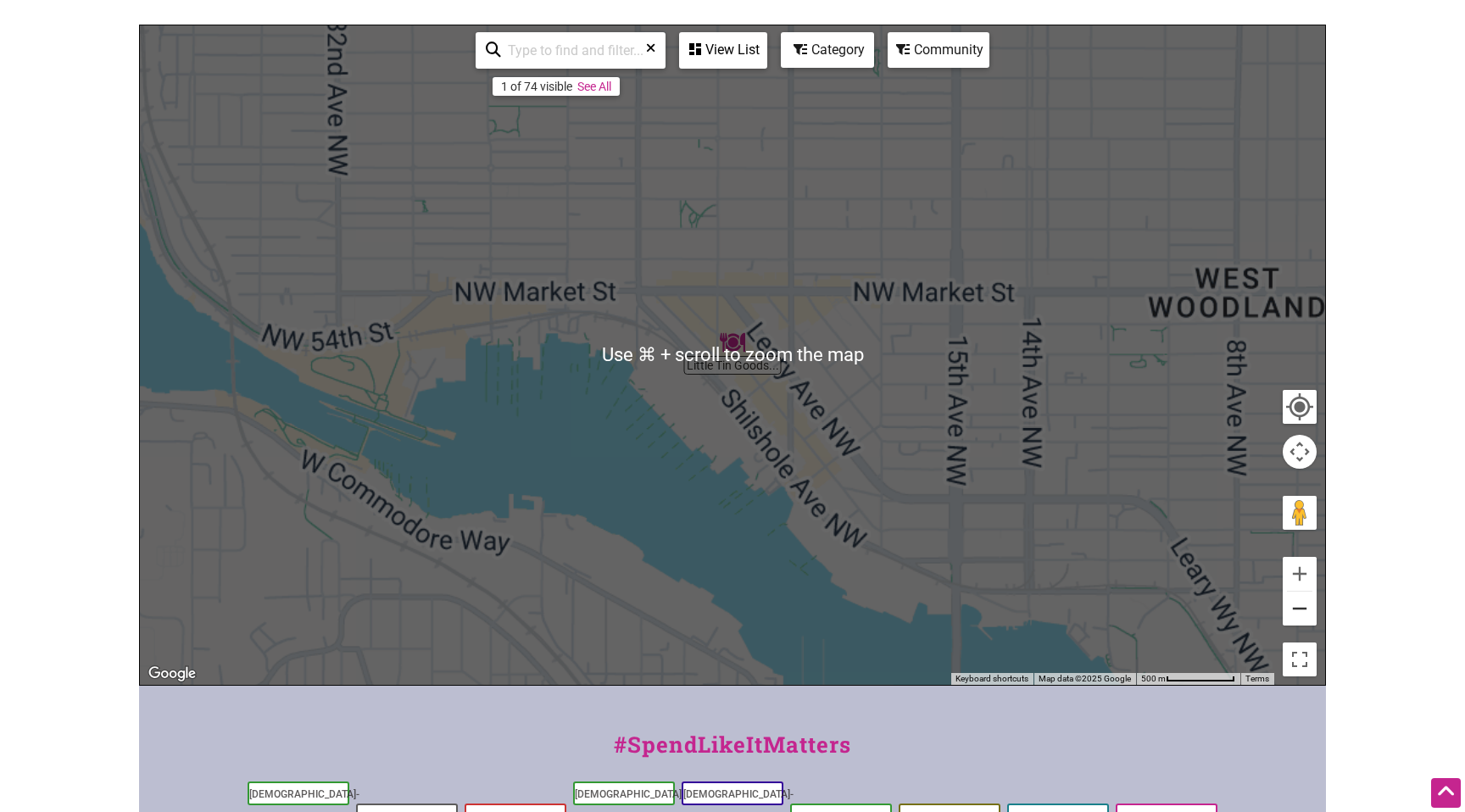
click at [1295, 613] on button "Zoom out" at bounding box center [1300, 609] width 34 height 34
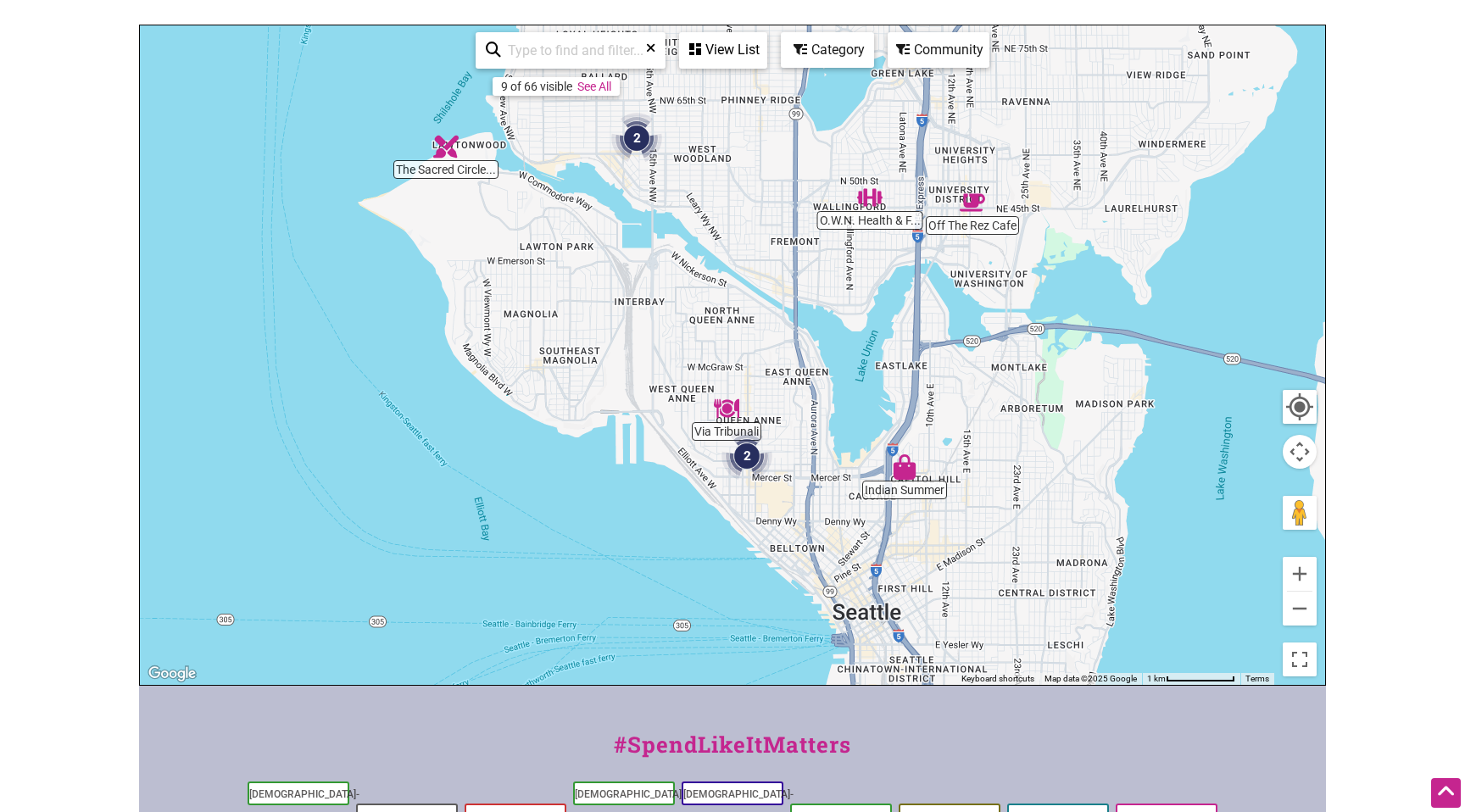
drag, startPoint x: 742, startPoint y: 479, endPoint x: 612, endPoint y: 276, distance: 241.1
click at [612, 276] on div "To navigate, press the arrow keys." at bounding box center [732, 355] width 1185 height 660
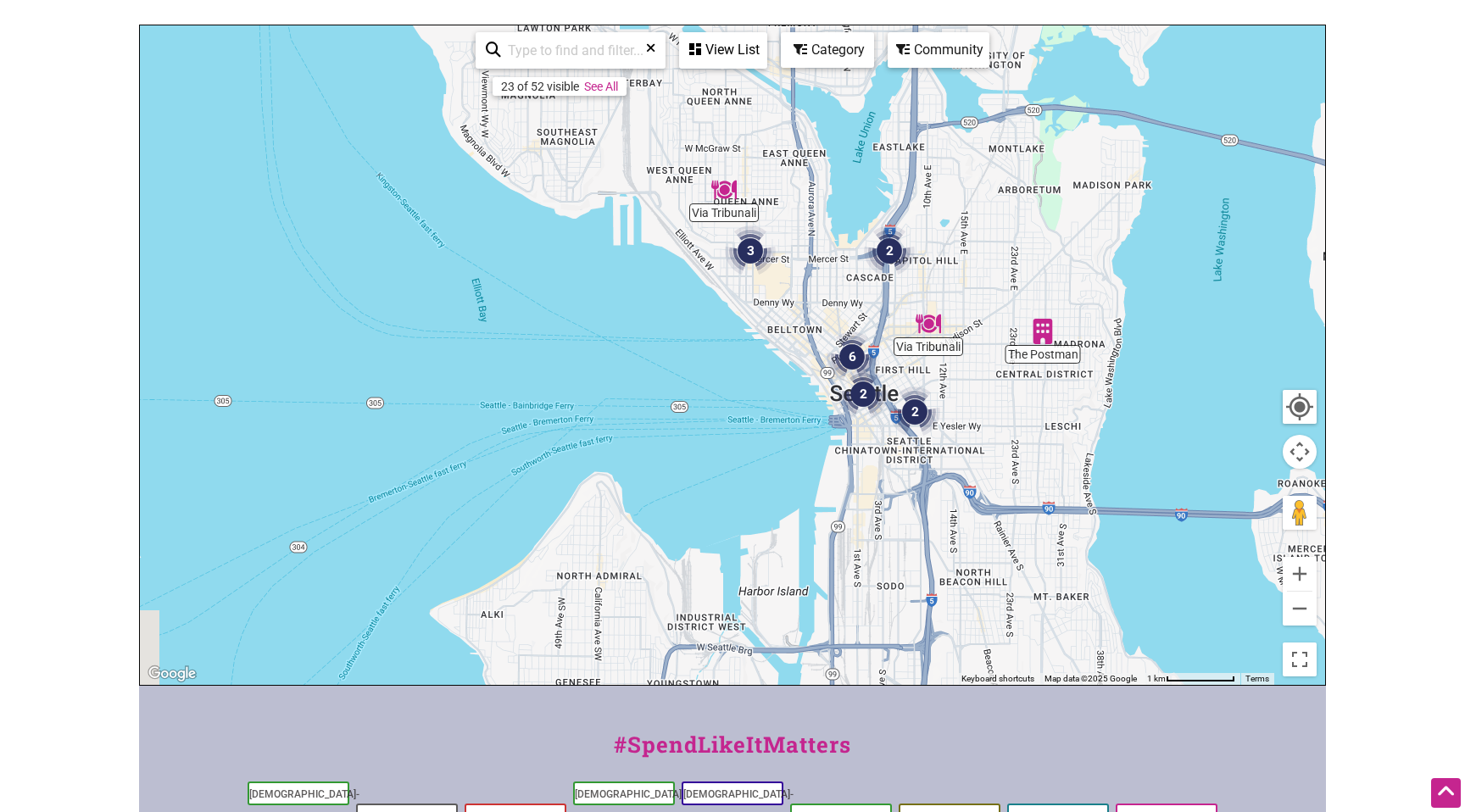
drag, startPoint x: 615, startPoint y: 529, endPoint x: 613, endPoint y: 235, distance: 294.0
click at [613, 235] on div "To navigate, press the arrow keys." at bounding box center [732, 355] width 1185 height 660
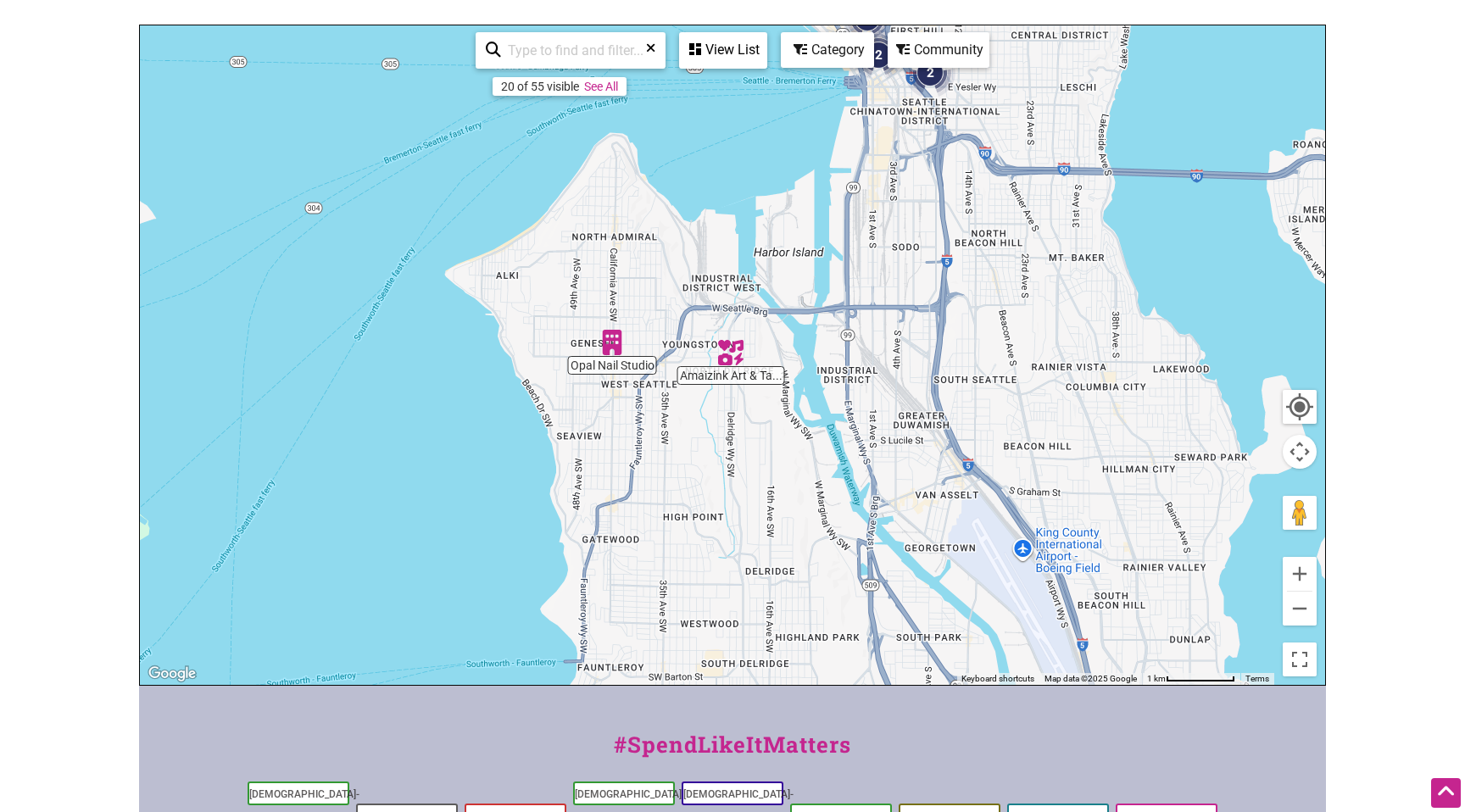
drag, startPoint x: 610, startPoint y: 410, endPoint x: 639, endPoint y: 158, distance: 253.7
click at [639, 158] on div "To navigate, press the arrow keys." at bounding box center [732, 355] width 1185 height 660
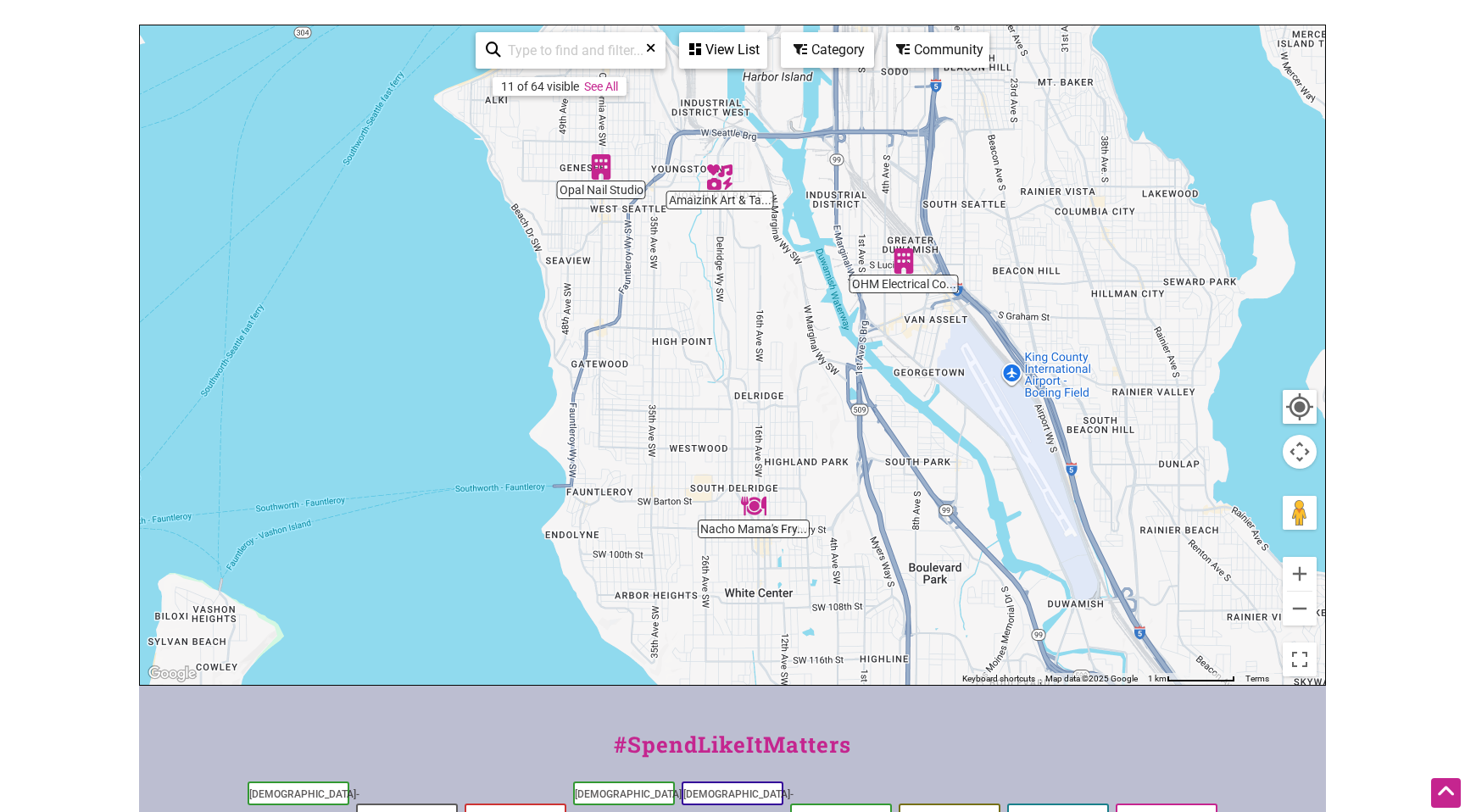
drag, startPoint x: 595, startPoint y: 454, endPoint x: 578, endPoint y: 238, distance: 216.7
click at [578, 238] on div "To navigate, press the arrow keys." at bounding box center [732, 355] width 1185 height 660
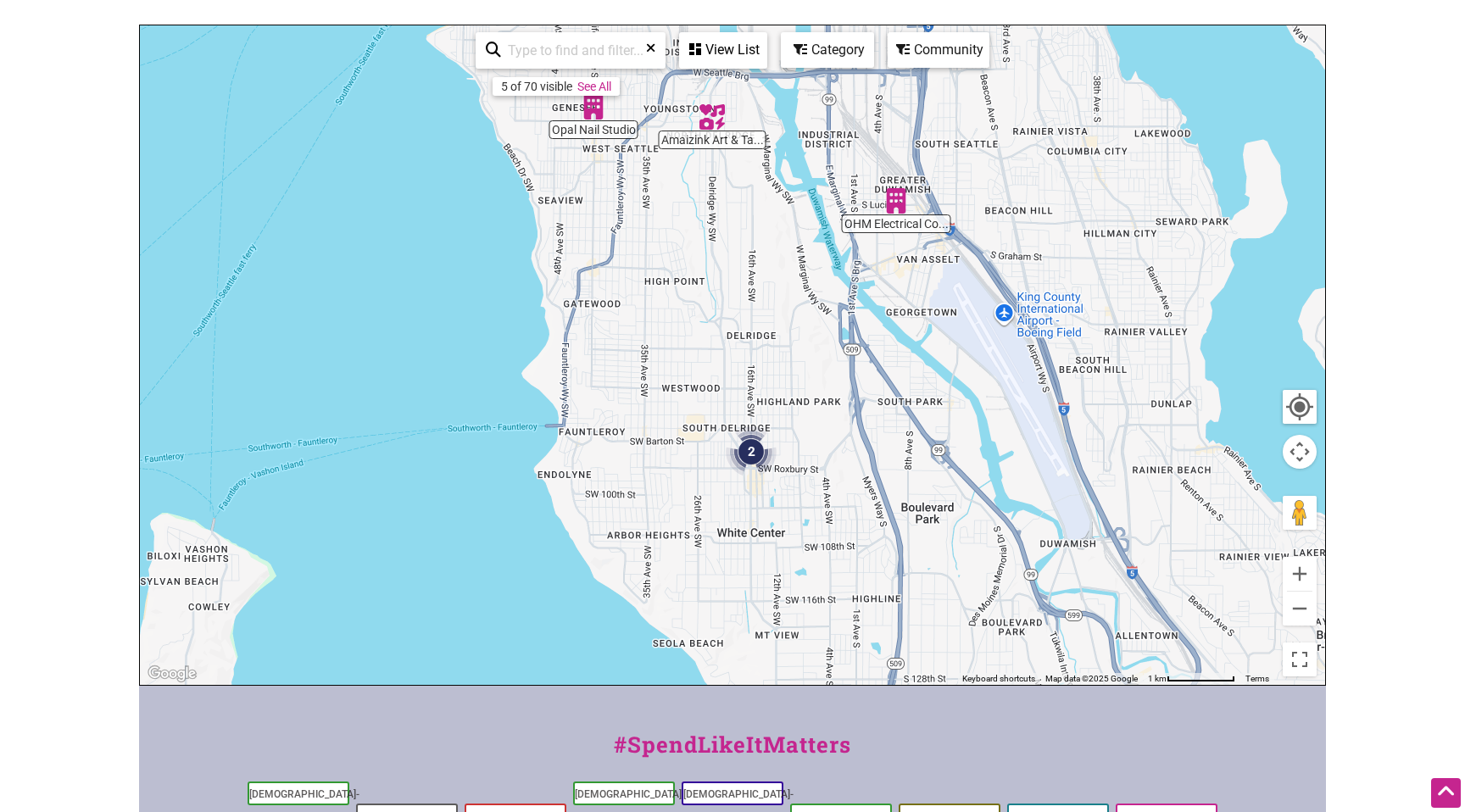
click at [740, 458] on img "2" at bounding box center [750, 451] width 50 height 50
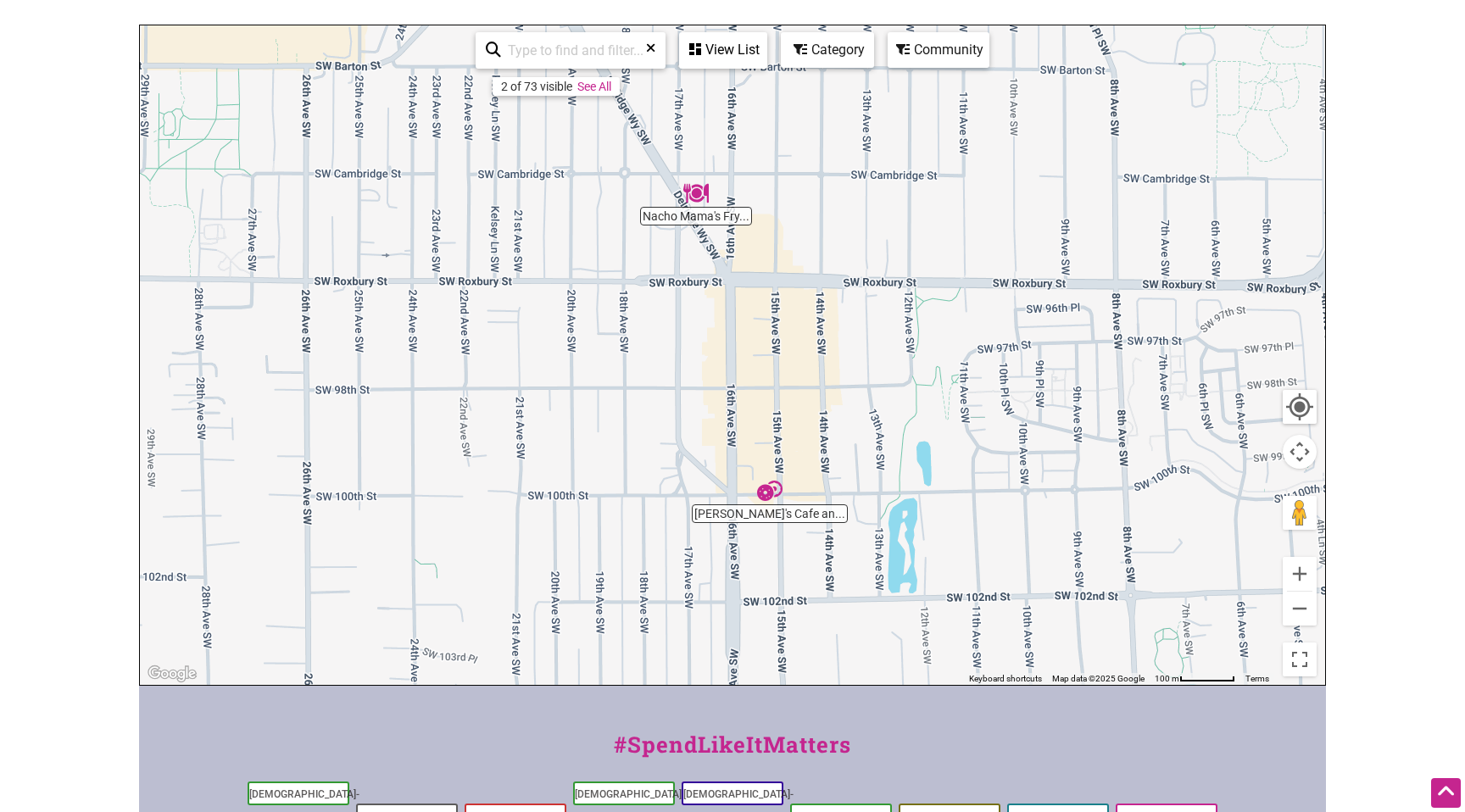
click at [773, 492] on img "Patrick's Cafe and Bakery" at bounding box center [770, 491] width 26 height 26
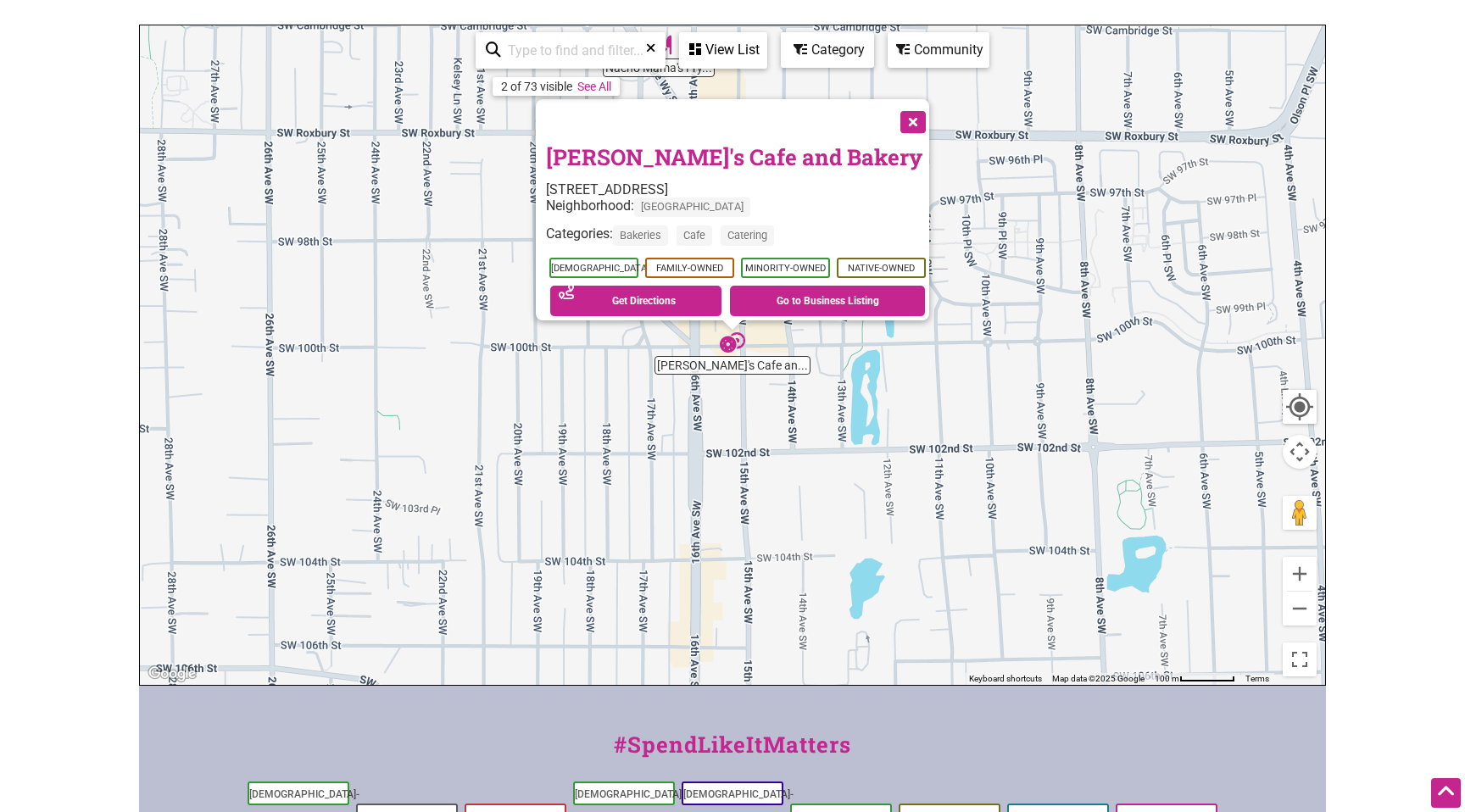
click at [622, 148] on link "Patrick's Cafe and Bakery" at bounding box center [734, 157] width 377 height 29
click at [917, 111] on button "Close" at bounding box center [912, 121] width 43 height 43
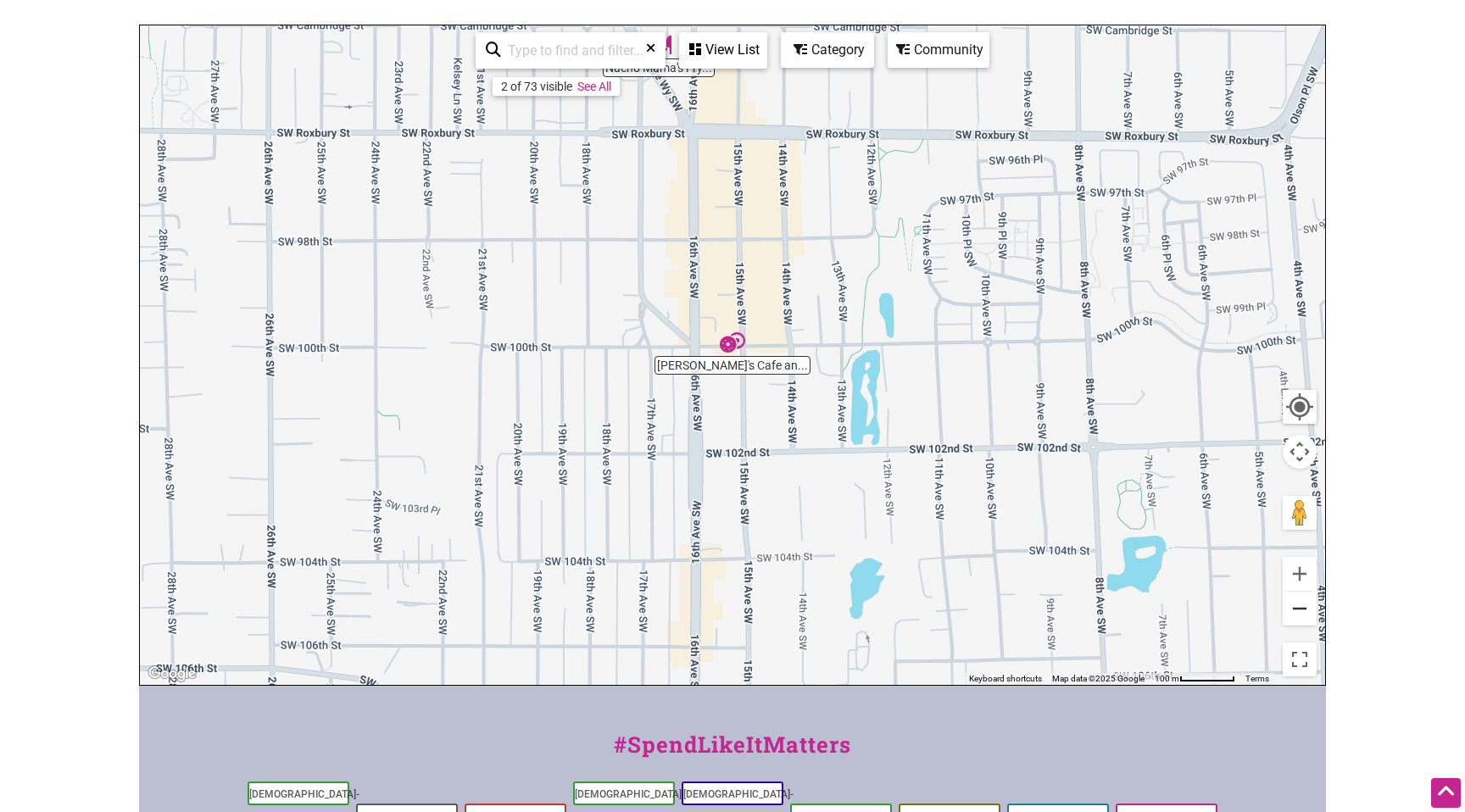
click at [1294, 608] on button "Zoom out" at bounding box center [1300, 609] width 34 height 34
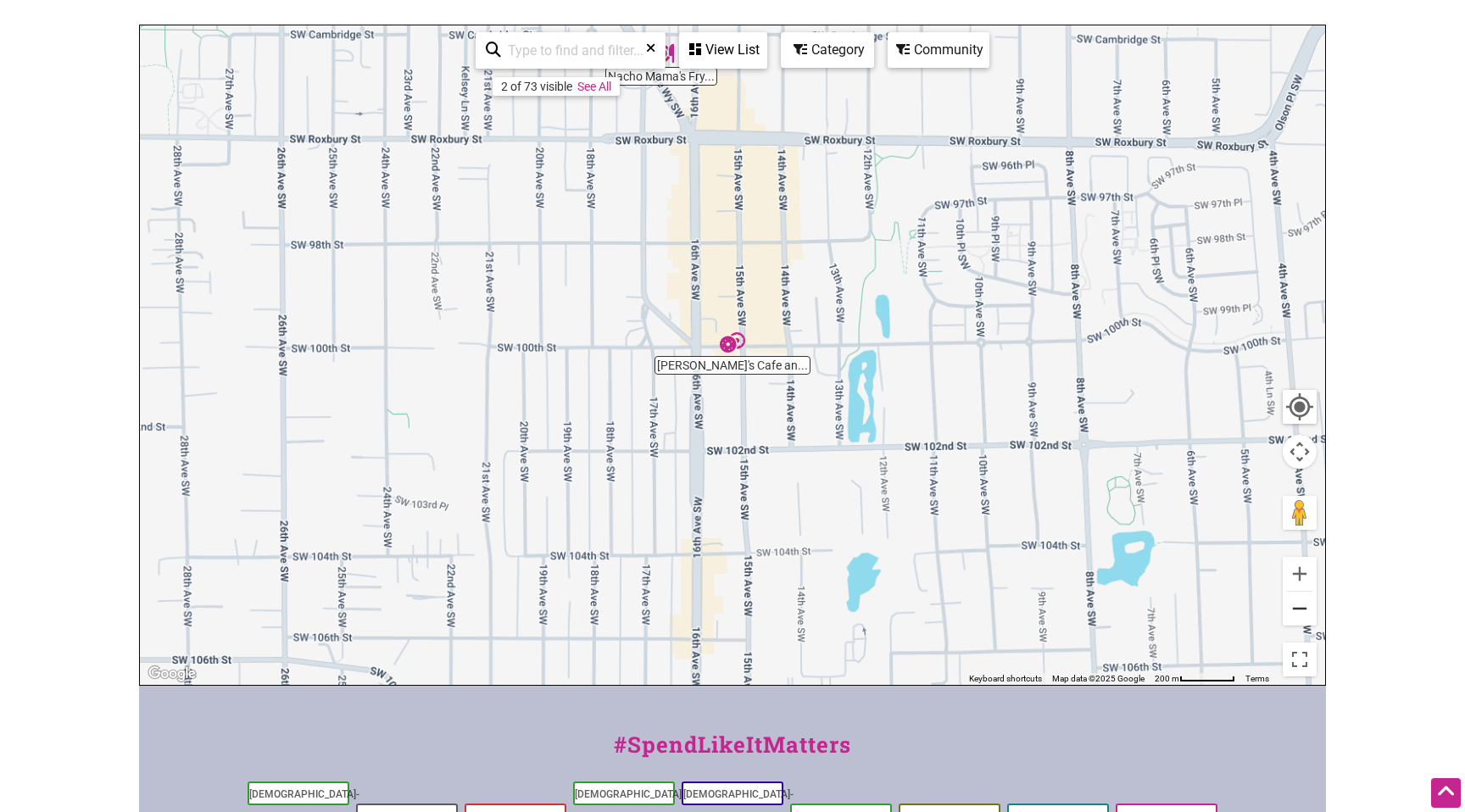
click at [1294, 608] on button "Zoom out" at bounding box center [1300, 609] width 34 height 34
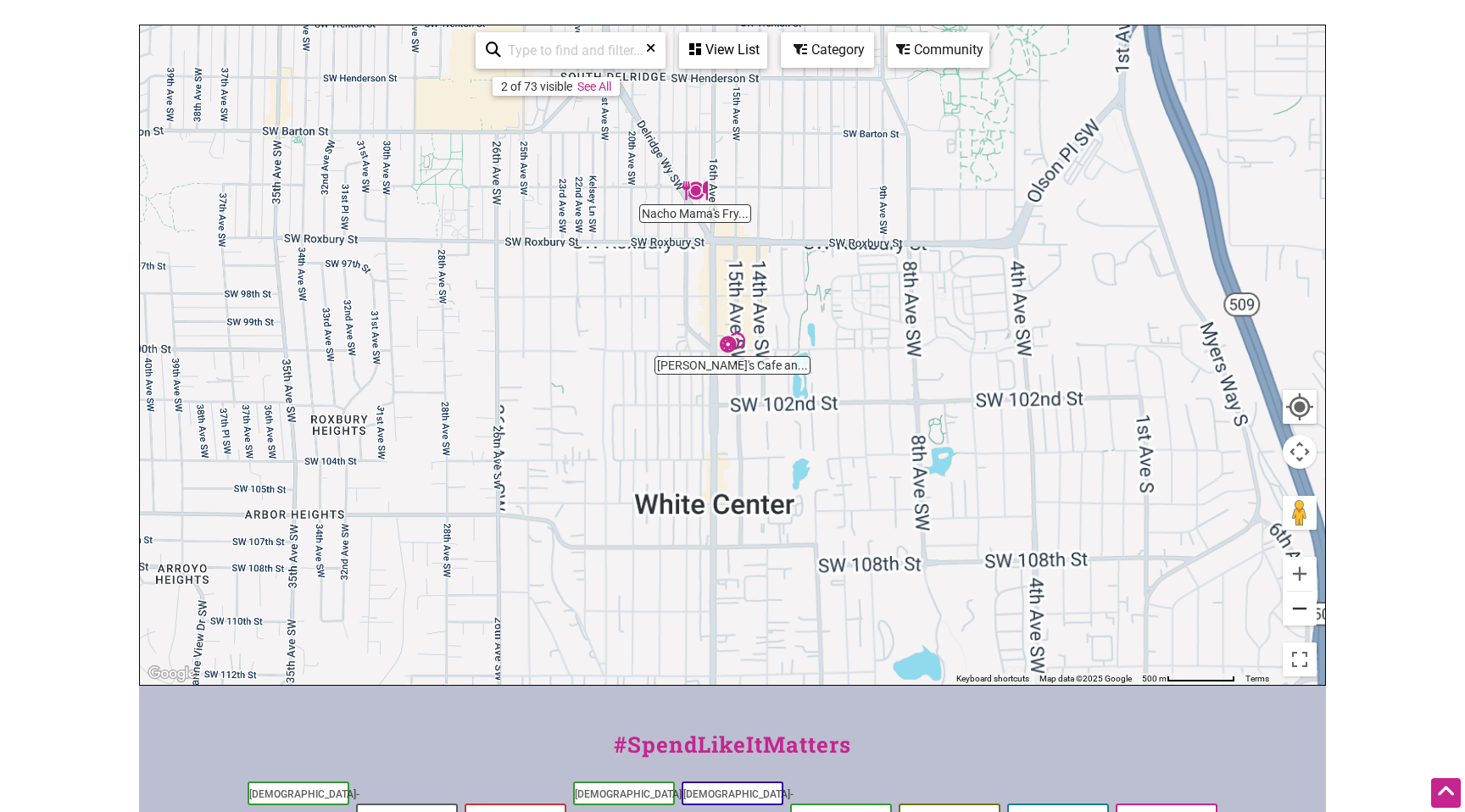
click at [1294, 608] on button "Zoom out" at bounding box center [1300, 609] width 34 height 34
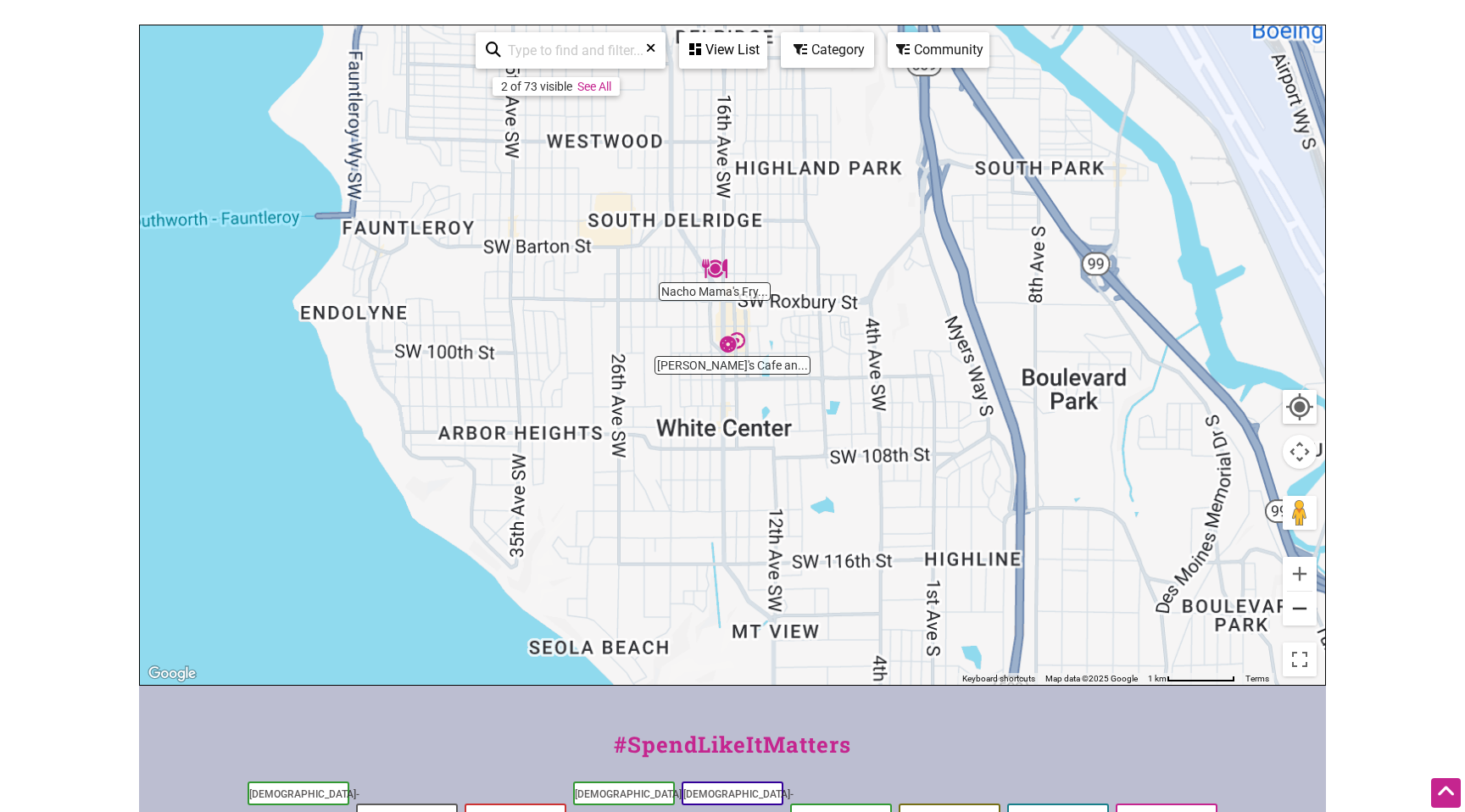
click at [1294, 608] on button "Zoom out" at bounding box center [1300, 609] width 34 height 34
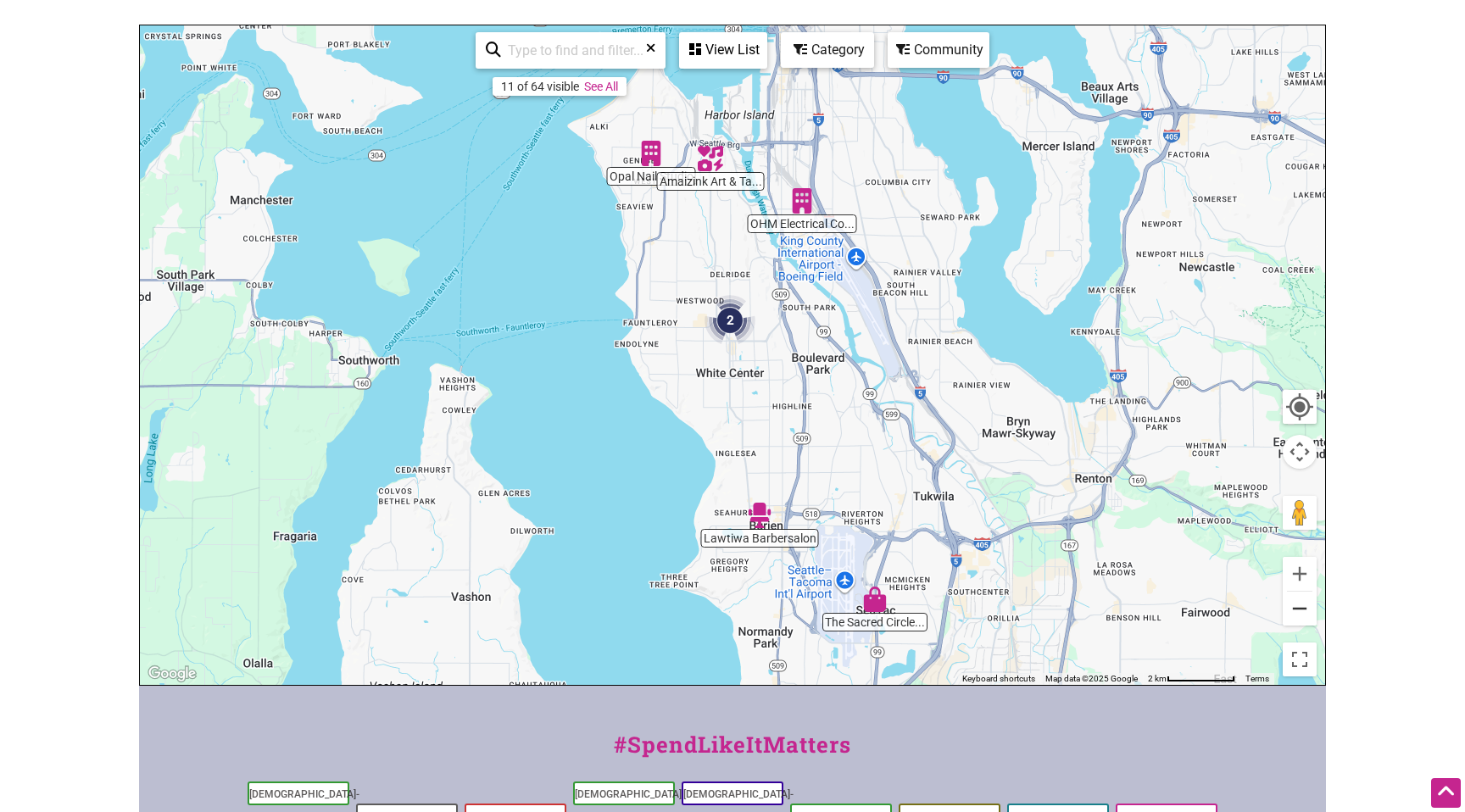
click at [1294, 608] on button "Zoom out" at bounding box center [1300, 609] width 34 height 34
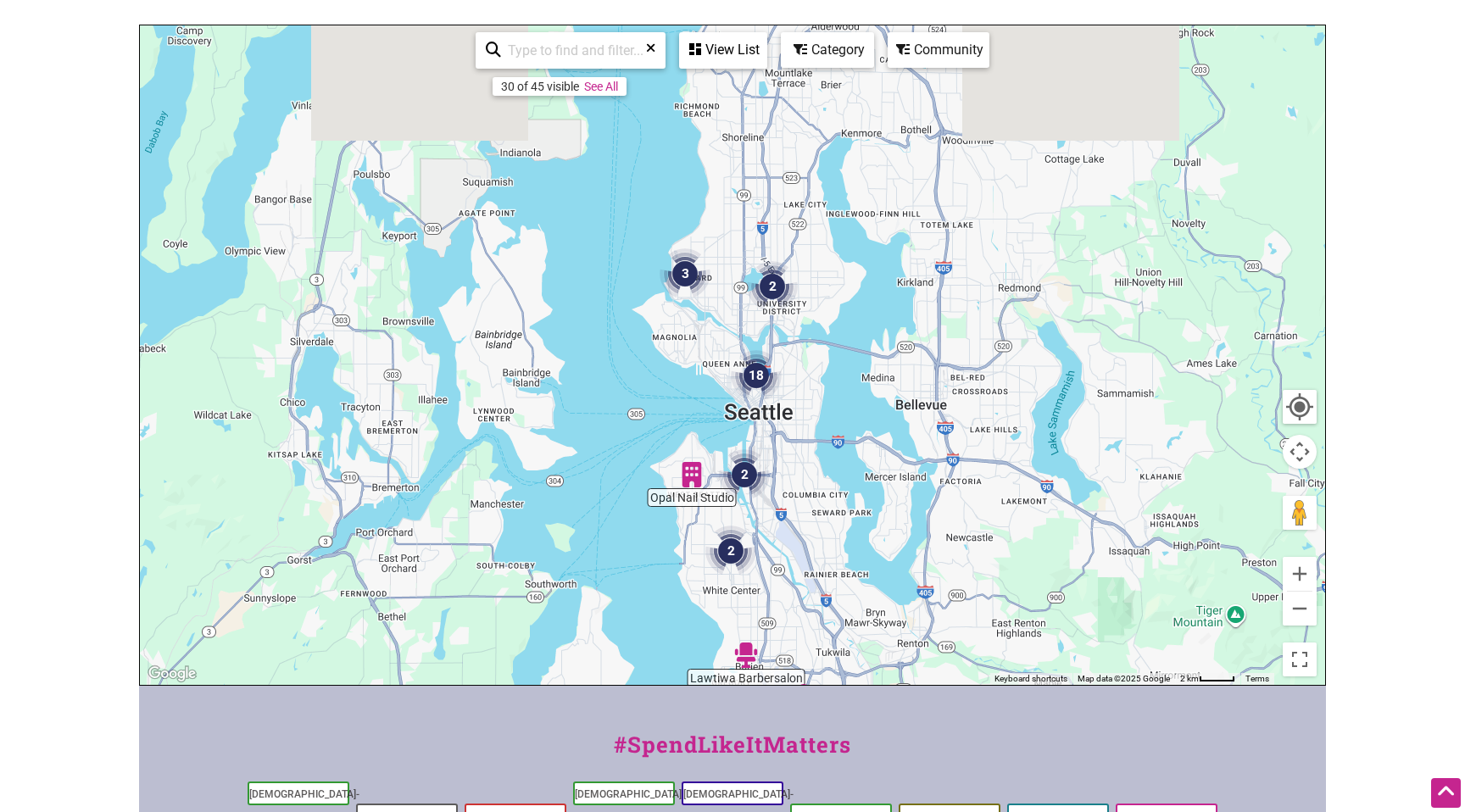
drag, startPoint x: 962, startPoint y: 330, endPoint x: 965, endPoint y: 590, distance: 260.0
click at [965, 590] on div "To navigate, press the arrow keys." at bounding box center [732, 355] width 1185 height 660
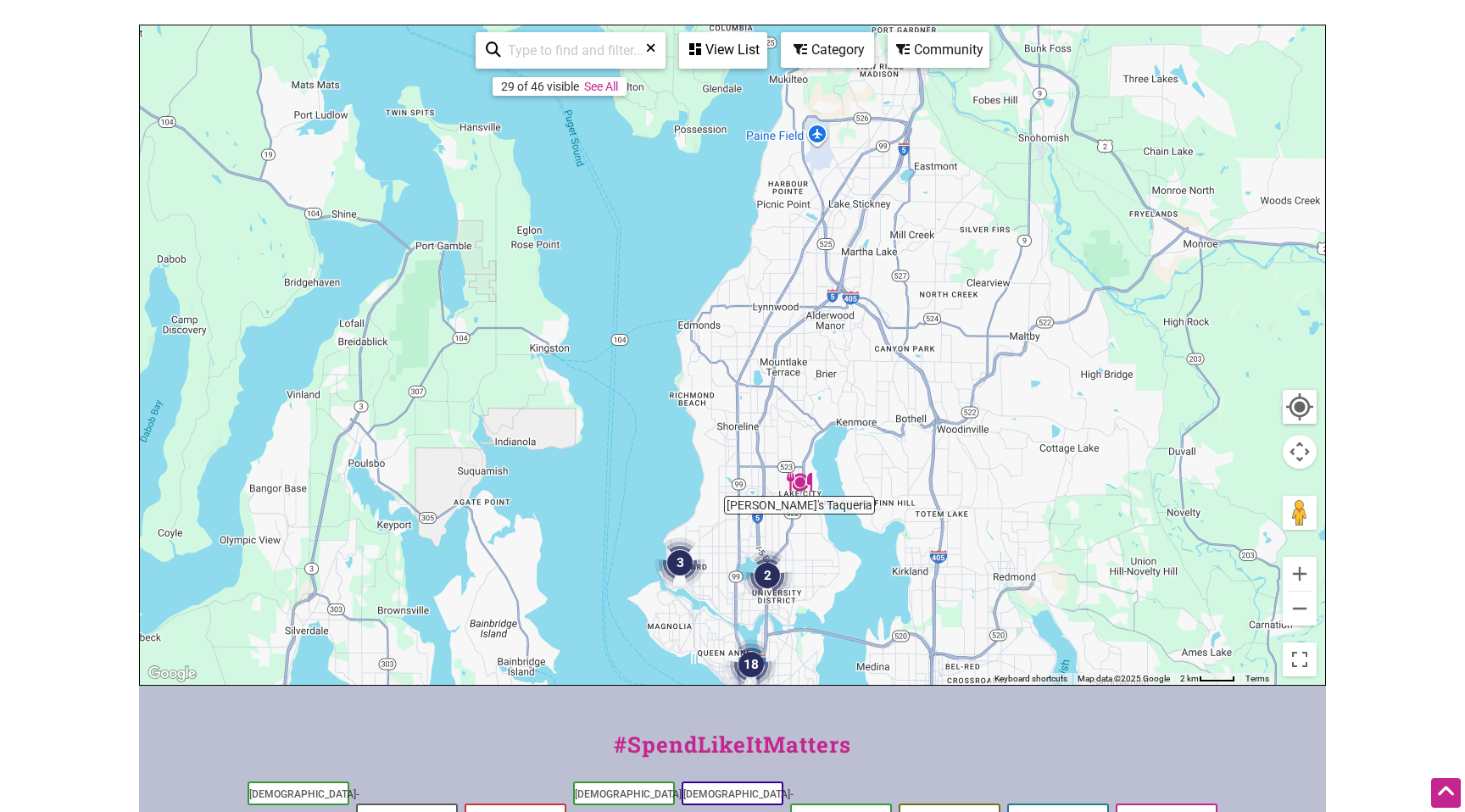
drag, startPoint x: 946, startPoint y: 311, endPoint x: 935, endPoint y: 559, distance: 248.2
click at [935, 559] on div "To navigate, press the arrow keys." at bounding box center [732, 355] width 1185 height 660
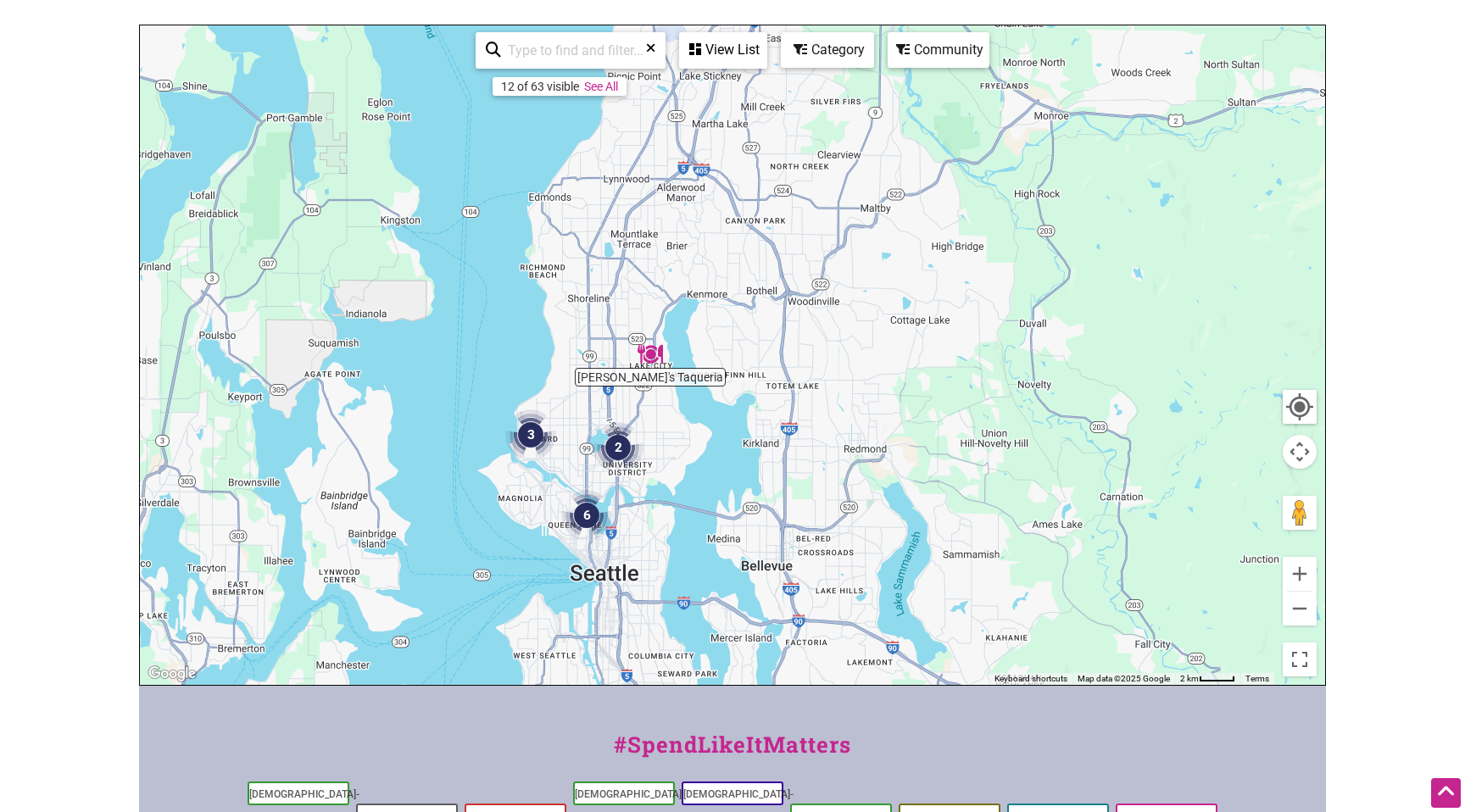
drag, startPoint x: 887, startPoint y: 426, endPoint x: 737, endPoint y: 301, distance: 195.3
click at [737, 301] on div "To navigate, press the arrow keys." at bounding box center [732, 355] width 1185 height 660
click at [1297, 606] on button "Zoom out" at bounding box center [1300, 609] width 34 height 34
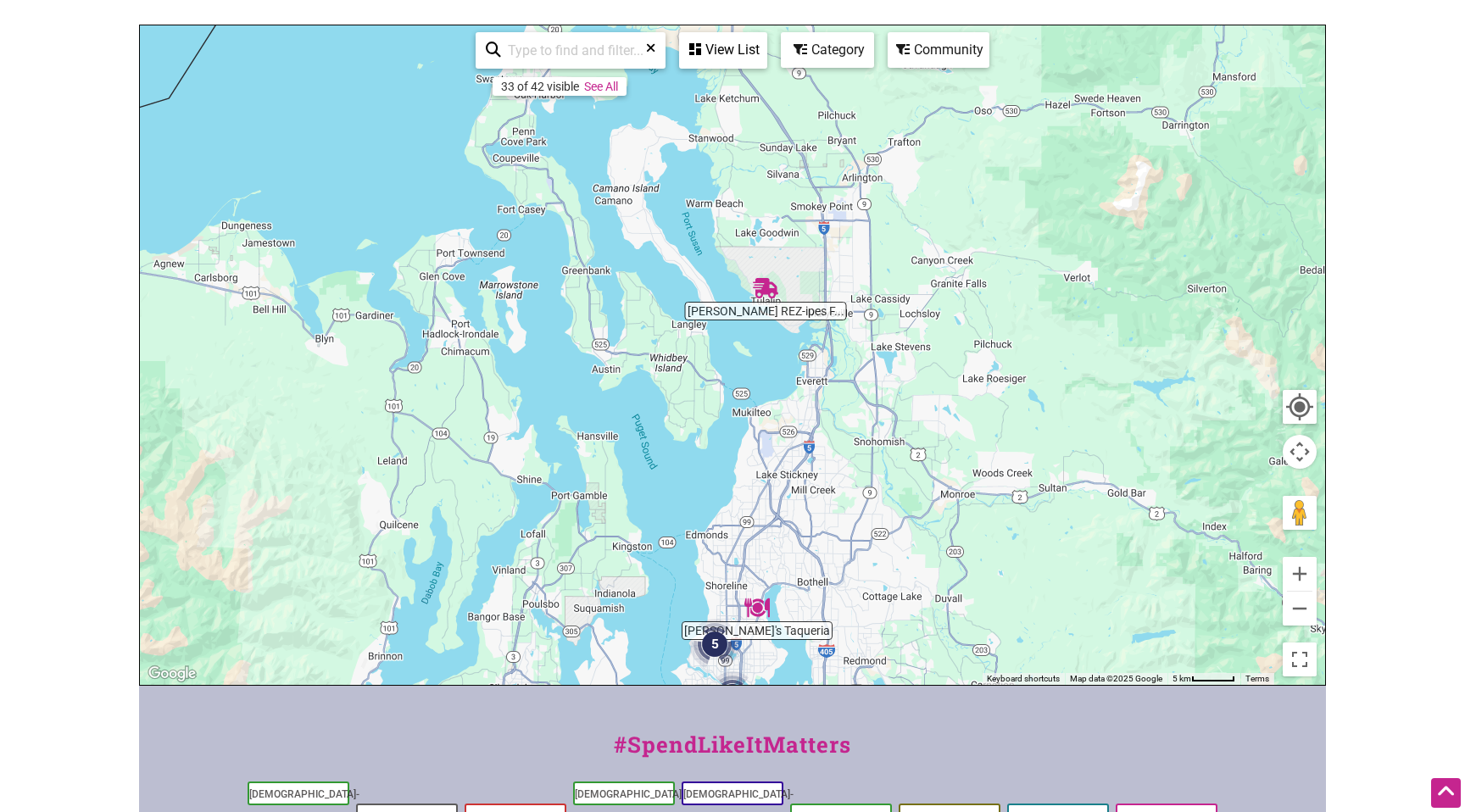
drag, startPoint x: 760, startPoint y: 202, endPoint x: 826, endPoint y: 465, distance: 271.2
click at [826, 465] on div "To navigate, press the arrow keys." at bounding box center [732, 355] width 1185 height 660
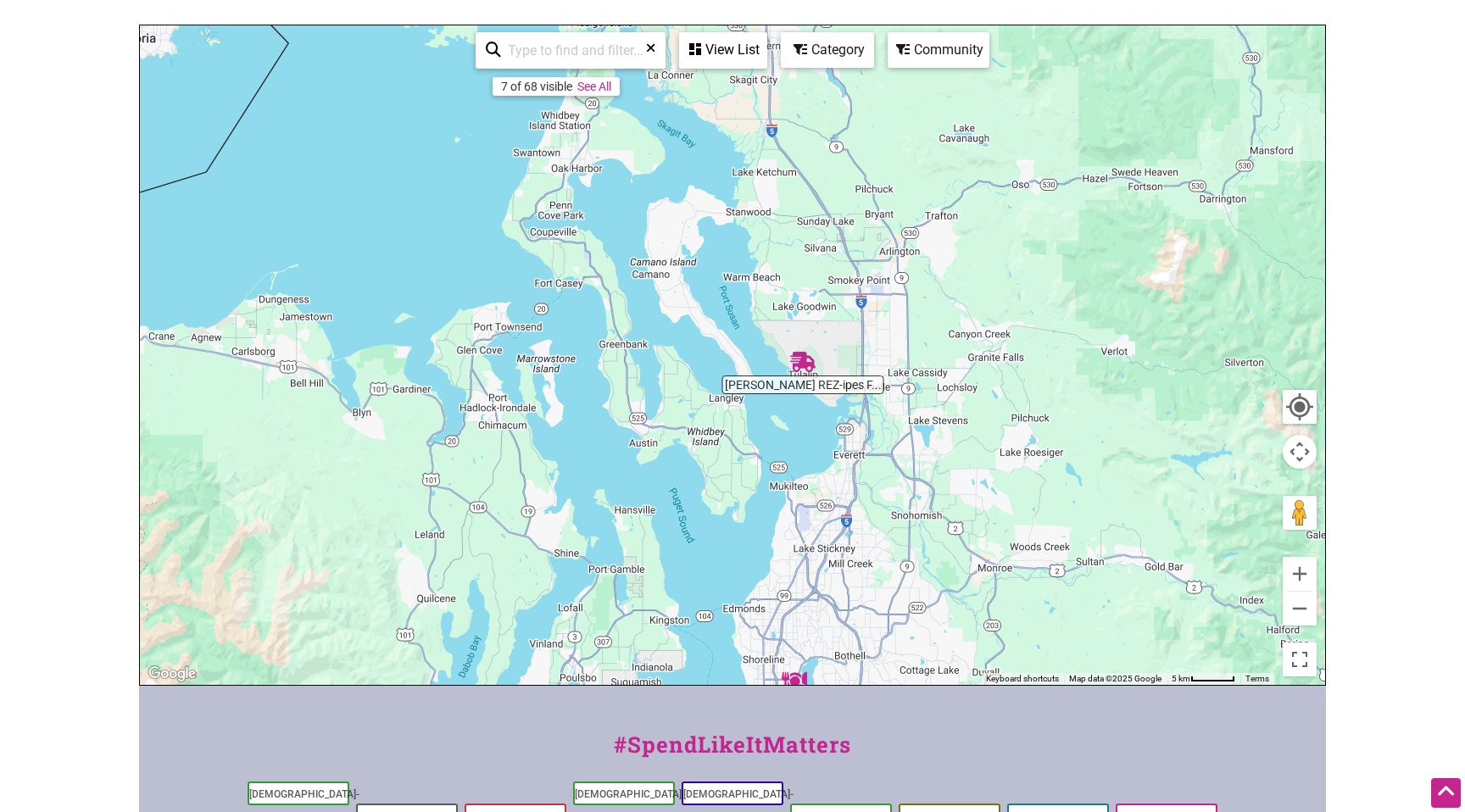
drag, startPoint x: 851, startPoint y: 513, endPoint x: 888, endPoint y: 588, distance: 83.6
click at [888, 588] on div "To navigate, press the arrow keys." at bounding box center [732, 355] width 1185 height 660
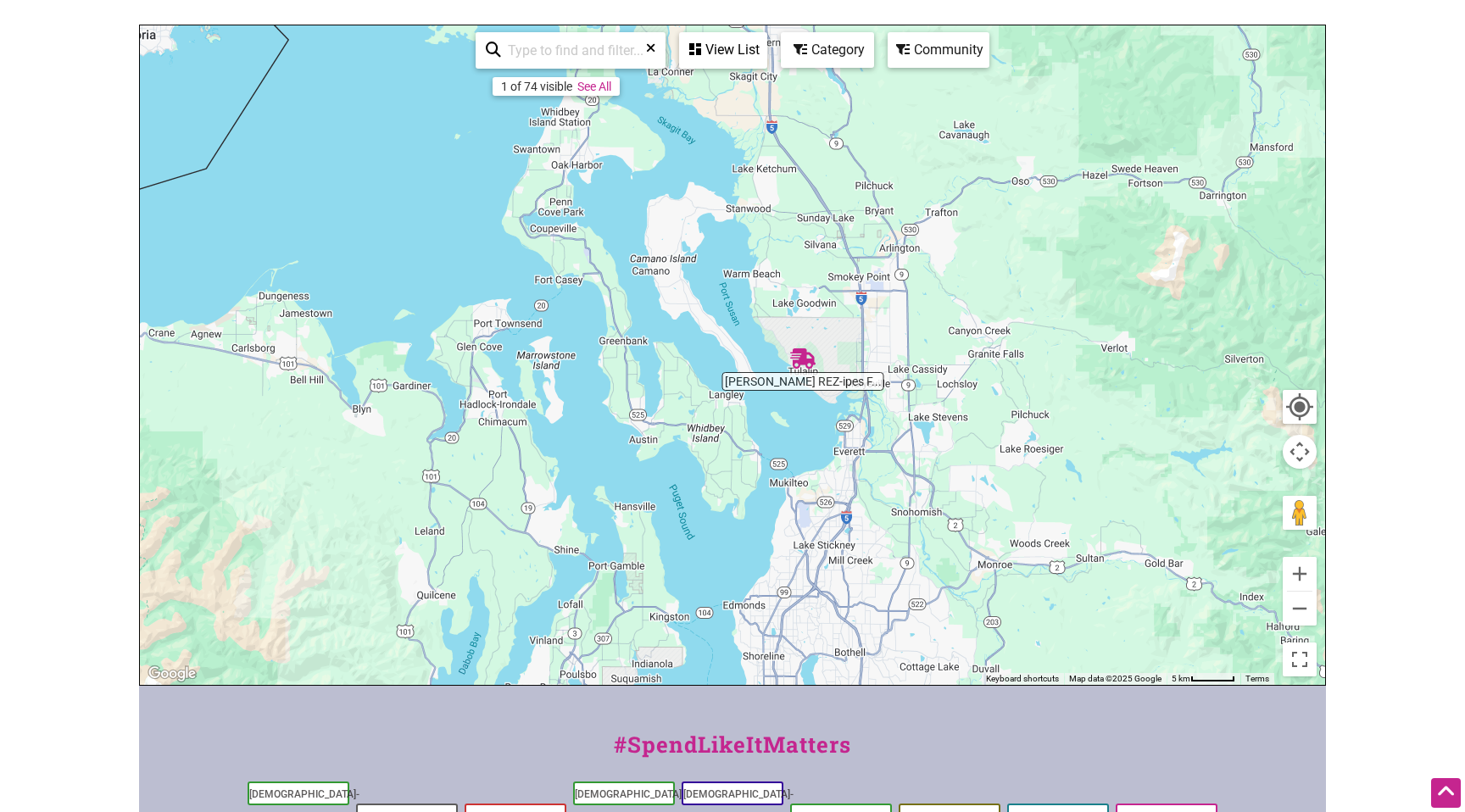
click at [1318, 620] on div "To navigate, press the arrow keys." at bounding box center [732, 355] width 1185 height 660
click at [1298, 611] on button "Zoom out" at bounding box center [1300, 609] width 34 height 34
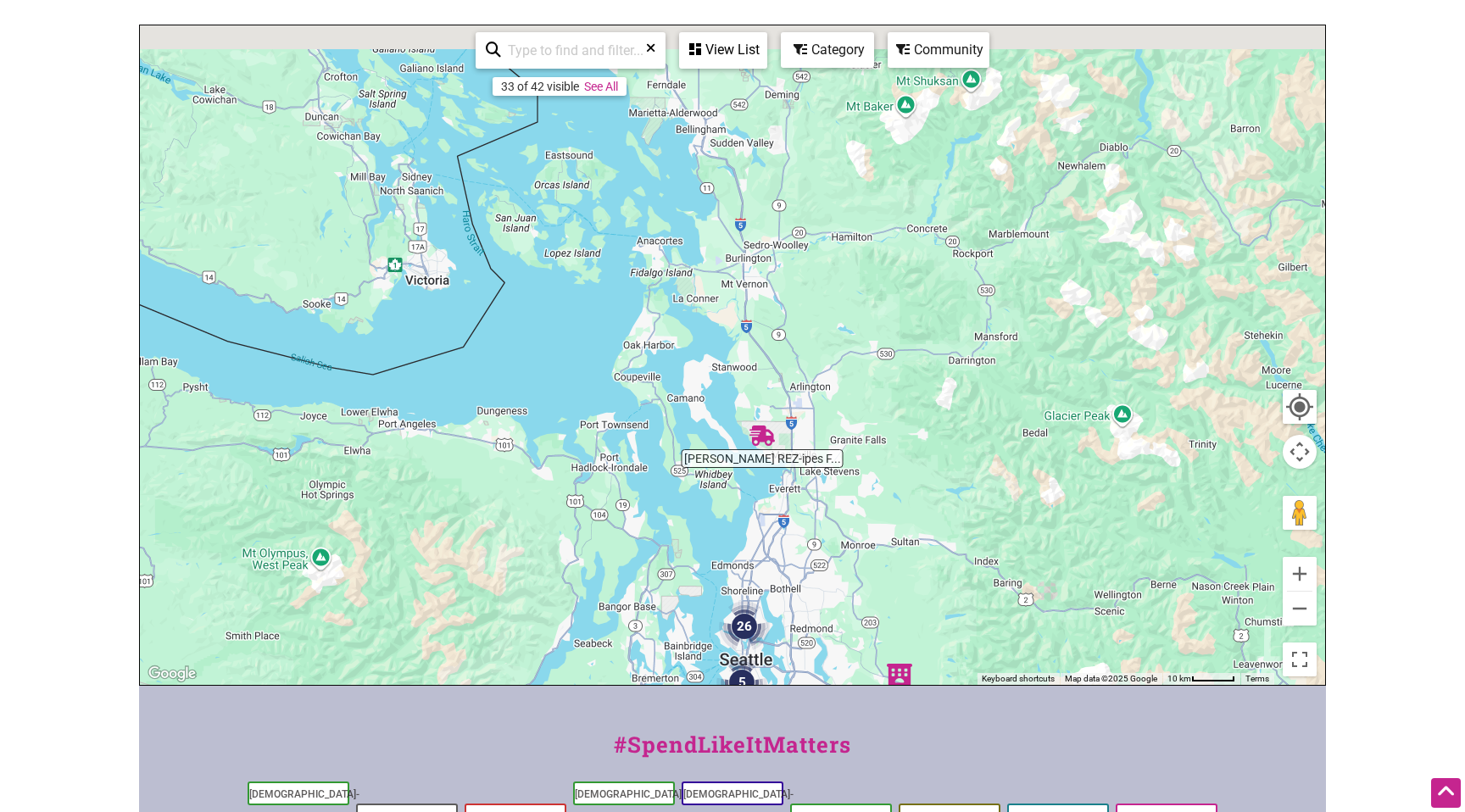
drag, startPoint x: 1079, startPoint y: 543, endPoint x: 1073, endPoint y: 632, distance: 89.2
click at [1073, 632] on div "To navigate, press the arrow keys." at bounding box center [732, 355] width 1185 height 660
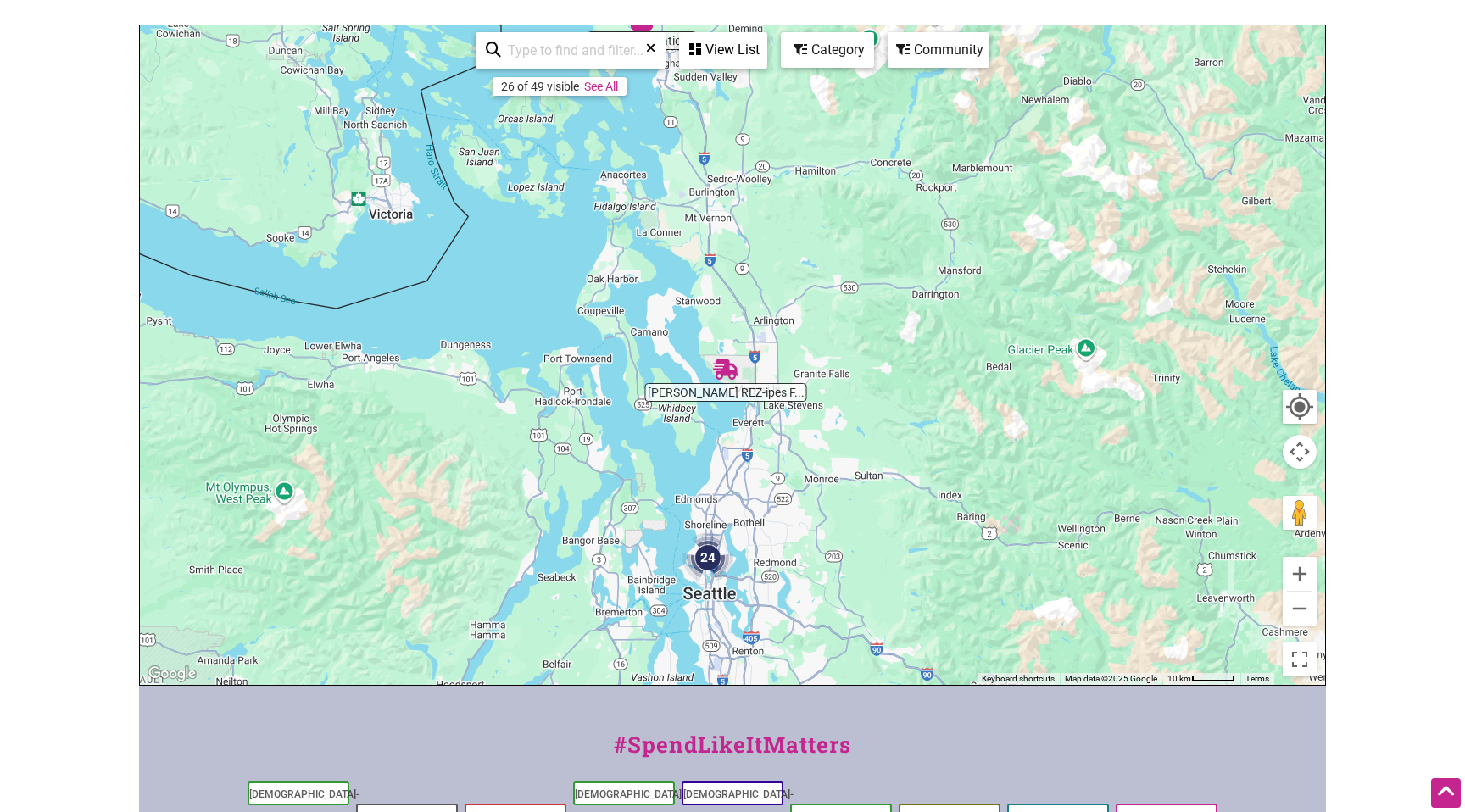
drag, startPoint x: 963, startPoint y: 323, endPoint x: 918, endPoint y: 201, distance: 130.0
click at [918, 201] on div "To navigate, press the arrow keys." at bounding box center [732, 355] width 1185 height 660
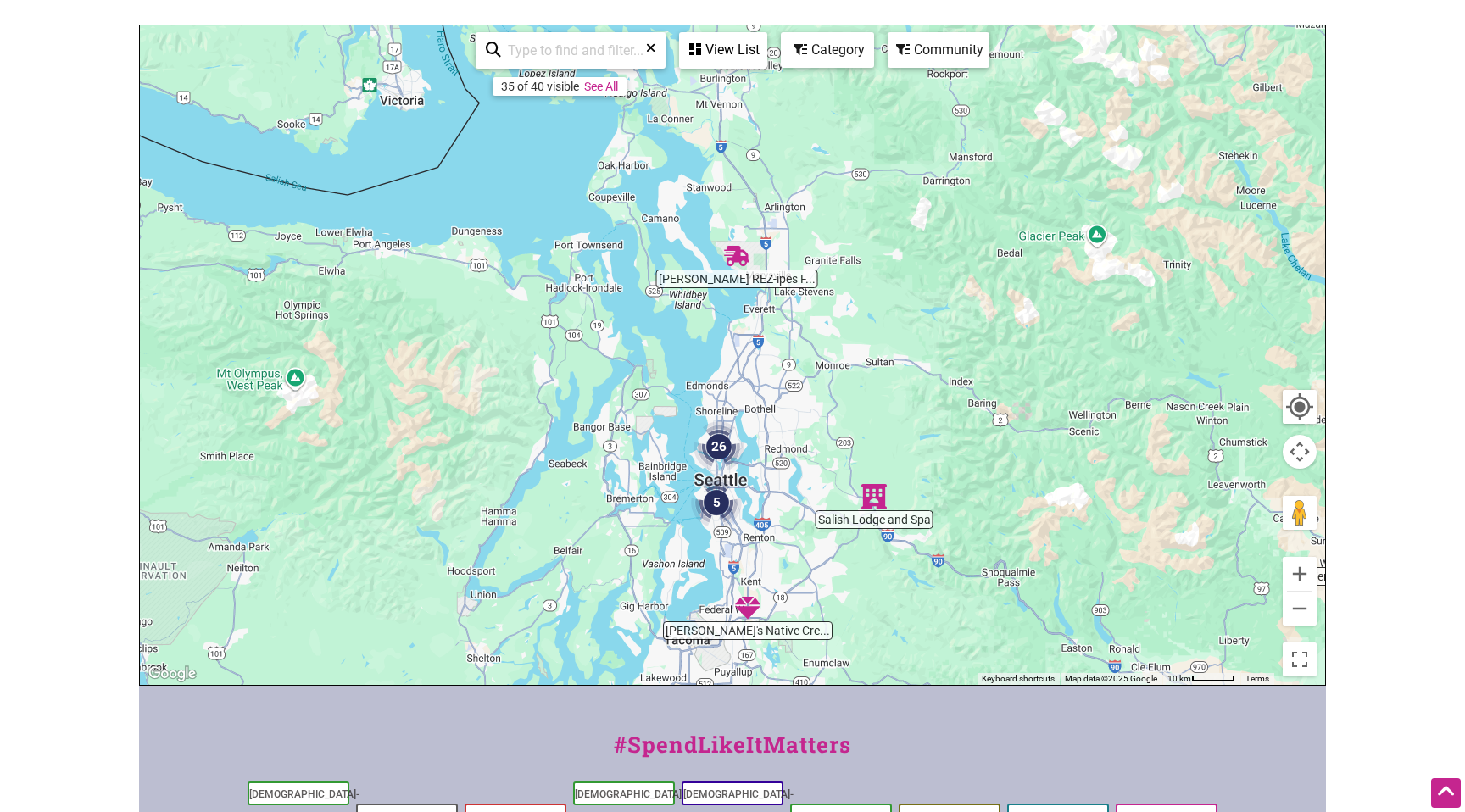
drag, startPoint x: 823, startPoint y: 351, endPoint x: 896, endPoint y: 107, distance: 254.7
click at [897, 107] on div "To navigate, press the arrow keys." at bounding box center [732, 355] width 1185 height 660
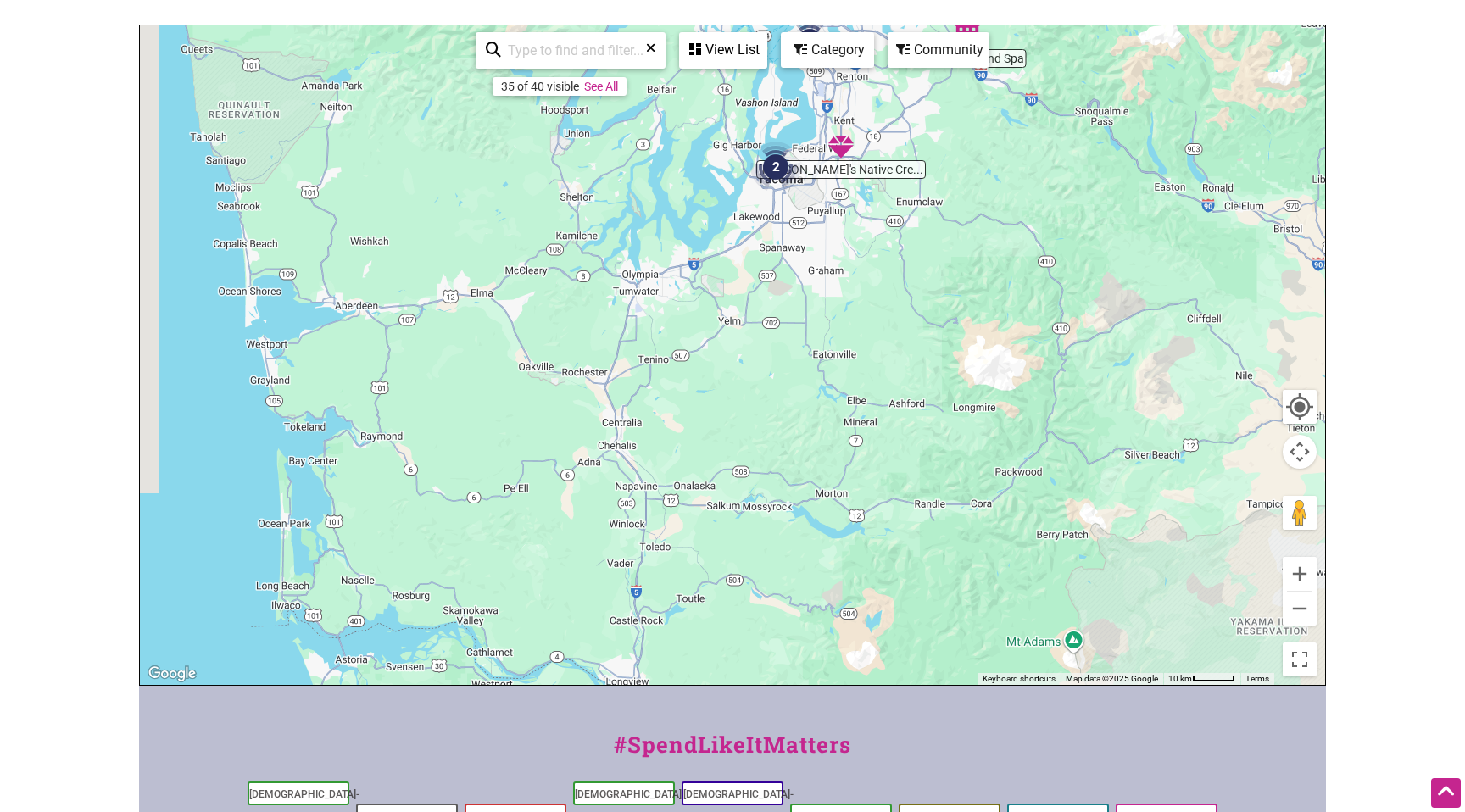
drag, startPoint x: 781, startPoint y: 461, endPoint x: 821, endPoint y: 219, distance: 245.3
click at [821, 219] on div "To navigate, press the arrow keys." at bounding box center [732, 355] width 1185 height 660
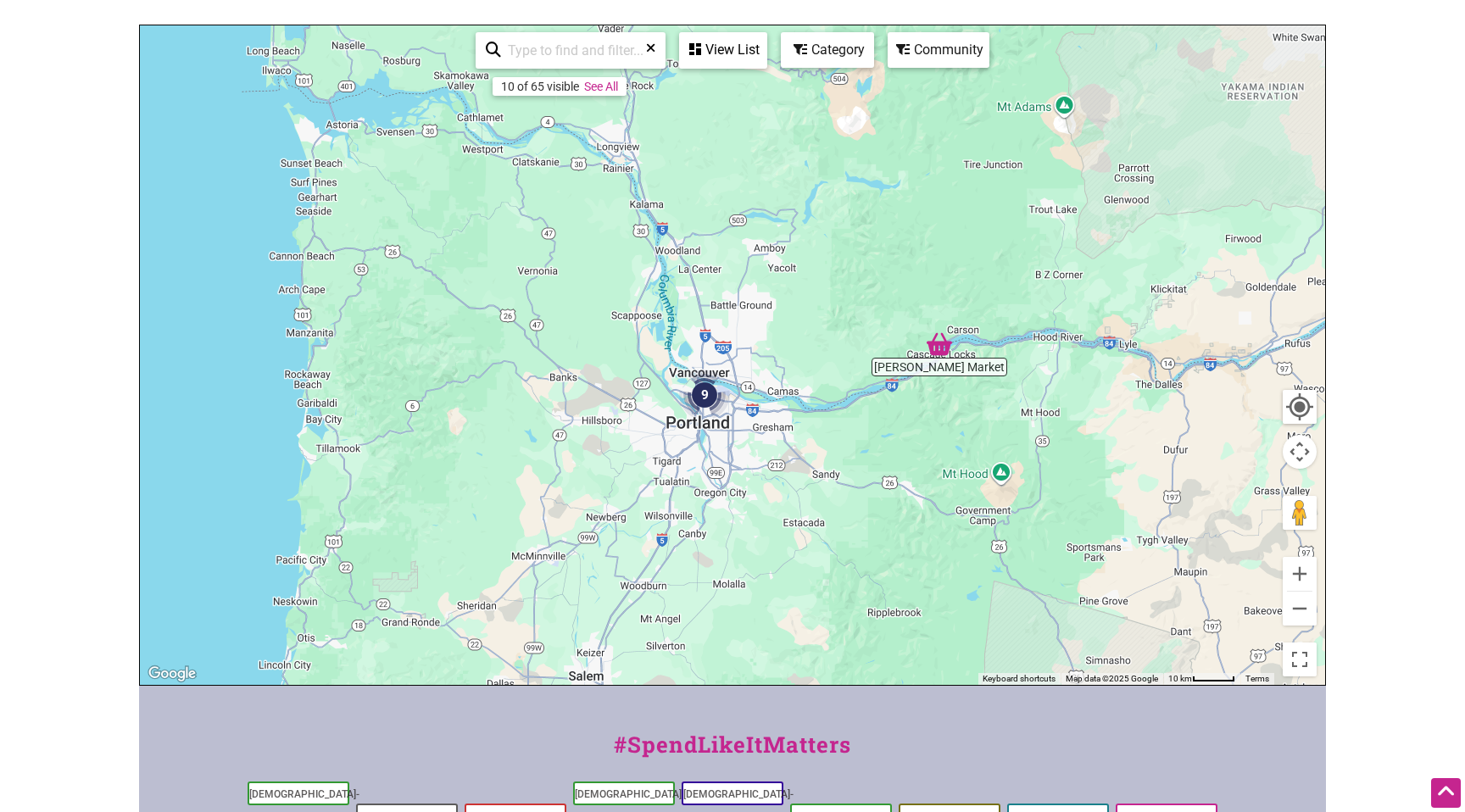
drag, startPoint x: 738, startPoint y: 343, endPoint x: 699, endPoint y: 127, distance: 219.5
click at [699, 127] on div "To navigate, press the arrow keys." at bounding box center [732, 355] width 1185 height 660
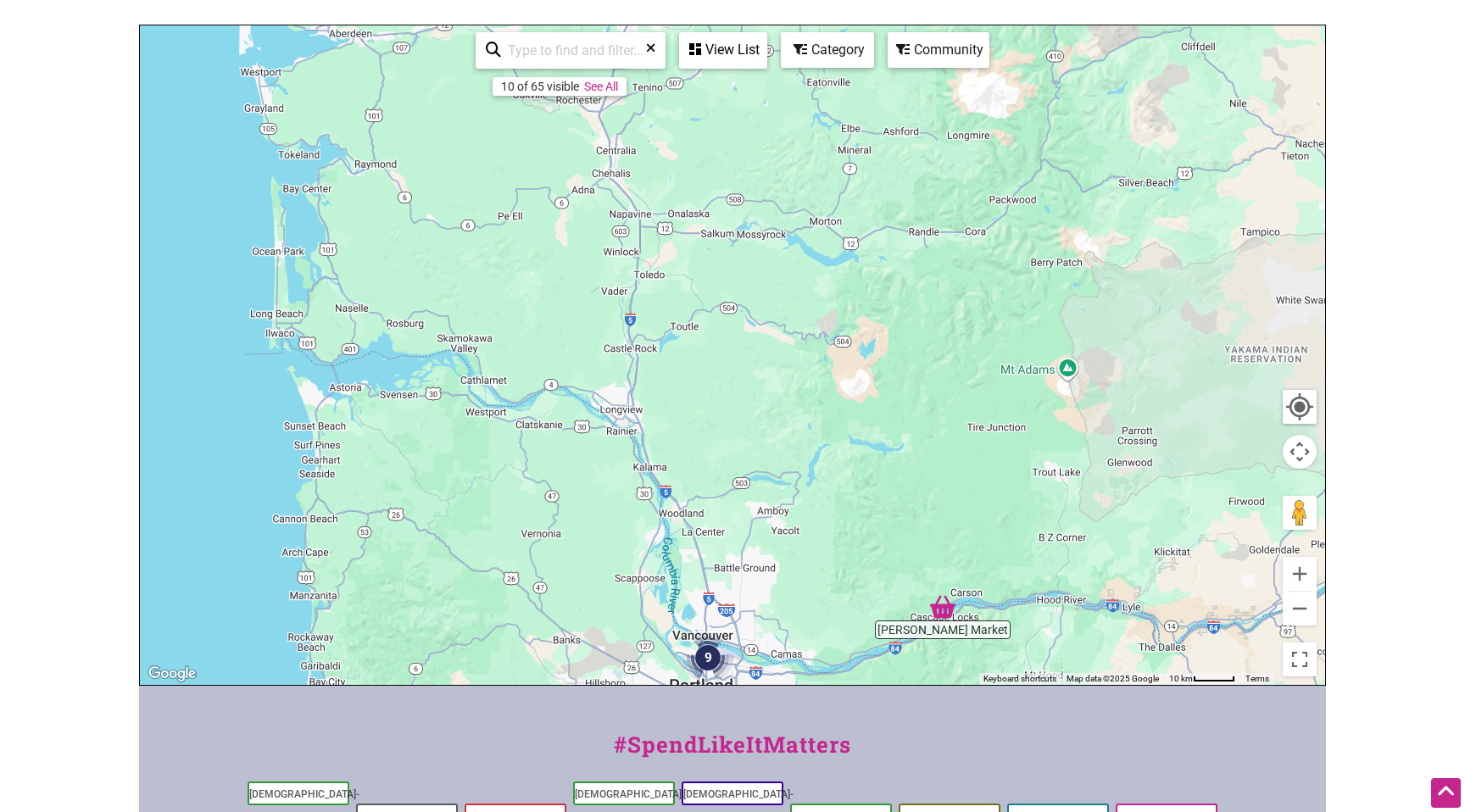
drag, startPoint x: 709, startPoint y: 196, endPoint x: 723, endPoint y: 630, distance: 434.2
click at [723, 630] on div "To navigate, press the arrow keys." at bounding box center [732, 355] width 1185 height 660
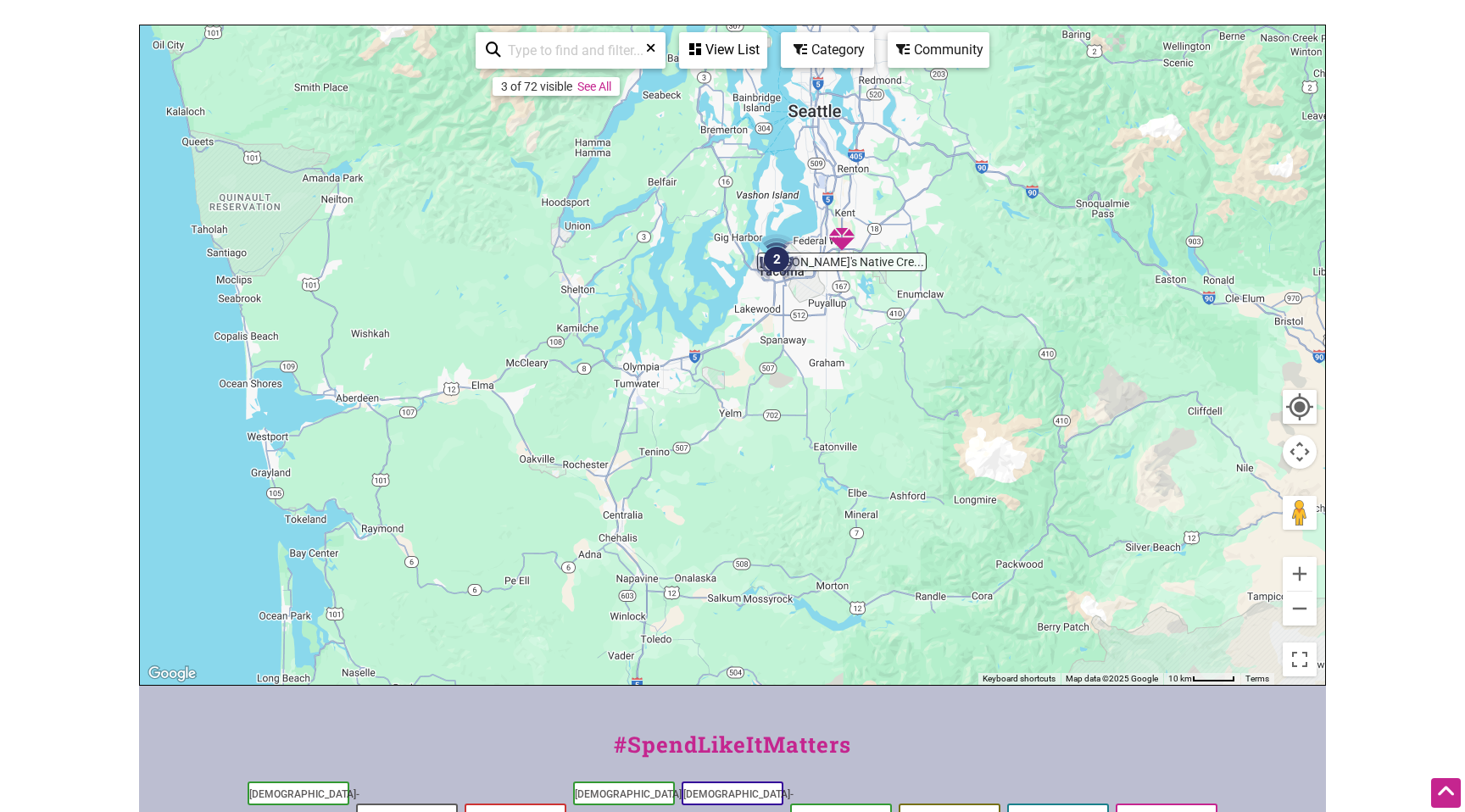
drag, startPoint x: 721, startPoint y: 355, endPoint x: 714, endPoint y: 572, distance: 217.1
click at [714, 572] on div "To navigate, press the arrow keys." at bounding box center [732, 355] width 1185 height 660
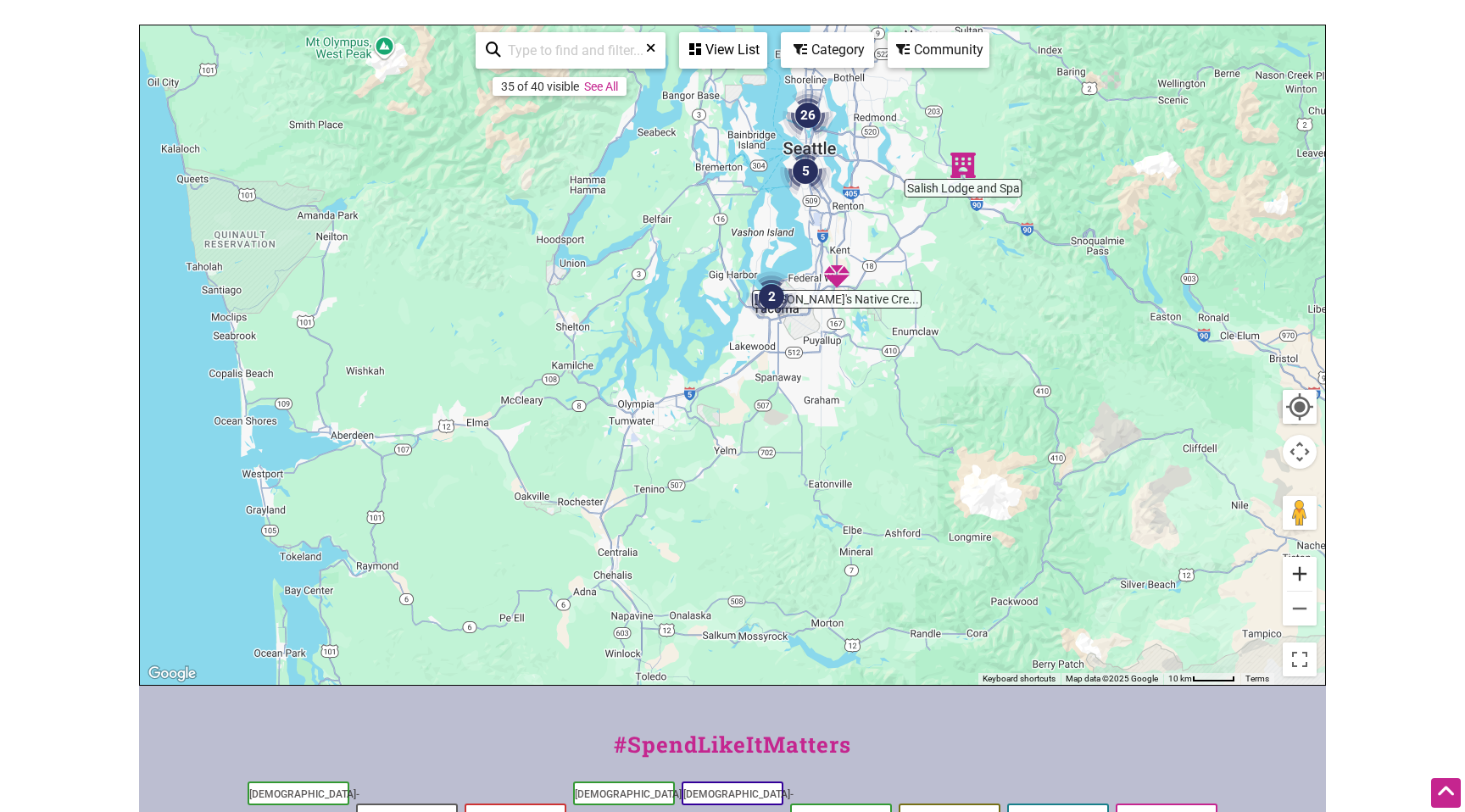
click at [1294, 578] on button "Zoom in" at bounding box center [1300, 574] width 34 height 34
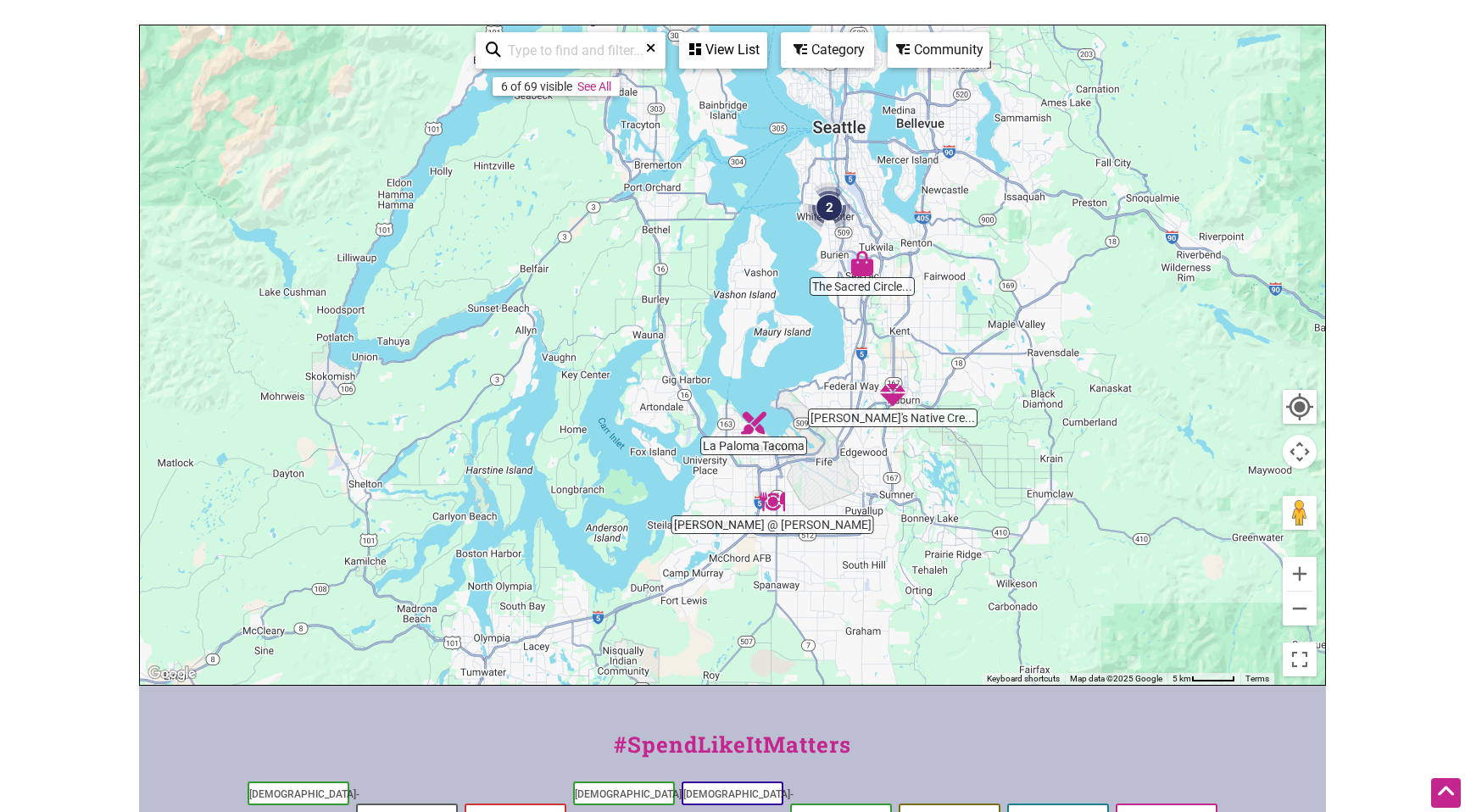
drag, startPoint x: 988, startPoint y: 287, endPoint x: 936, endPoint y: 477, distance: 197.0
click at [936, 477] on div "To navigate, press the arrow keys." at bounding box center [732, 355] width 1185 height 660
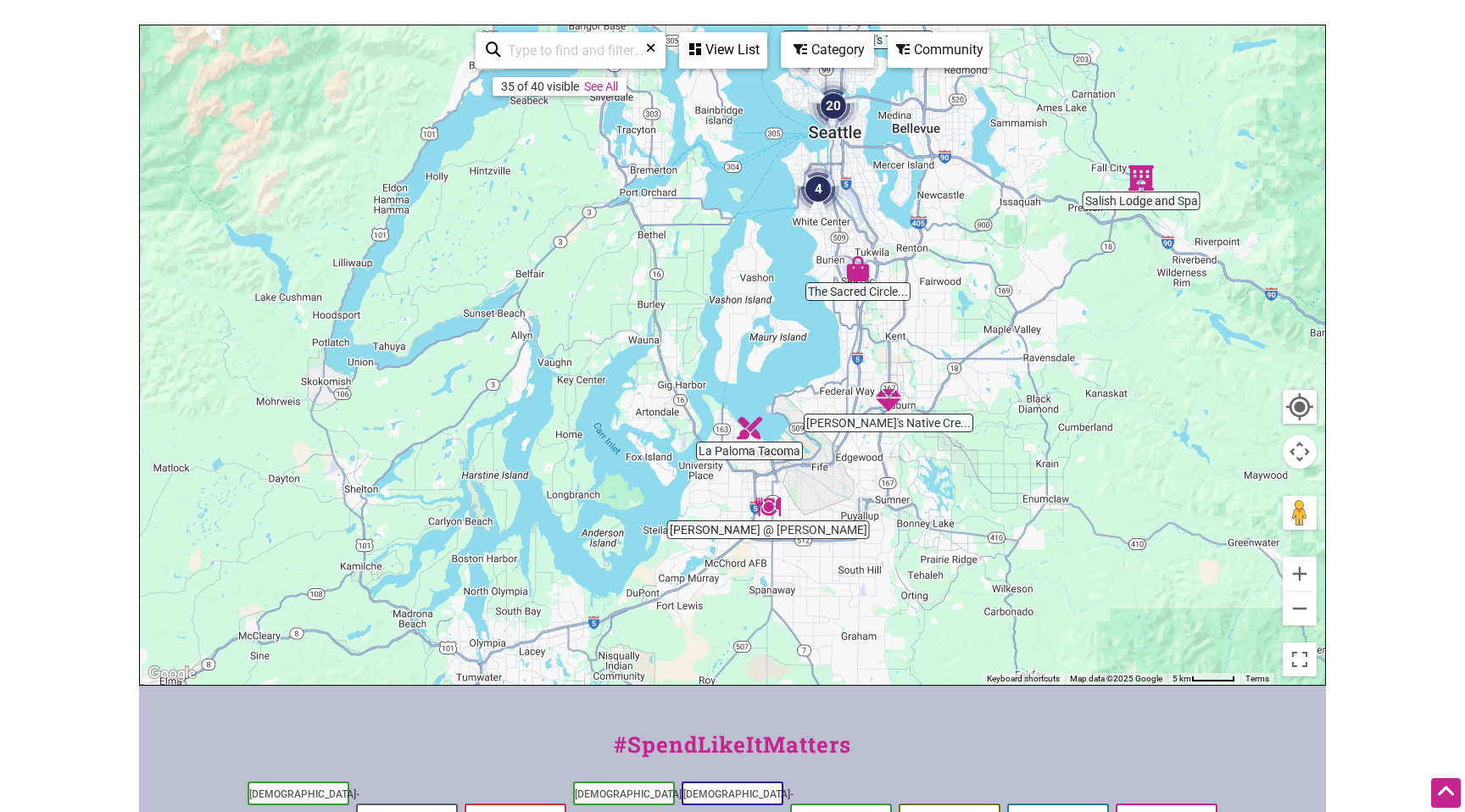
click at [890, 399] on img "Nita's Native Creations" at bounding box center [889, 400] width 26 height 26
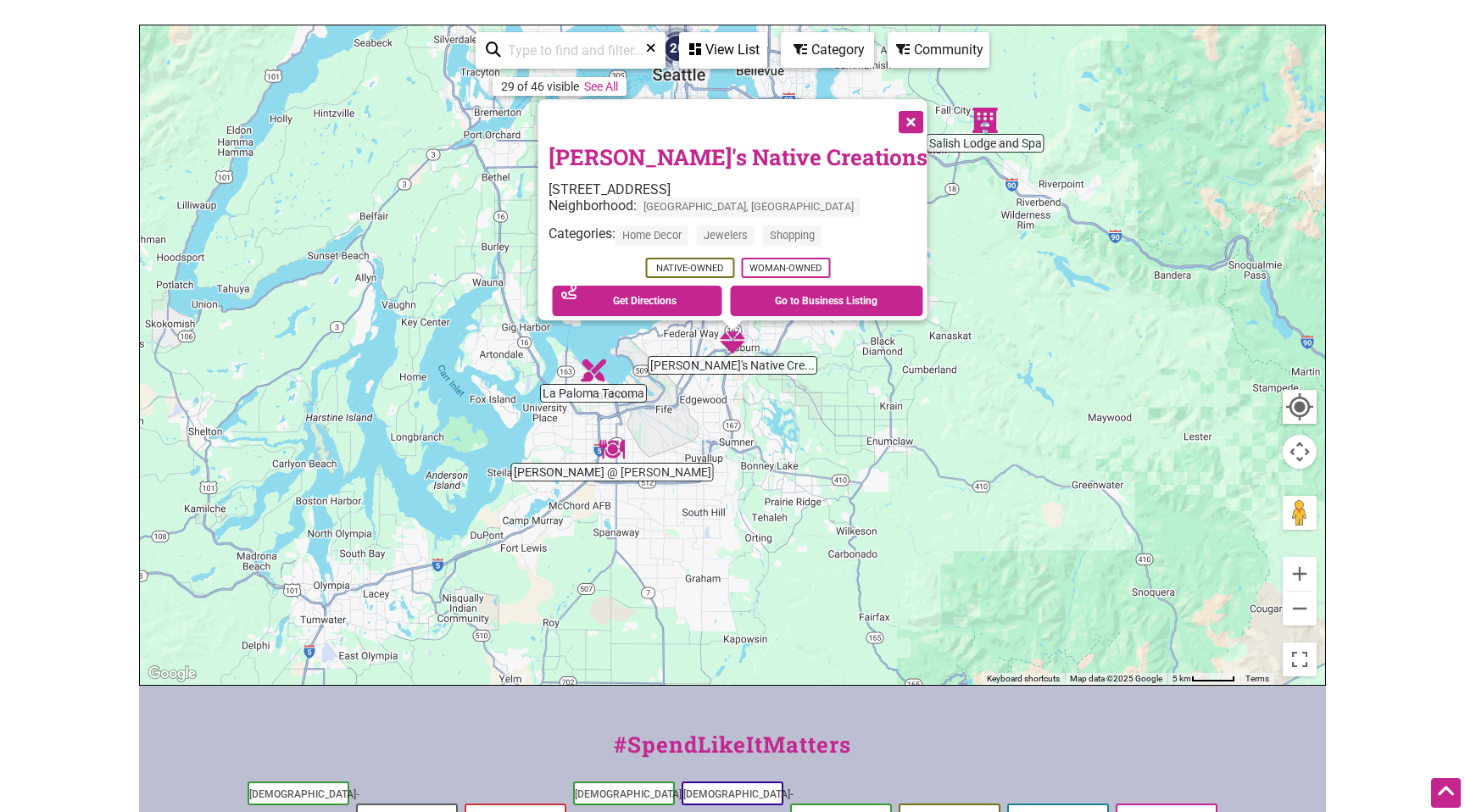
click at [901, 116] on button "Close" at bounding box center [910, 121] width 43 height 43
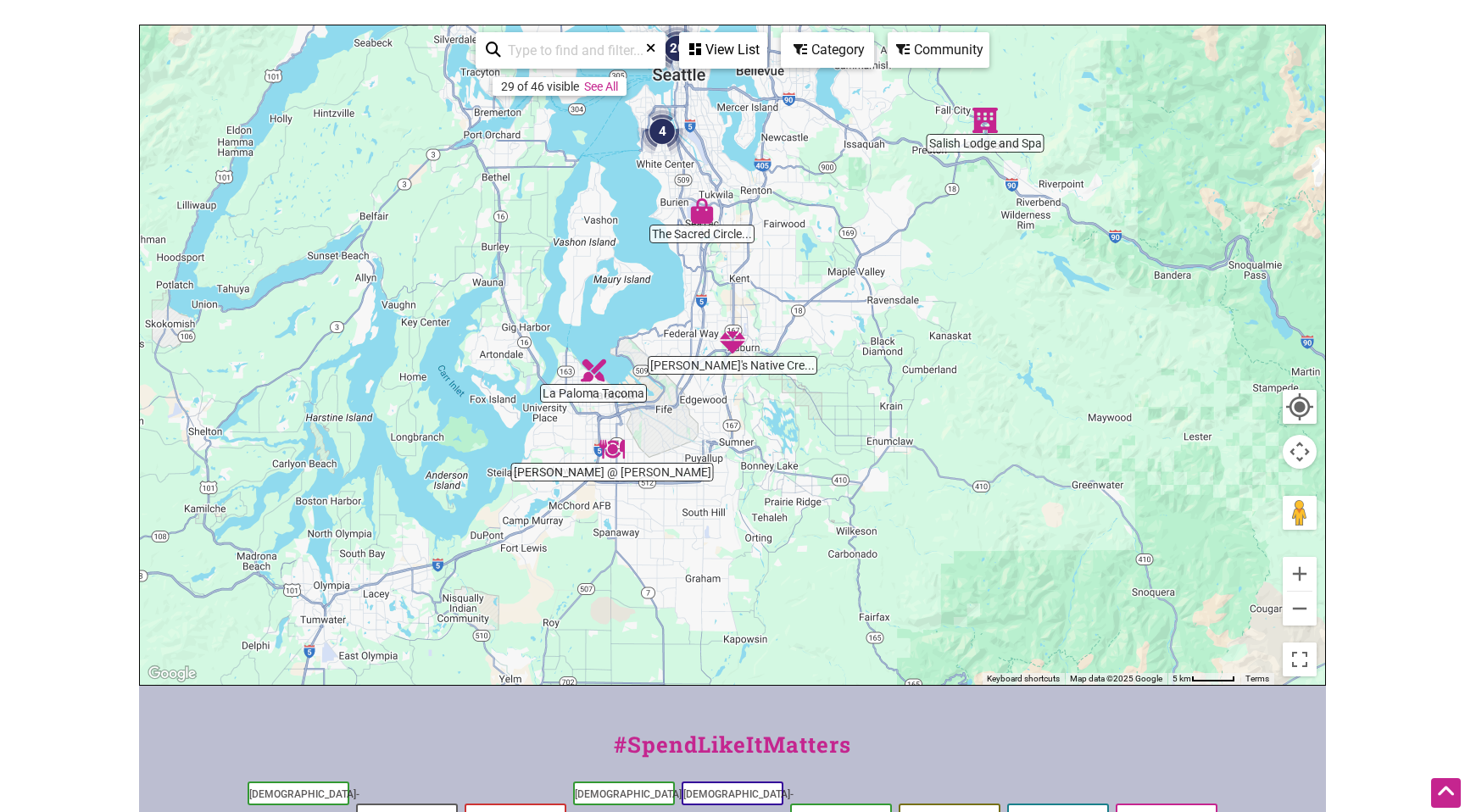
drag, startPoint x: 923, startPoint y: 239, endPoint x: 899, endPoint y: 400, distance: 162.8
click at [899, 400] on div "To navigate, press the arrow keys." at bounding box center [732, 355] width 1185 height 660
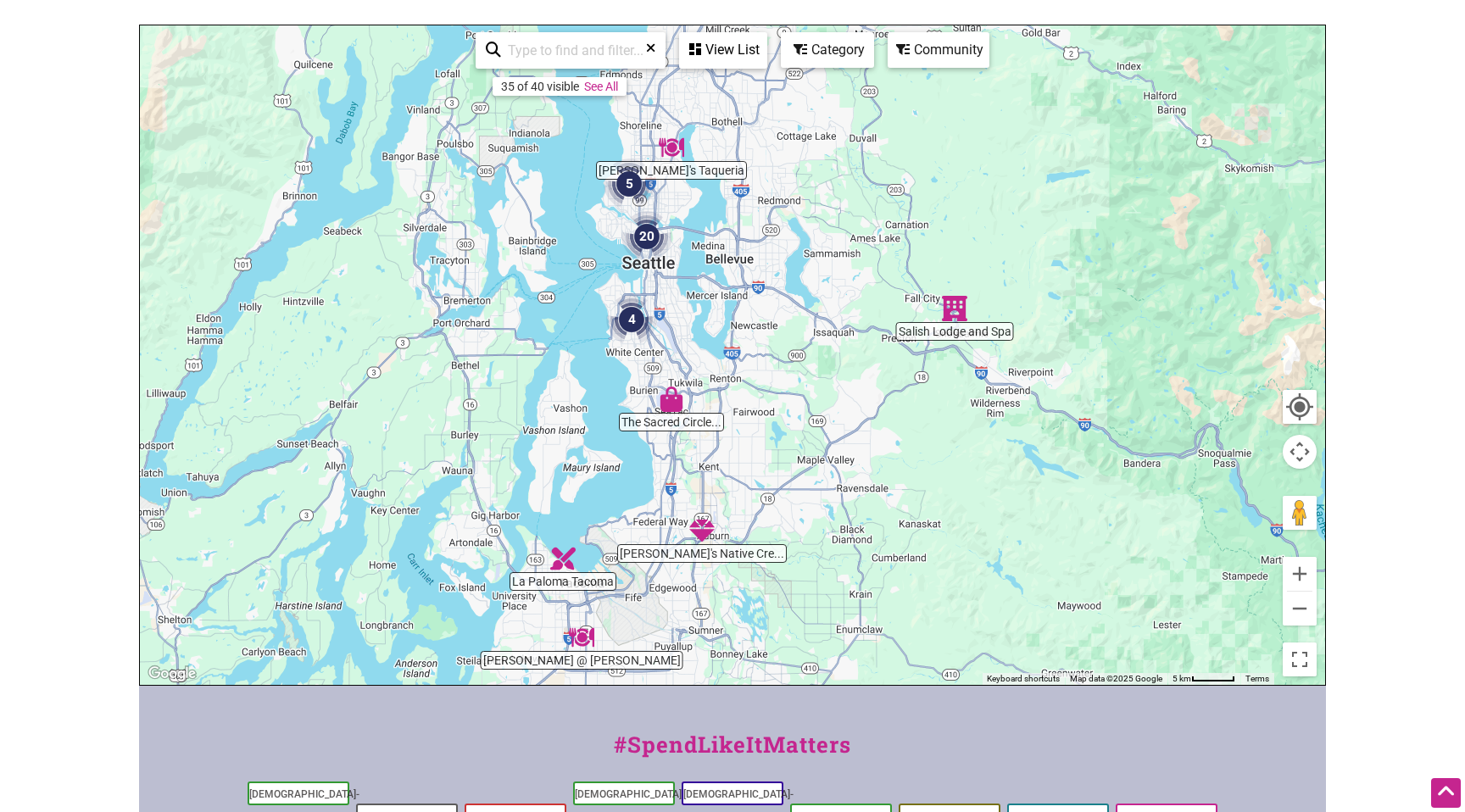
click at [953, 311] on img "Salish Lodge and Spa" at bounding box center [955, 309] width 26 height 26
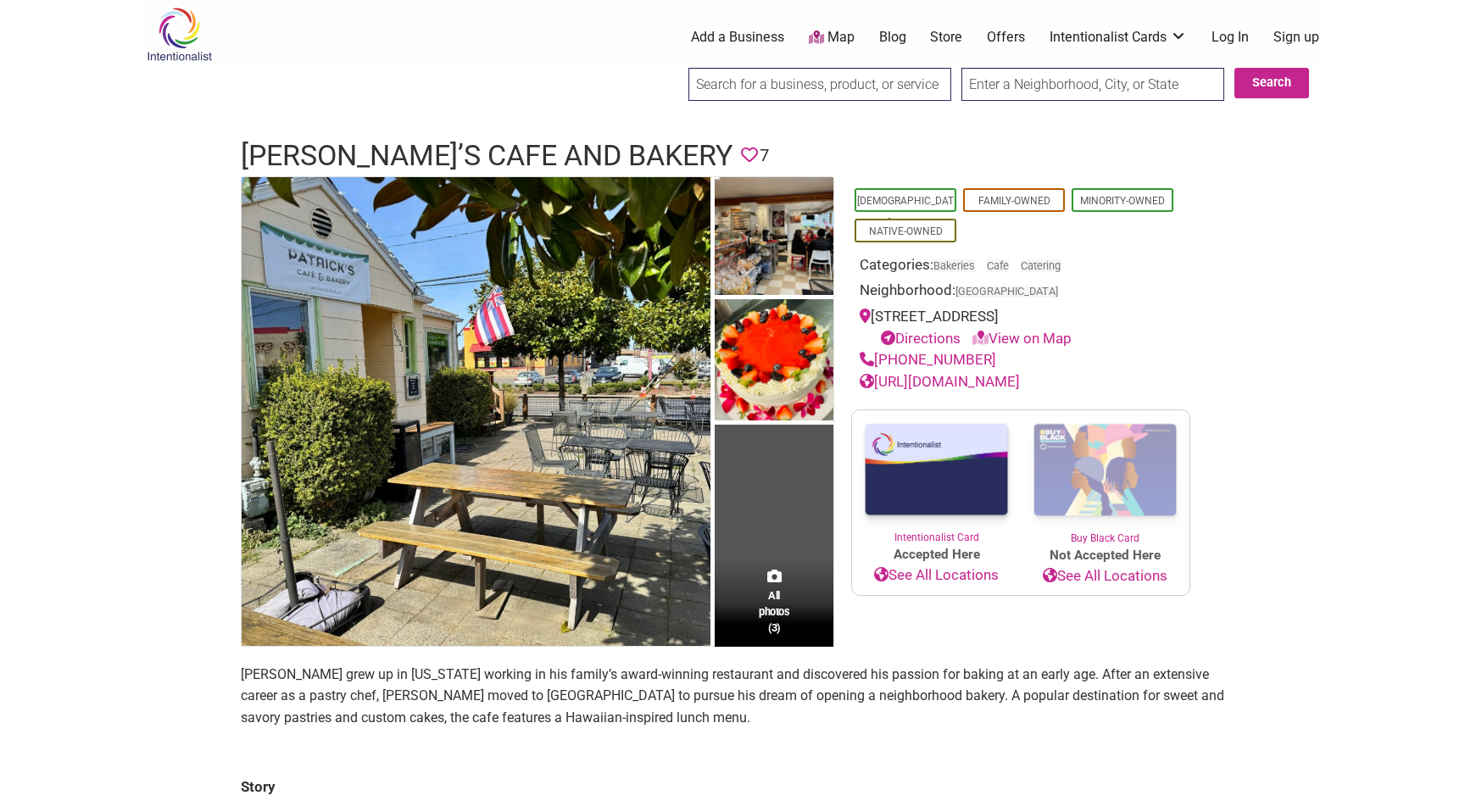
click at [591, 677] on p "Patrick Choy grew up in Hawaii working in his family’s award-winning restaurant…" at bounding box center [732, 696] width 984 height 65
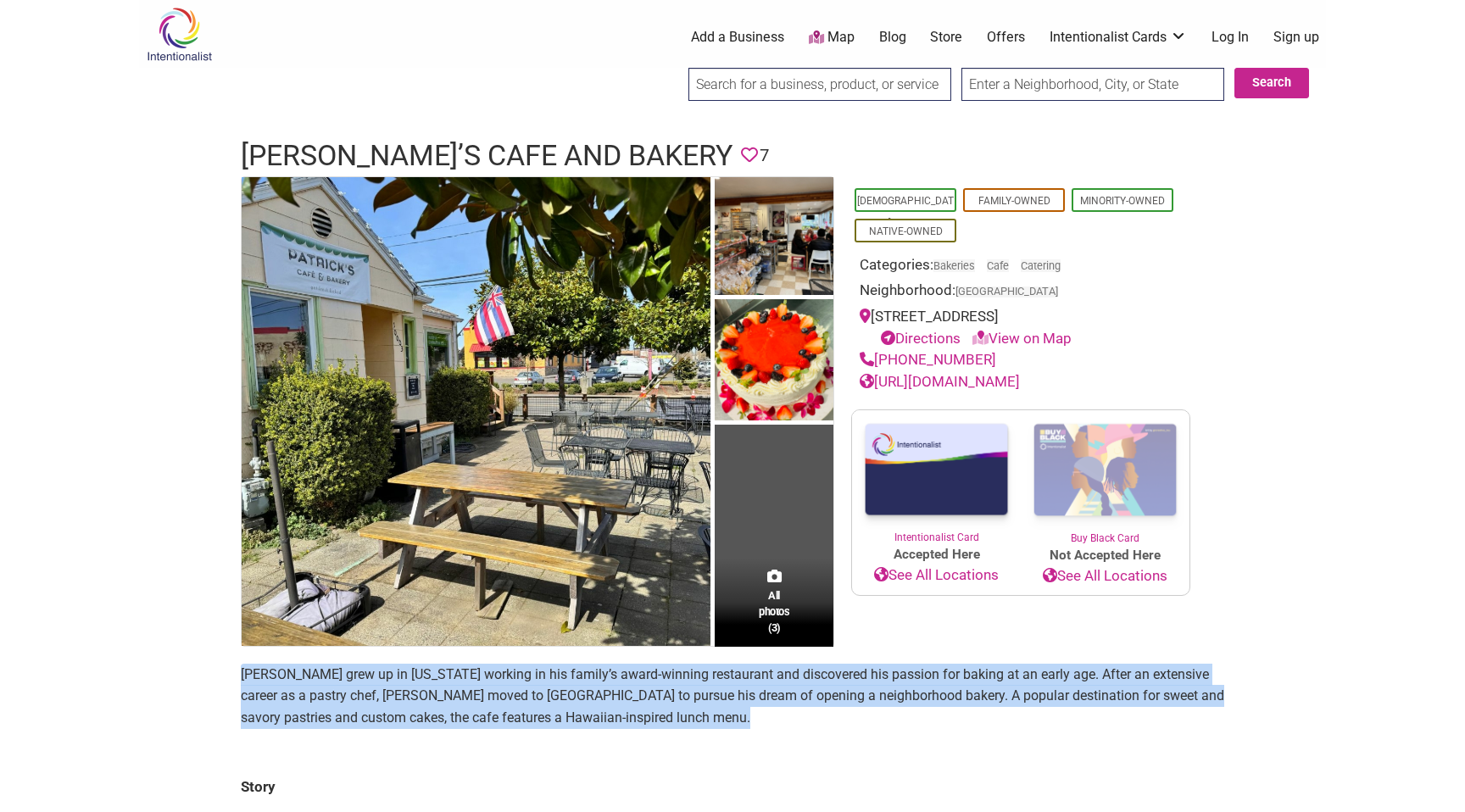
click at [716, 692] on p "Patrick Choy grew up in Hawaii working in his family’s award-winning restaurant…" at bounding box center [732, 696] width 984 height 65
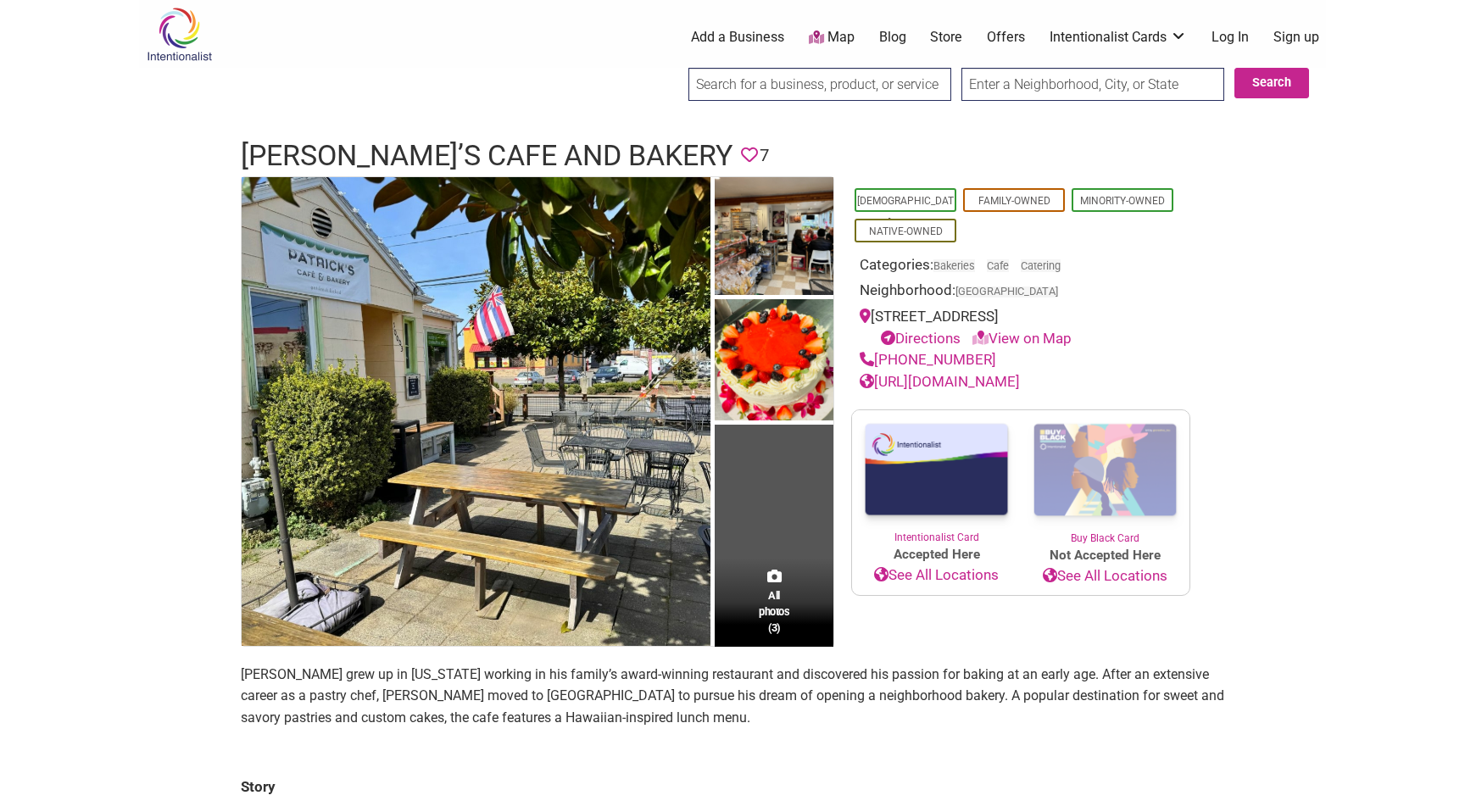
click at [716, 692] on p "Patrick Choy grew up in Hawaii working in his family’s award-winning restaurant…" at bounding box center [732, 696] width 984 height 65
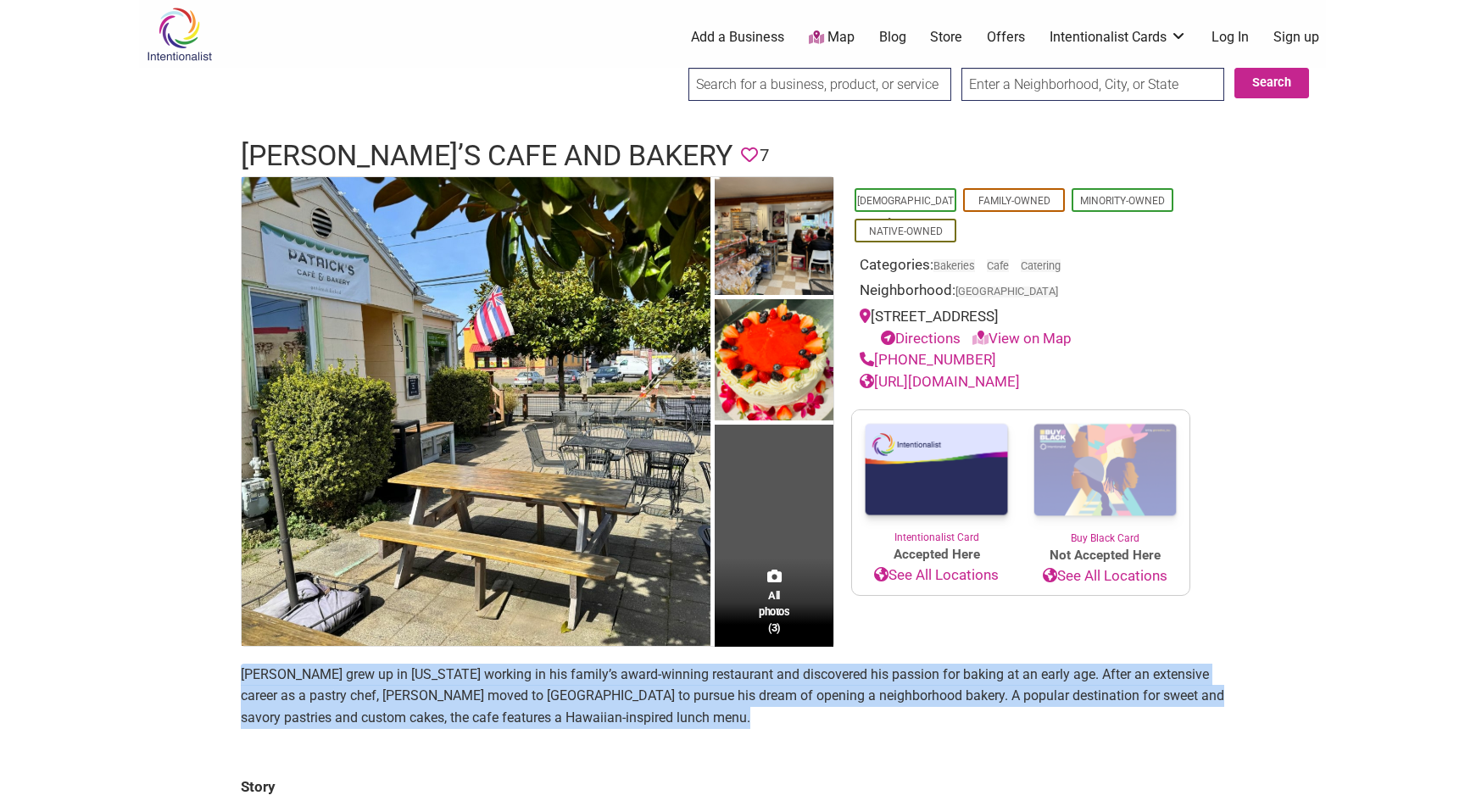
click at [626, 685] on p "Patrick Choy grew up in Hawaii working in his family’s award-winning restaurant…" at bounding box center [732, 696] width 984 height 65
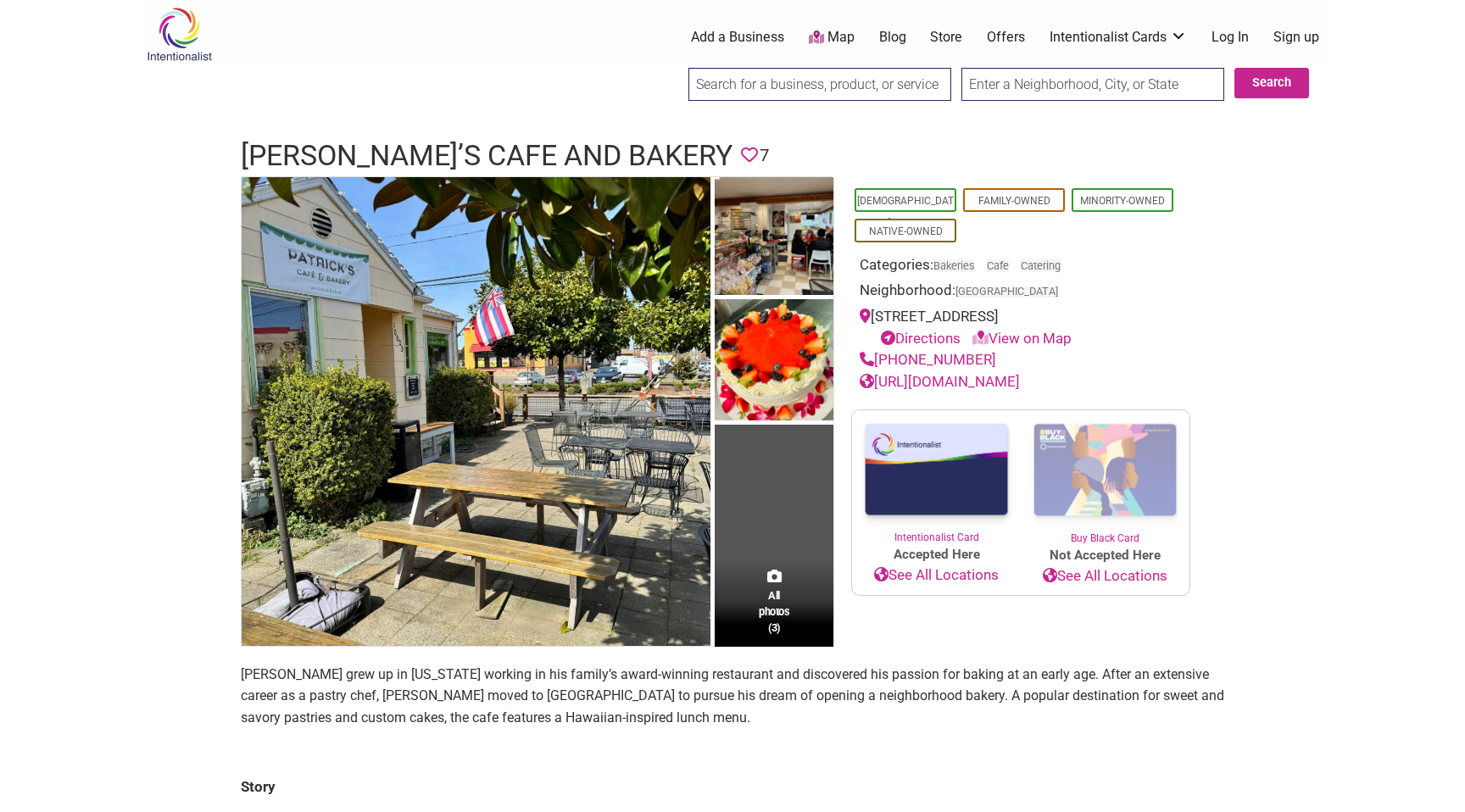
click at [626, 685] on p "Patrick Choy grew up in Hawaii working in his family’s award-winning restaurant…" at bounding box center [732, 696] width 984 height 65
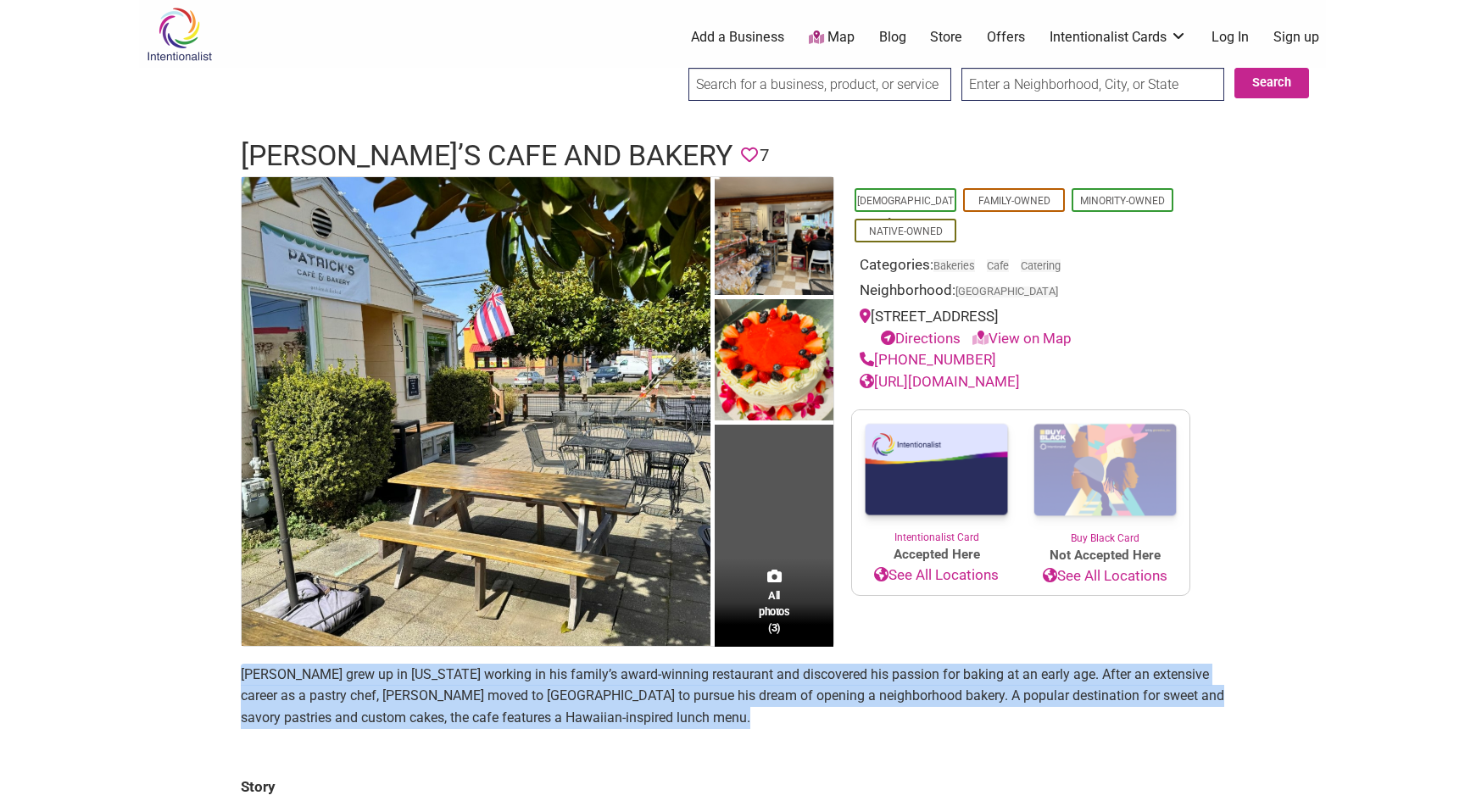
click at [537, 693] on p "Patrick Choy grew up in Hawaii working in his family’s award-winning restaurant…" at bounding box center [732, 696] width 984 height 65
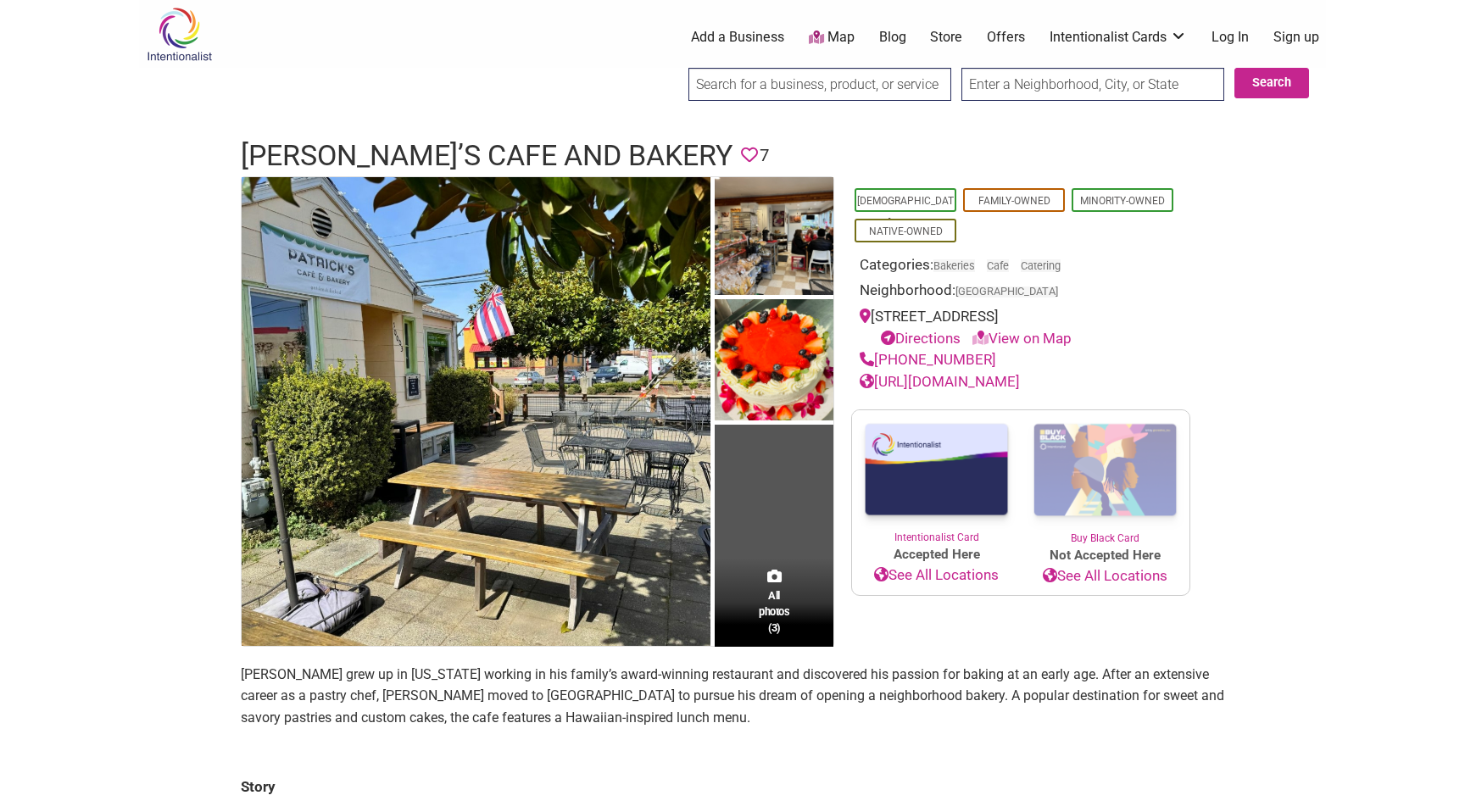
click at [537, 693] on p "Patrick Choy grew up in Hawaii working in his family’s award-winning restaurant…" at bounding box center [732, 696] width 984 height 65
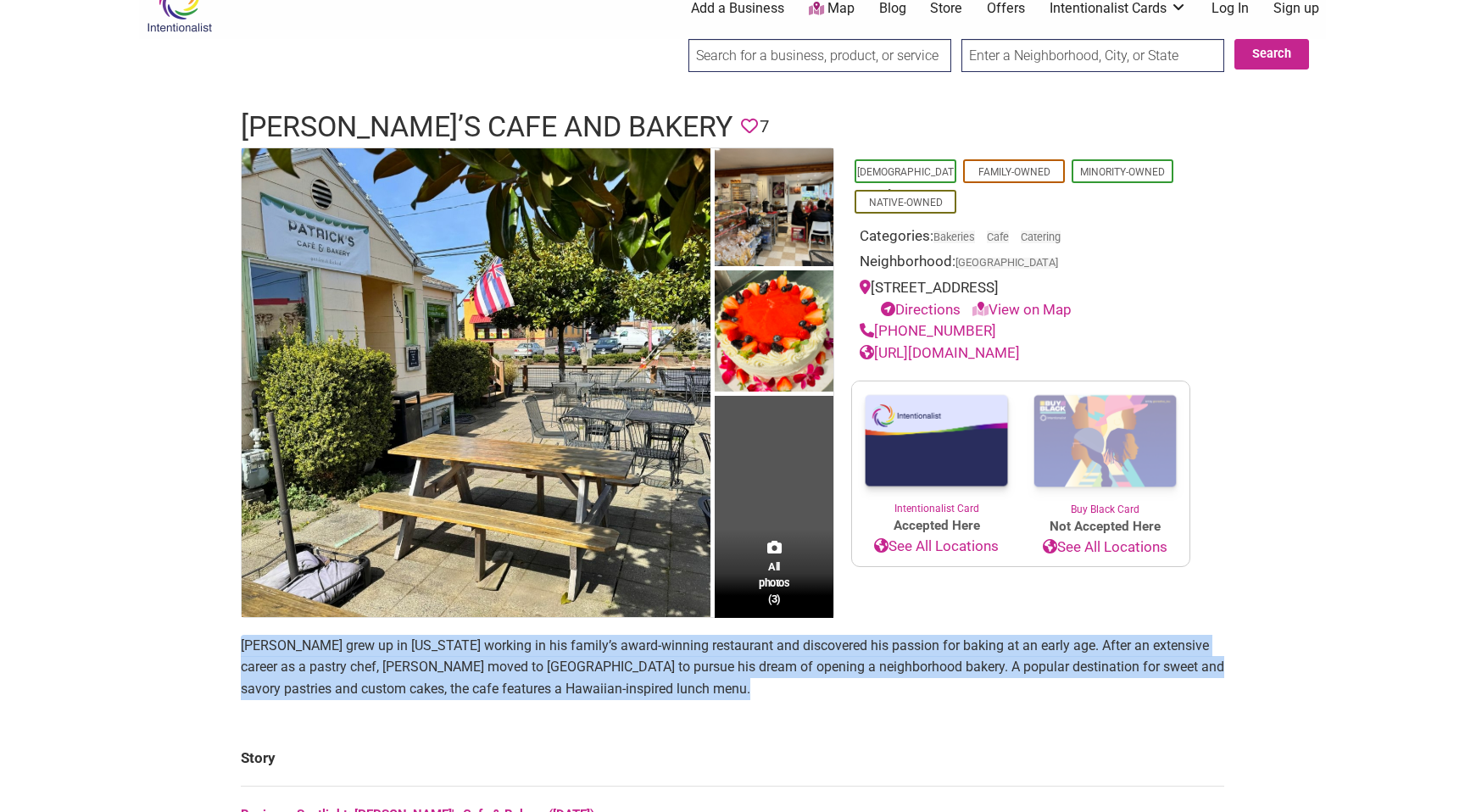
scroll to position [11, 0]
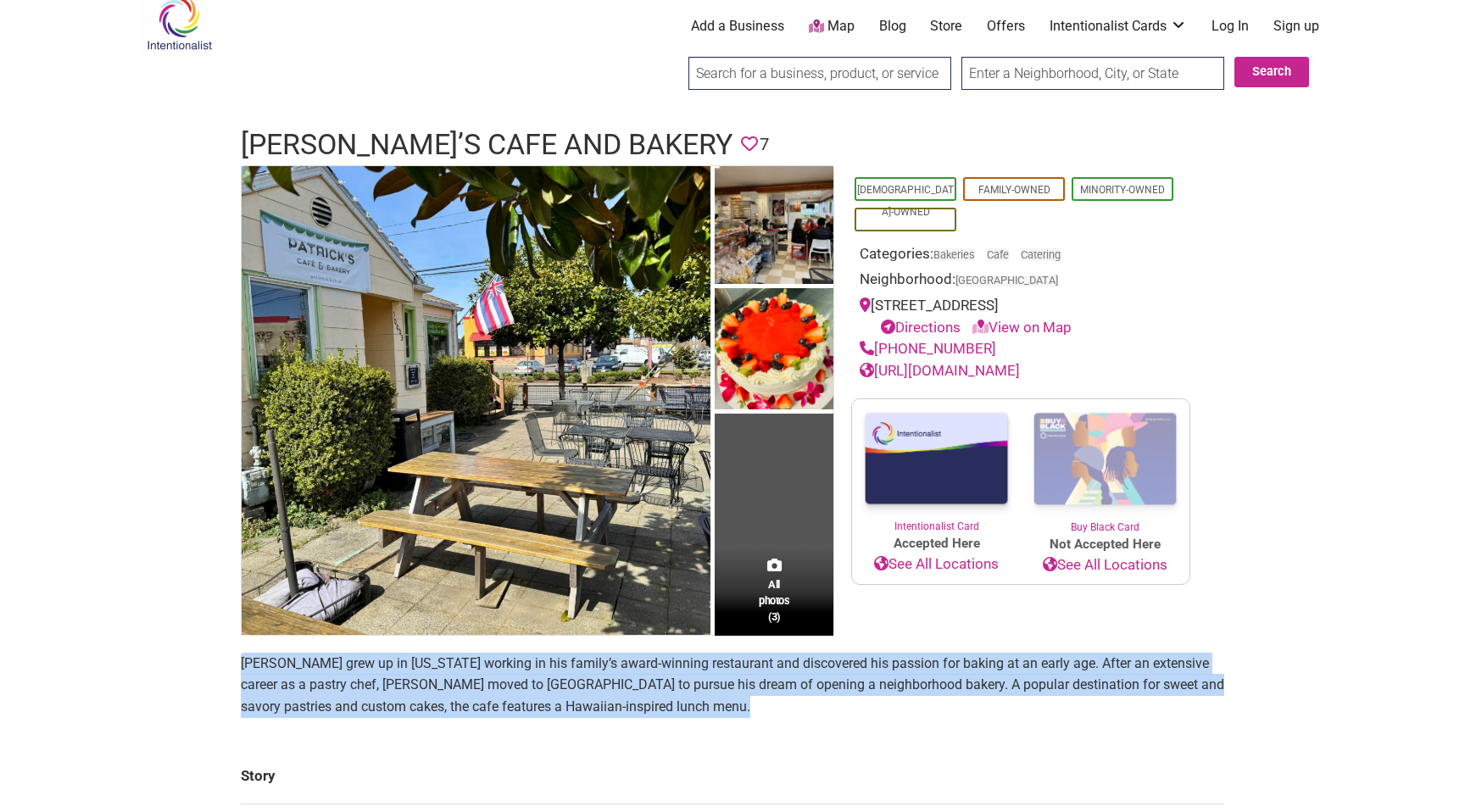
click at [887, 221] on link "Native-Owned" at bounding box center [906, 221] width 74 height 12
